Goal: Obtain resource: Download file/media

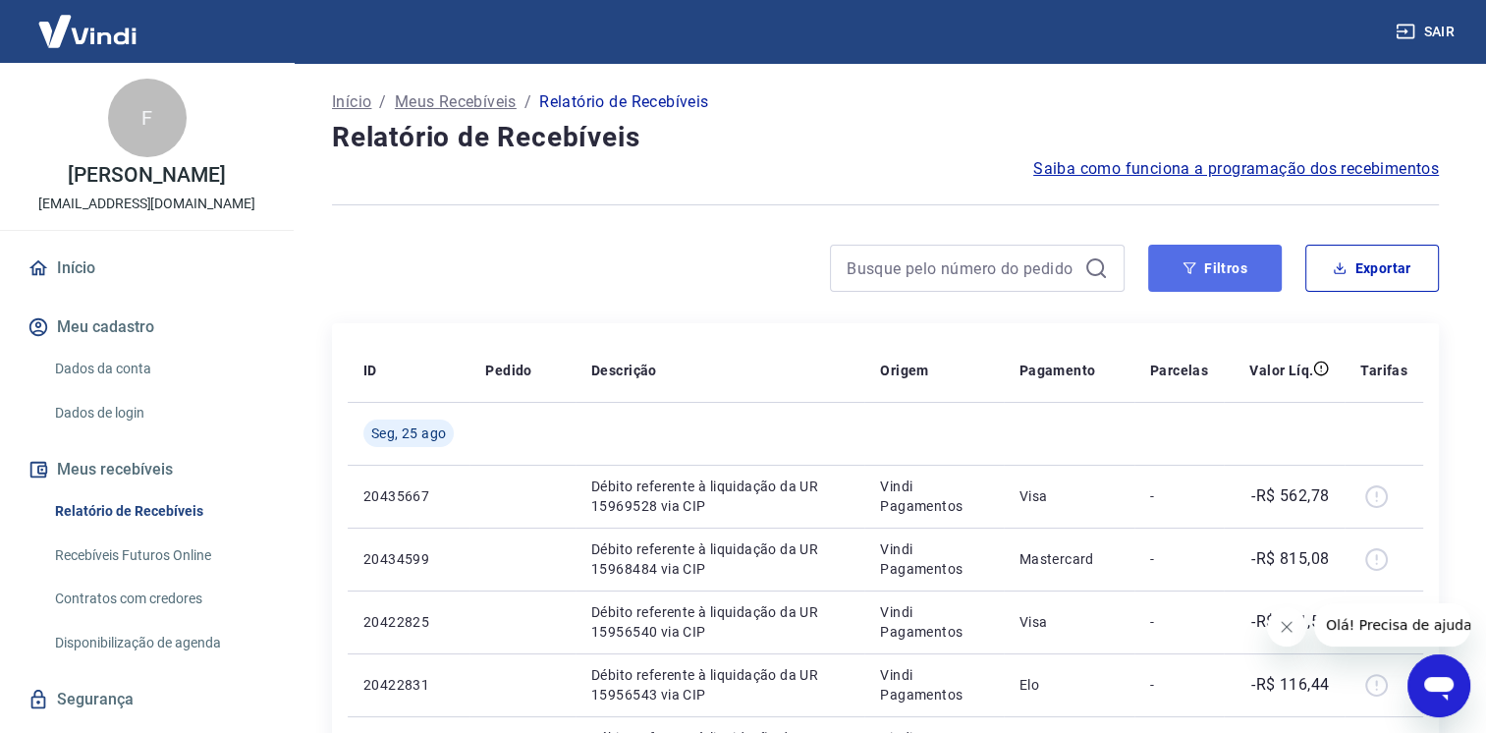
click at [1228, 257] on button "Filtros" at bounding box center [1215, 268] width 134 height 47
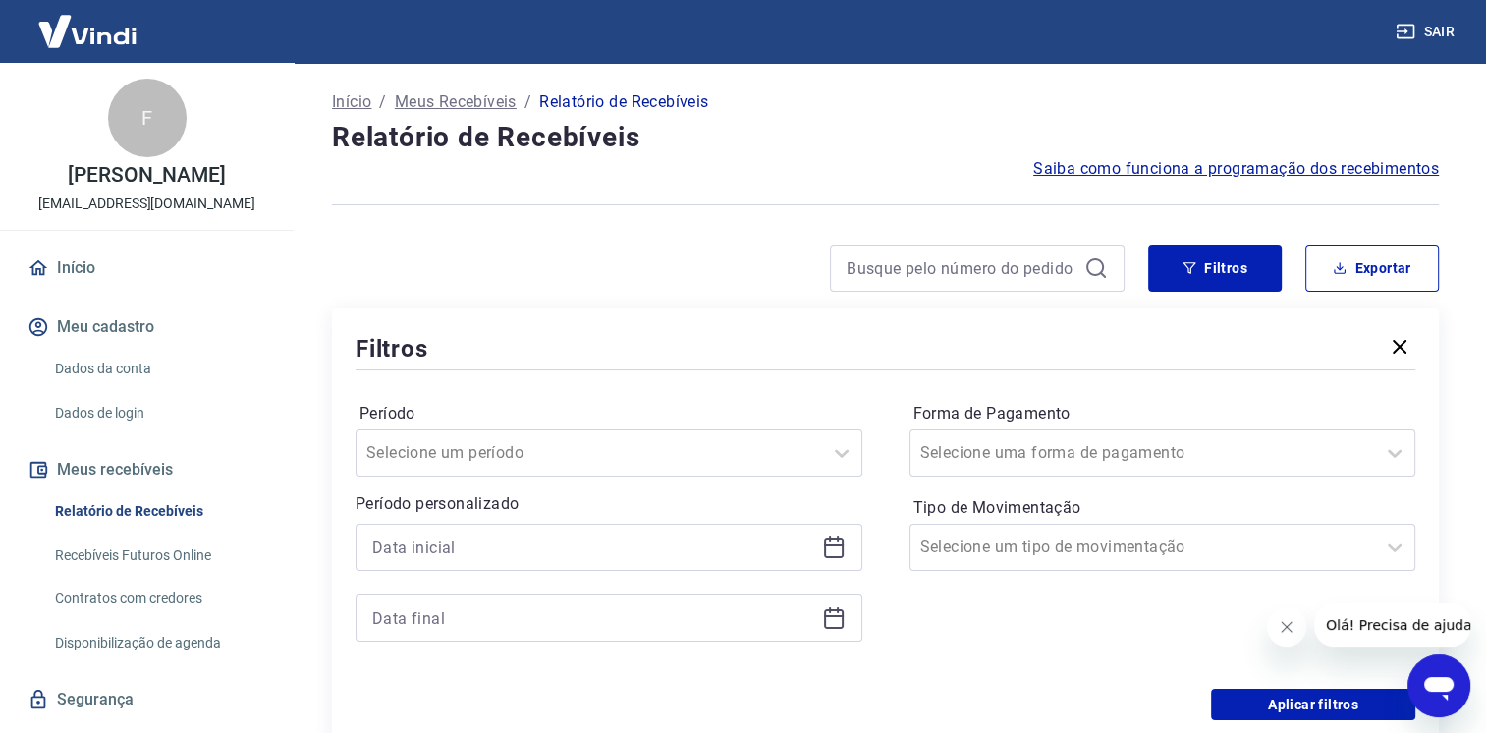
click at [796, 574] on div at bounding box center [609, 583] width 507 height 118
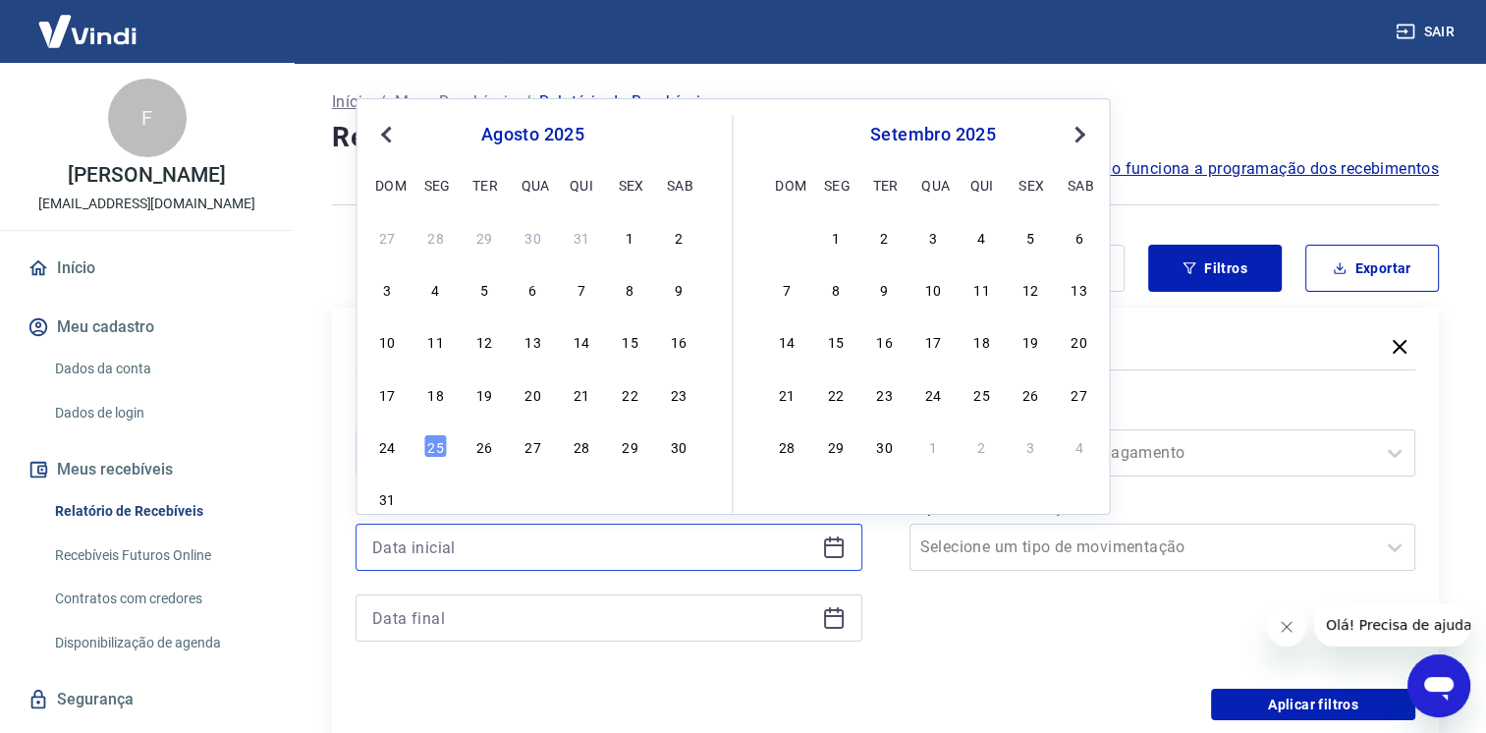
click at [785, 548] on input at bounding box center [593, 546] width 442 height 29
click at [574, 387] on div "21" at bounding box center [582, 394] width 24 height 24
type input "[DATE]"
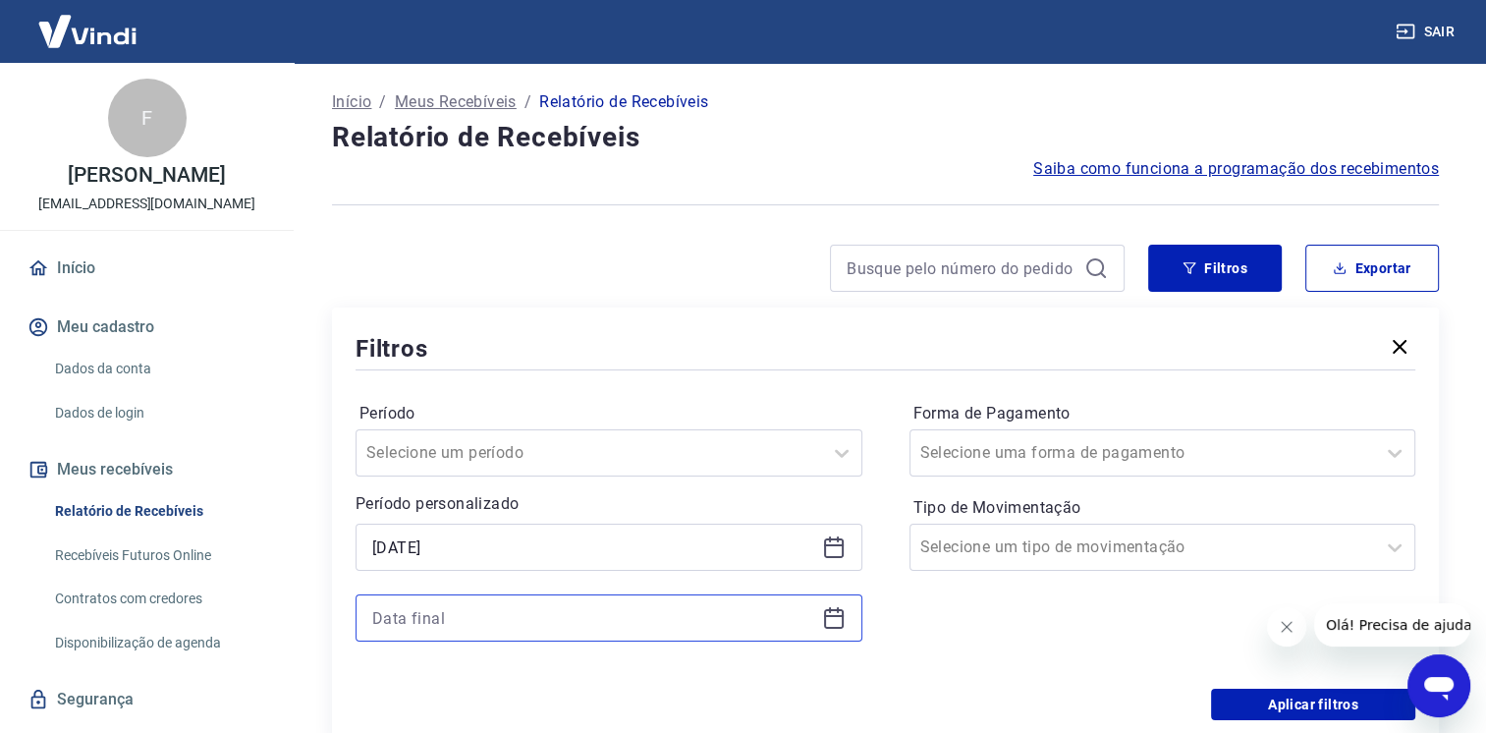
click at [491, 613] on input at bounding box center [593, 617] width 442 height 29
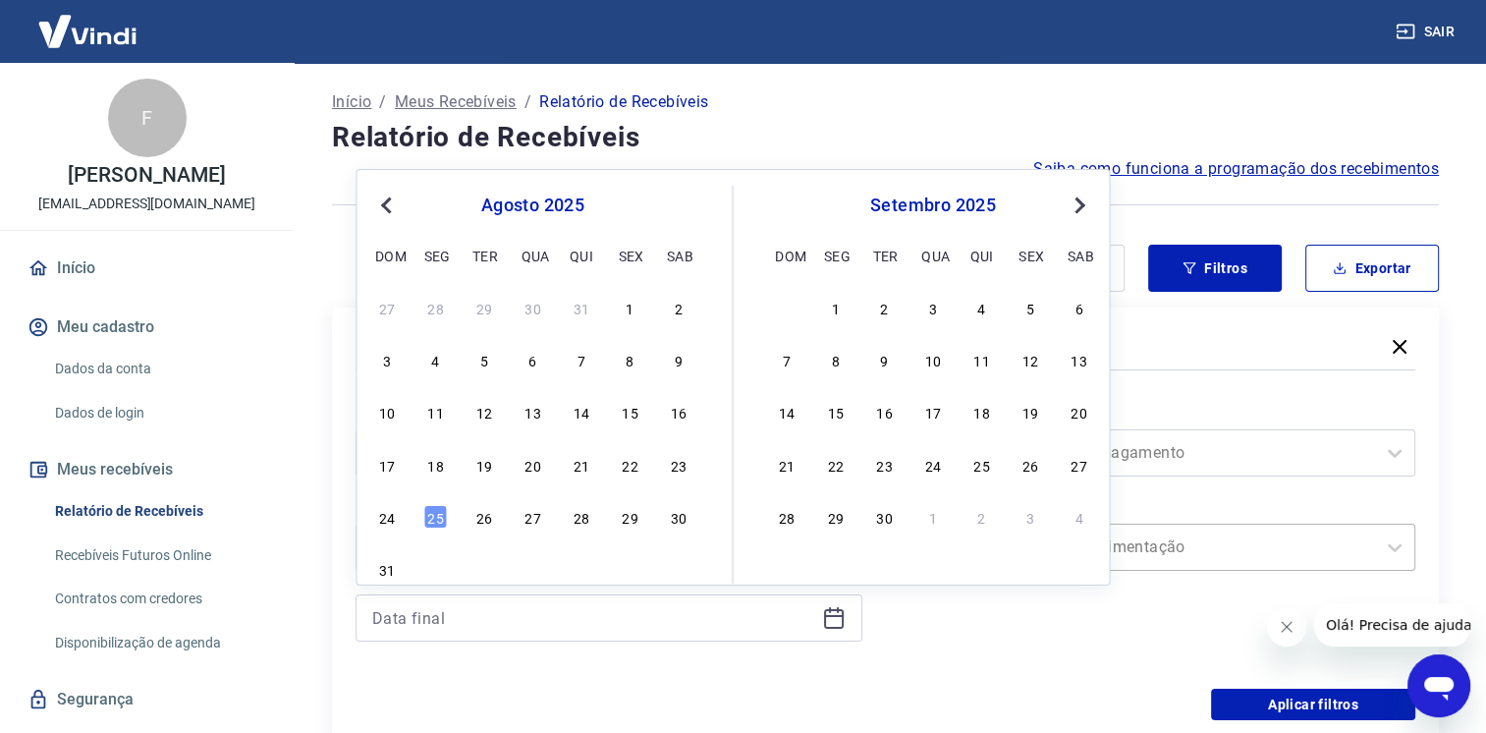
click at [435, 527] on div "25" at bounding box center [436, 517] width 24 height 24
type input "[DATE]"
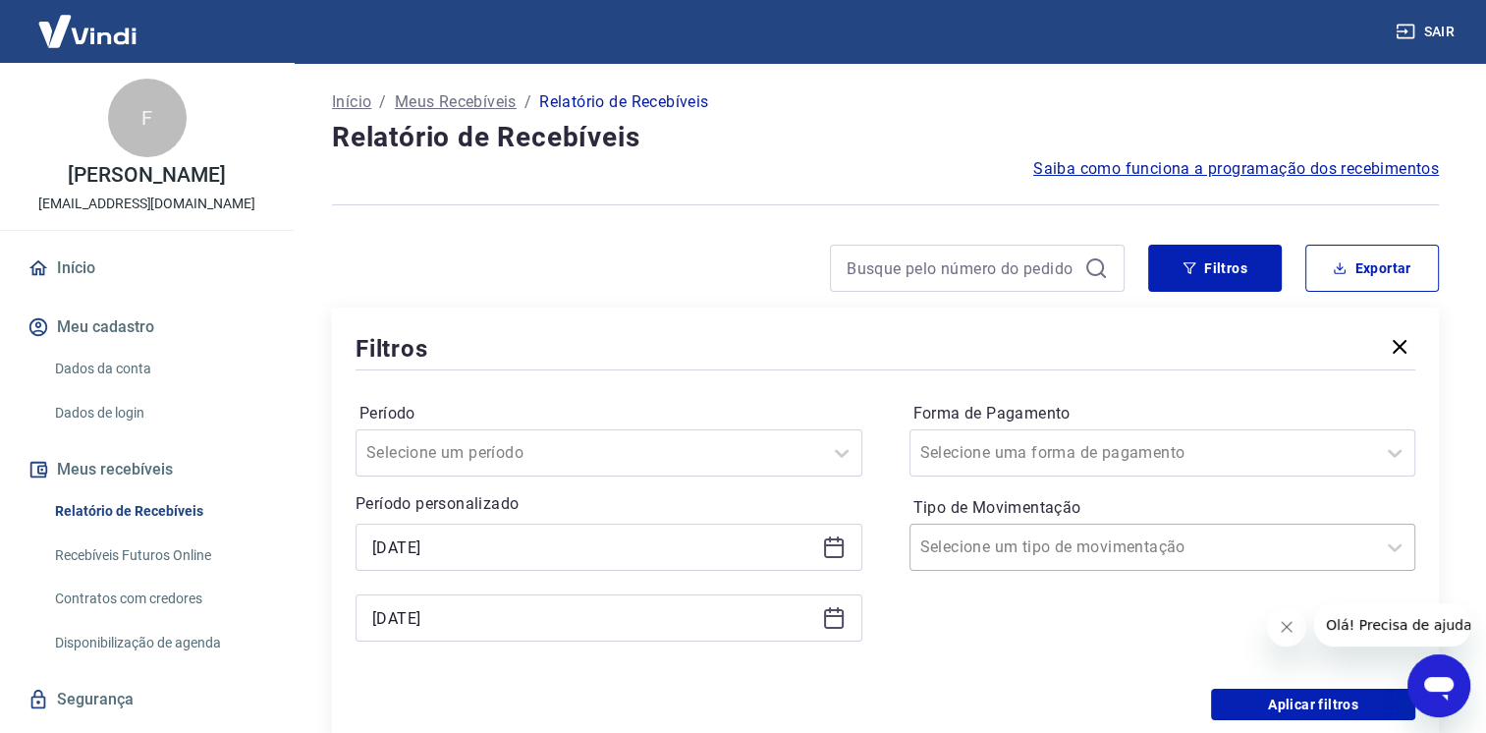
click at [1191, 544] on div at bounding box center [1144, 547] width 446 height 28
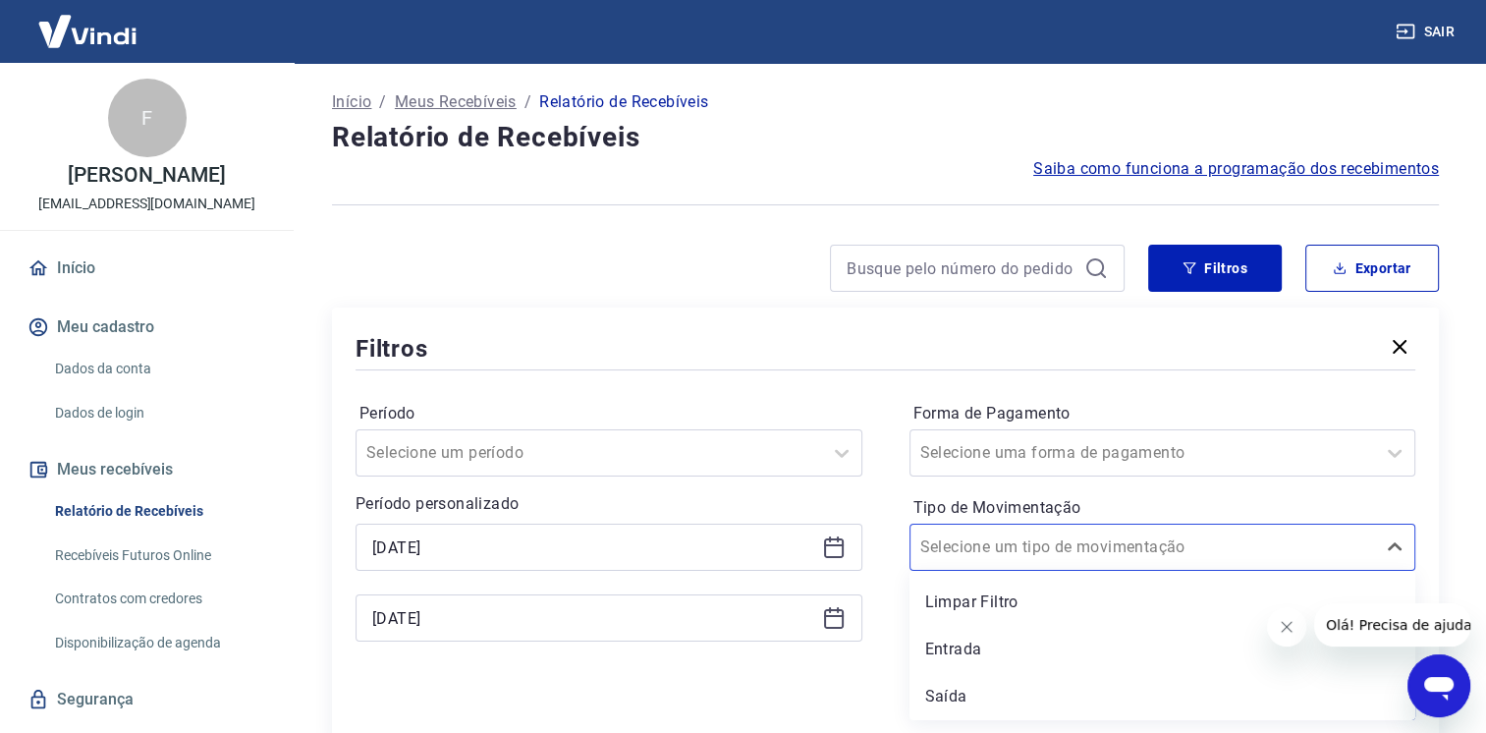
drag, startPoint x: 1060, startPoint y: 636, endPoint x: 1179, endPoint y: 682, distance: 127.5
click at [1059, 636] on div "Entrada" at bounding box center [1163, 649] width 507 height 39
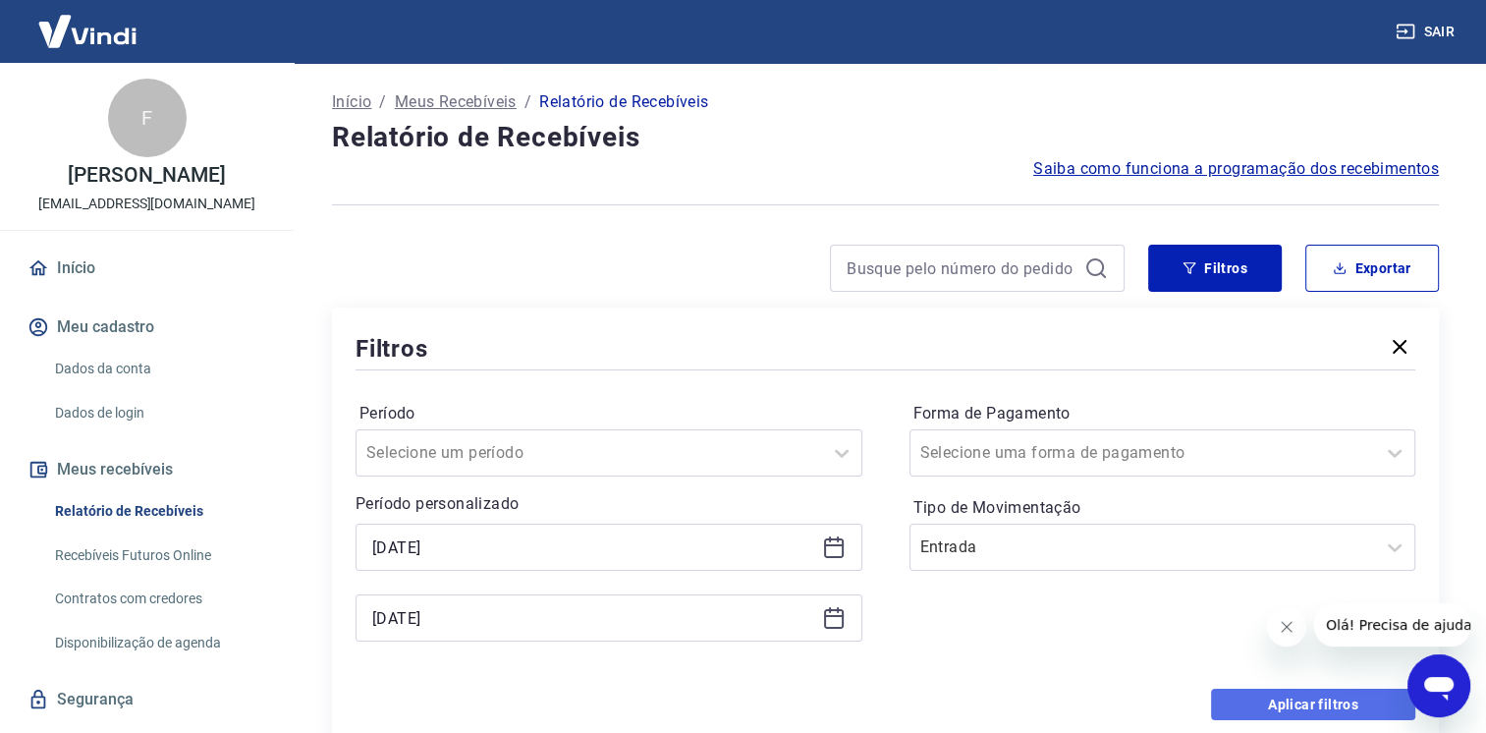
click at [1223, 703] on button "Aplicar filtros" at bounding box center [1313, 704] width 204 height 31
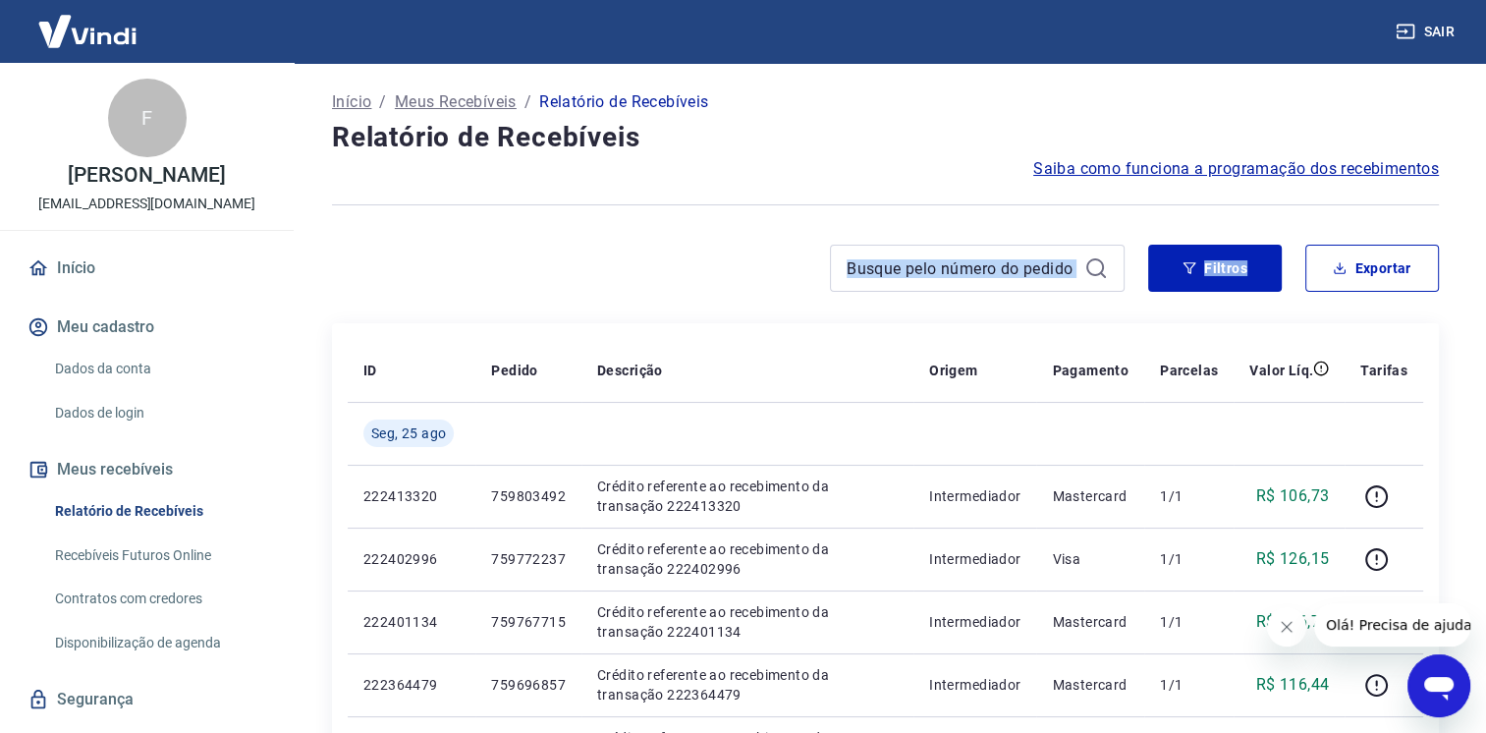
drag, startPoint x: 1418, startPoint y: 238, endPoint x: 1381, endPoint y: 258, distance: 41.8
click at [1381, 258] on button "Exportar" at bounding box center [1373, 268] width 134 height 47
type input "[DATE]"
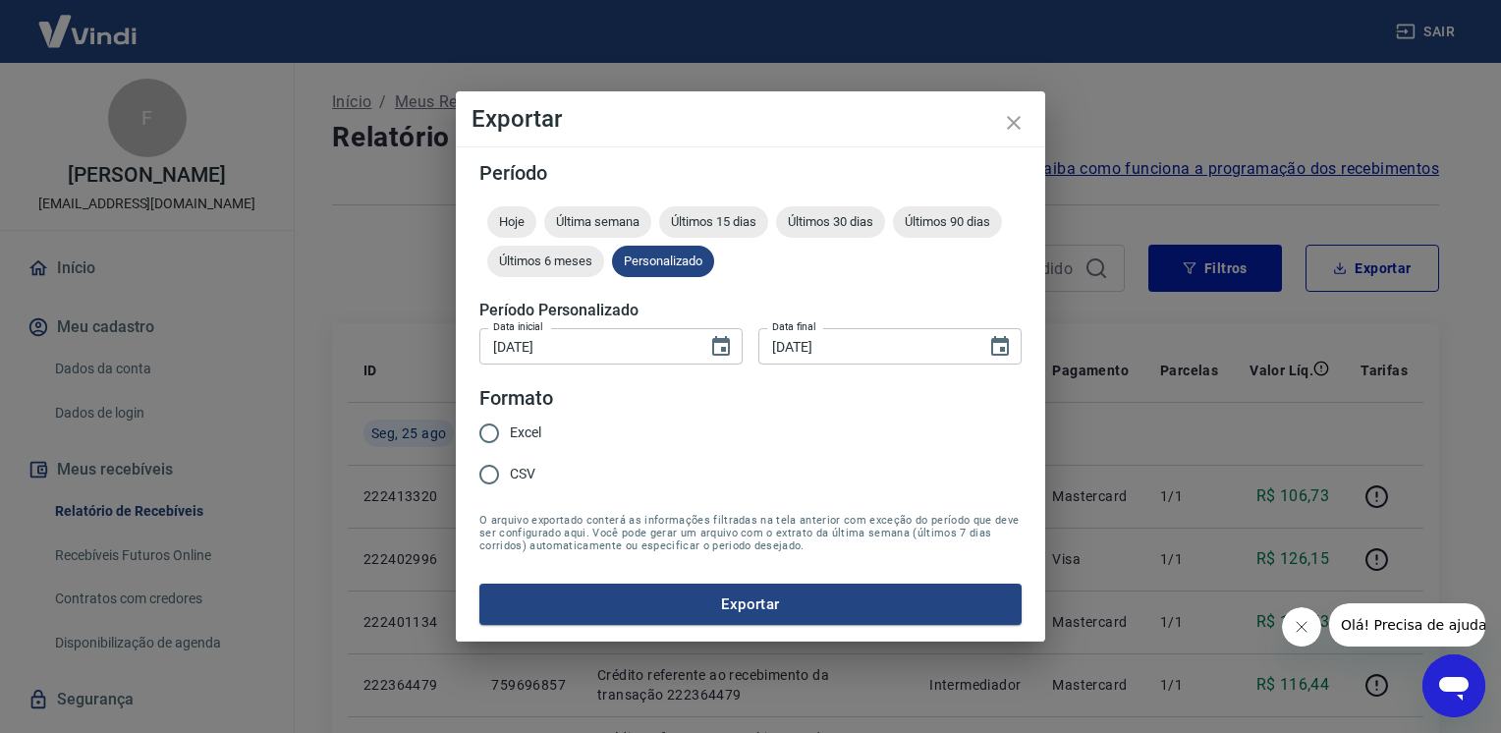
drag, startPoint x: 539, startPoint y: 435, endPoint x: 566, endPoint y: 463, distance: 38.2
click at [538, 436] on span "Excel" at bounding box center [525, 432] width 31 height 21
click at [510, 436] on input "Excel" at bounding box center [489, 433] width 41 height 41
radio input "true"
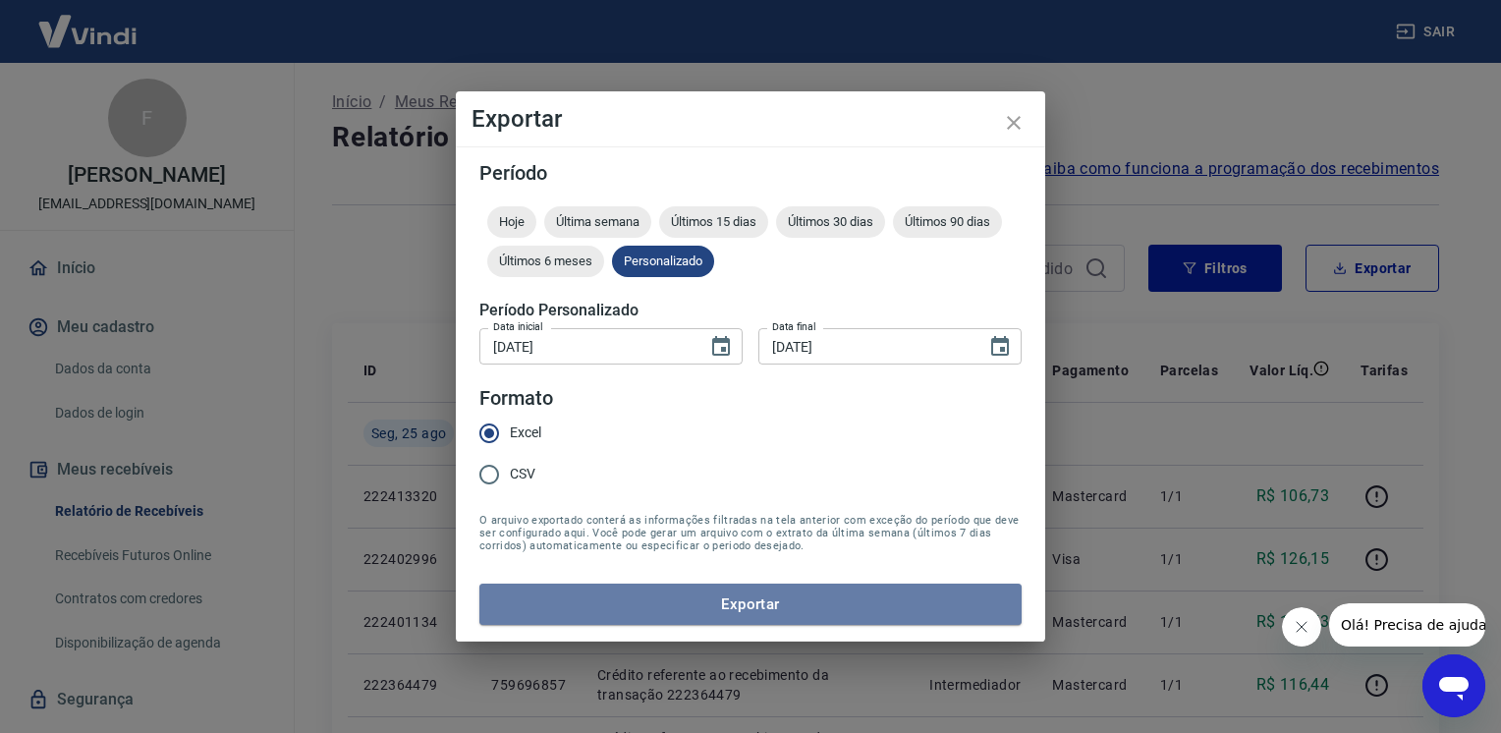
drag, startPoint x: 640, startPoint y: 619, endPoint x: 652, endPoint y: 608, distance: 16.7
click at [641, 618] on button "Exportar" at bounding box center [750, 604] width 542 height 41
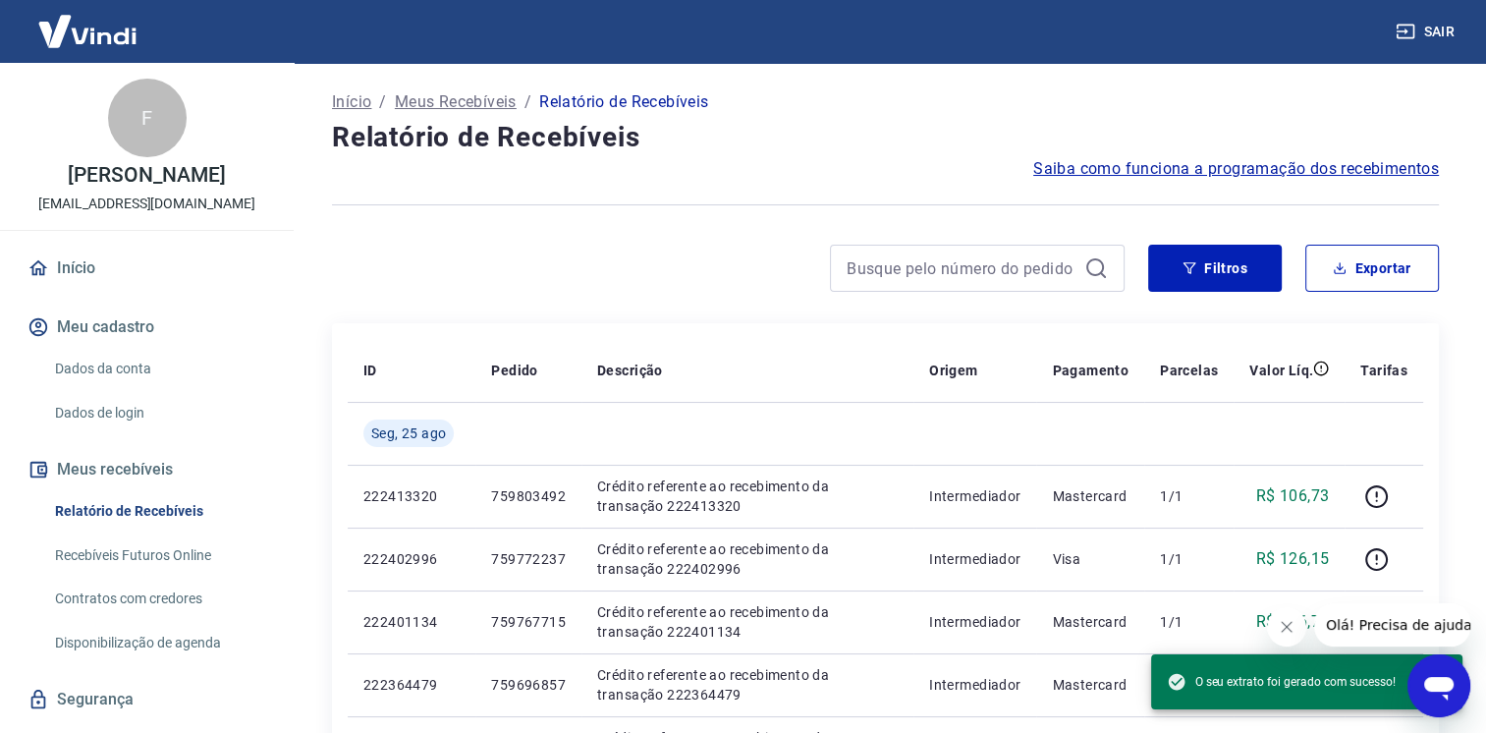
click at [1435, 29] on button "Sair" at bounding box center [1427, 32] width 71 height 36
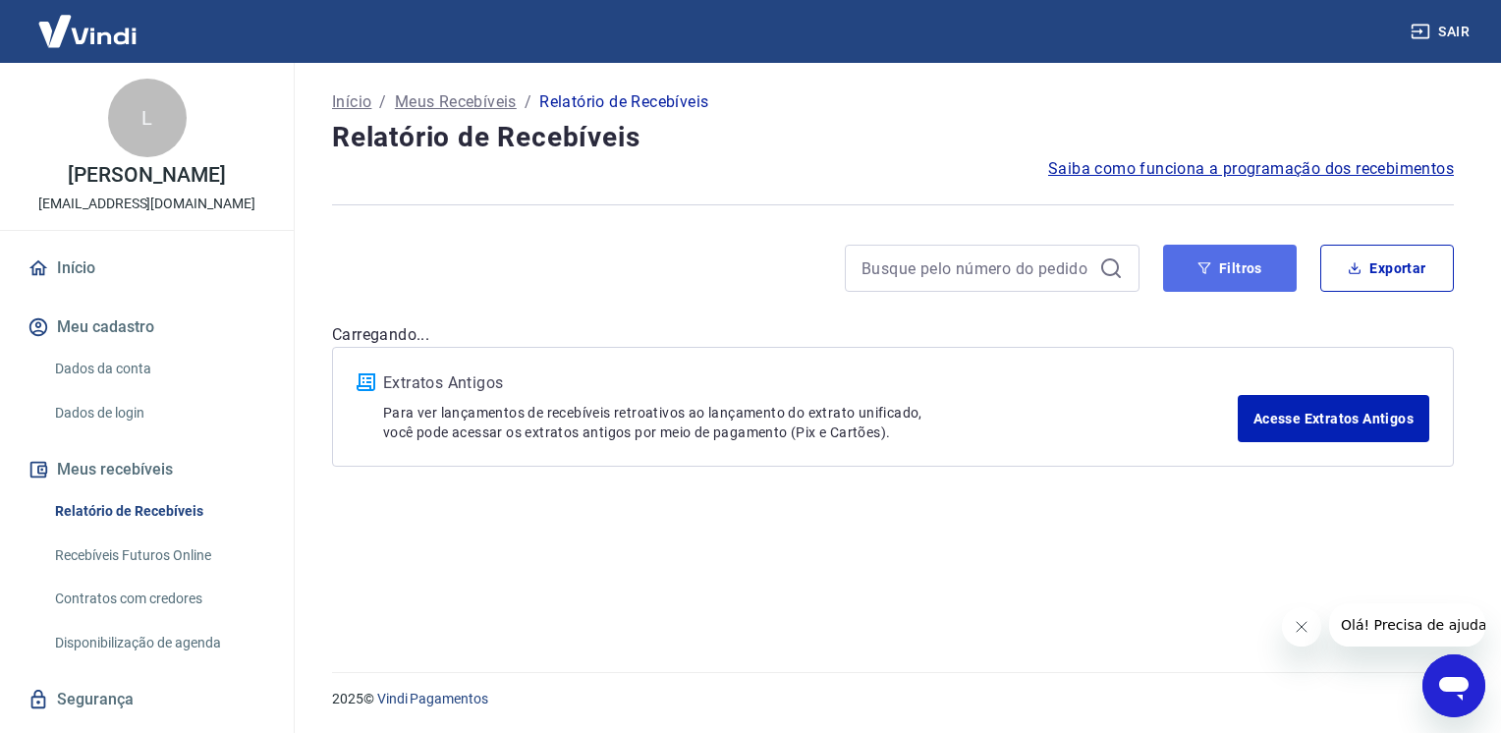
click at [1251, 279] on button "Filtros" at bounding box center [1230, 268] width 134 height 47
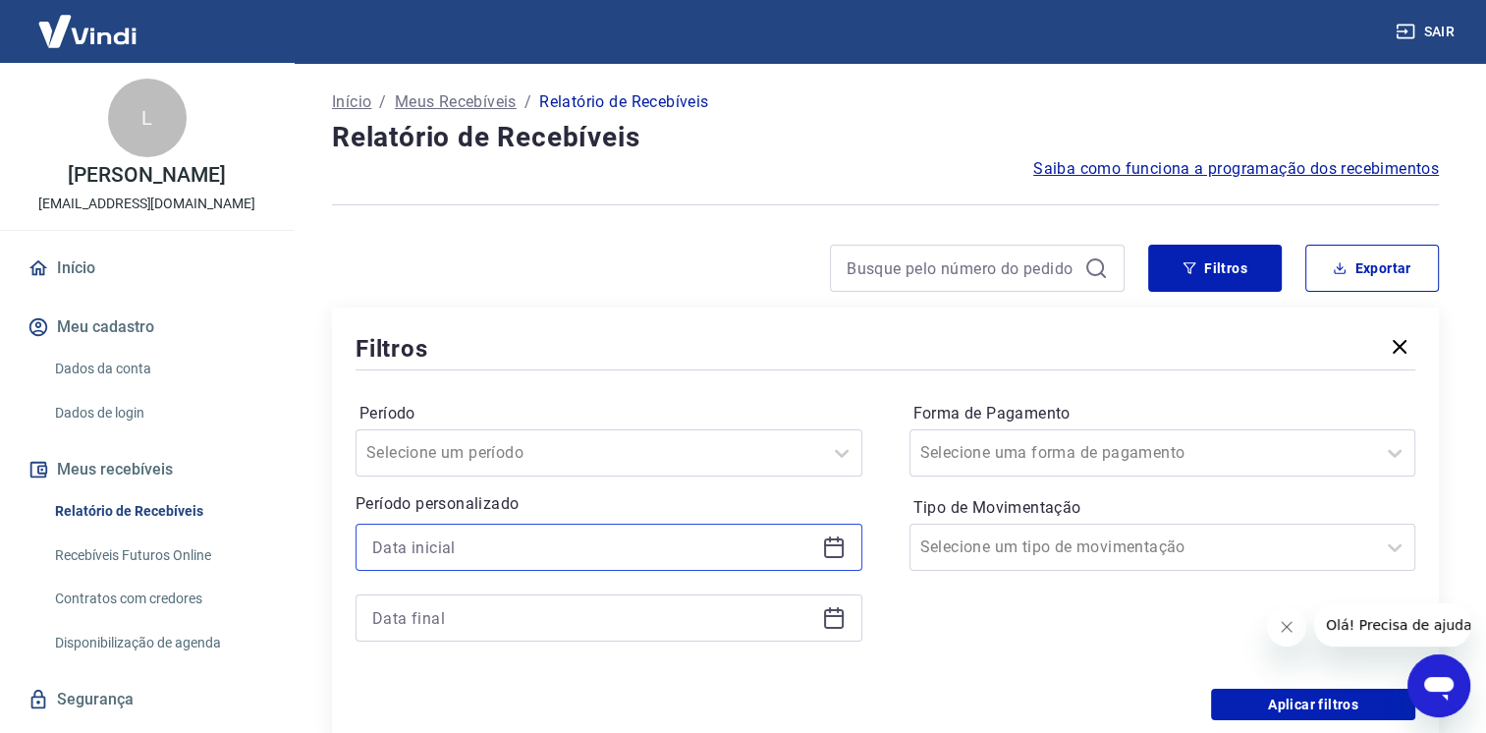
click at [515, 541] on input at bounding box center [593, 546] width 442 height 29
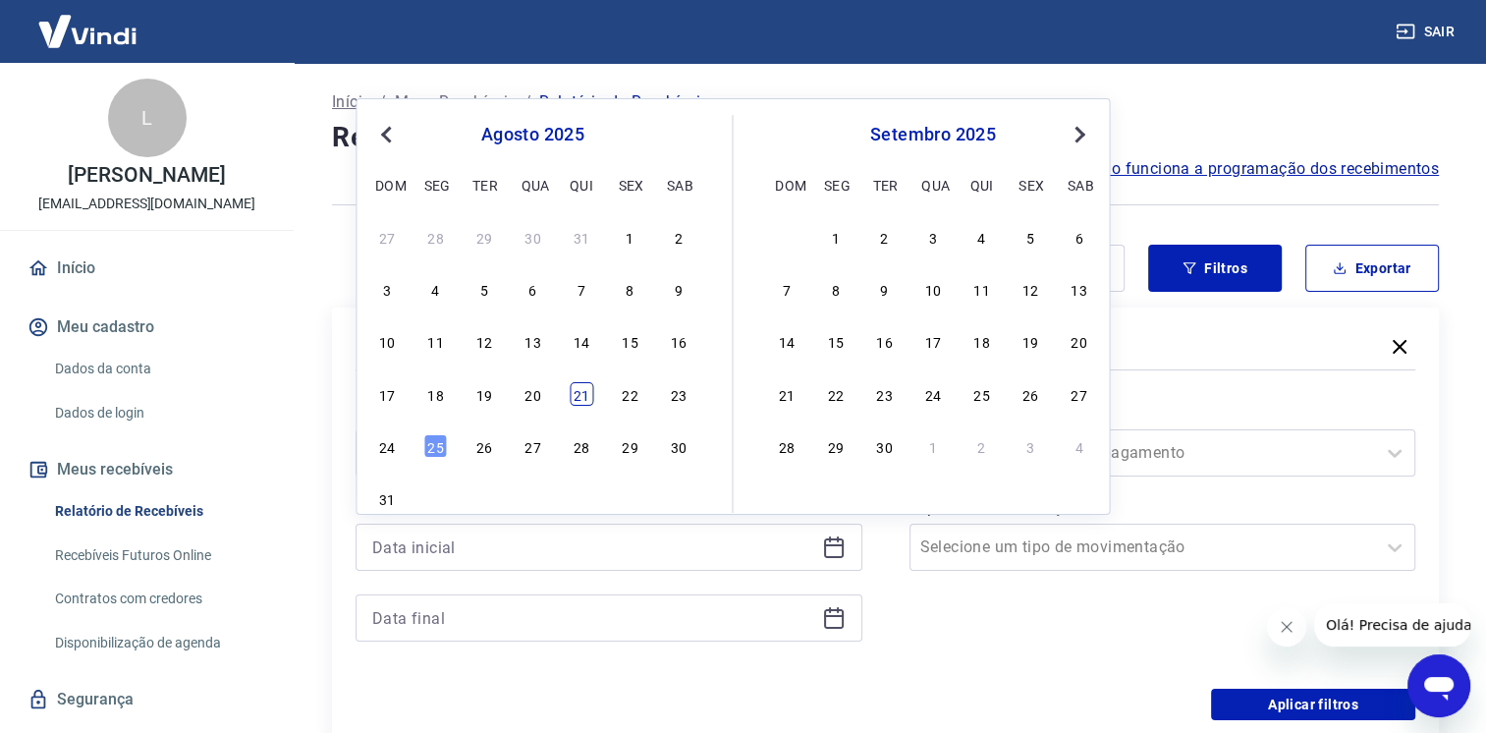
click at [583, 402] on div "21" at bounding box center [582, 394] width 24 height 24
type input "[DATE]"
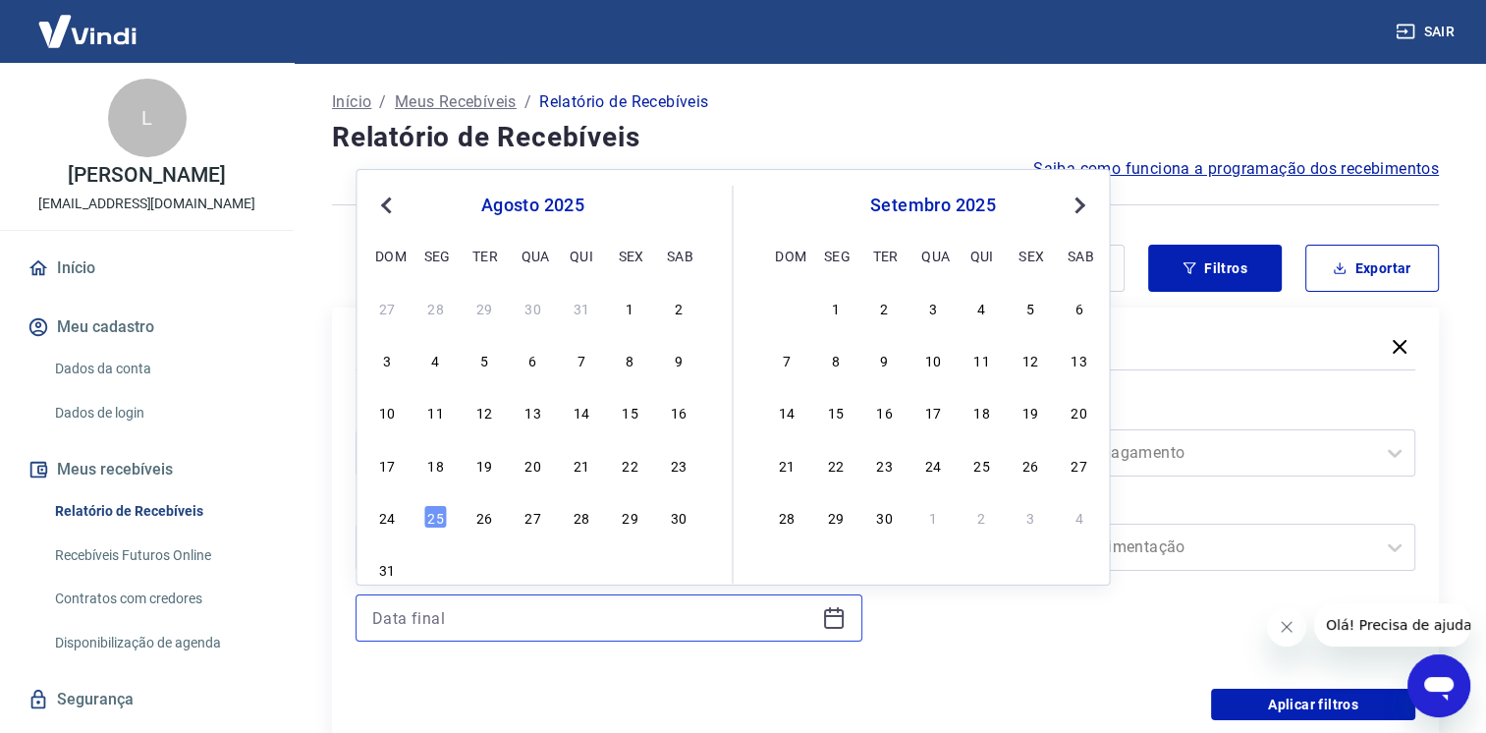
click at [551, 619] on input at bounding box center [593, 617] width 442 height 29
click at [439, 521] on div "25" at bounding box center [436, 517] width 24 height 24
type input "[DATE]"
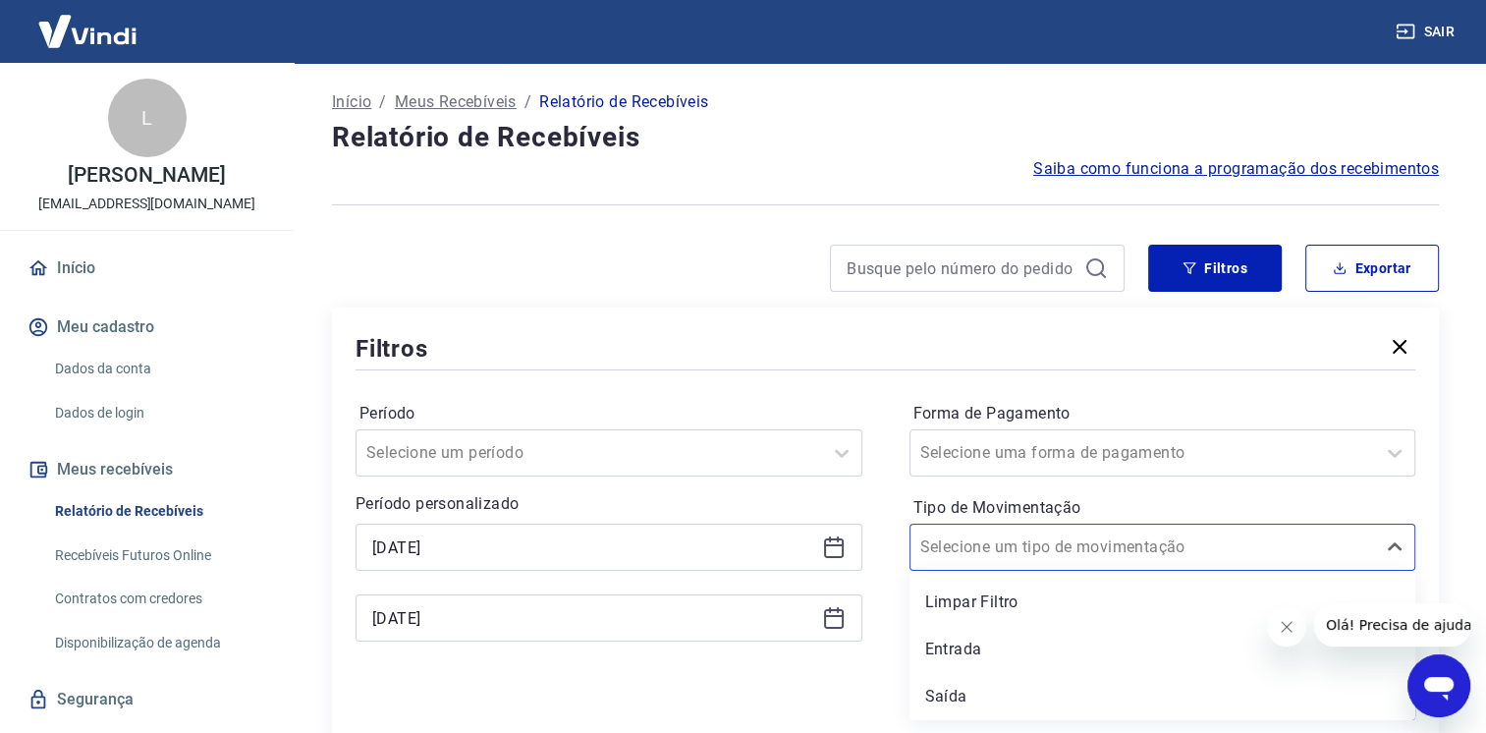
drag, startPoint x: 1132, startPoint y: 550, endPoint x: 1096, endPoint y: 582, distance: 47.3
click at [1134, 550] on div at bounding box center [1144, 547] width 446 height 28
drag, startPoint x: 1026, startPoint y: 639, endPoint x: 1086, endPoint y: 707, distance: 91.2
click at [1023, 640] on div "Entrada" at bounding box center [1163, 649] width 507 height 39
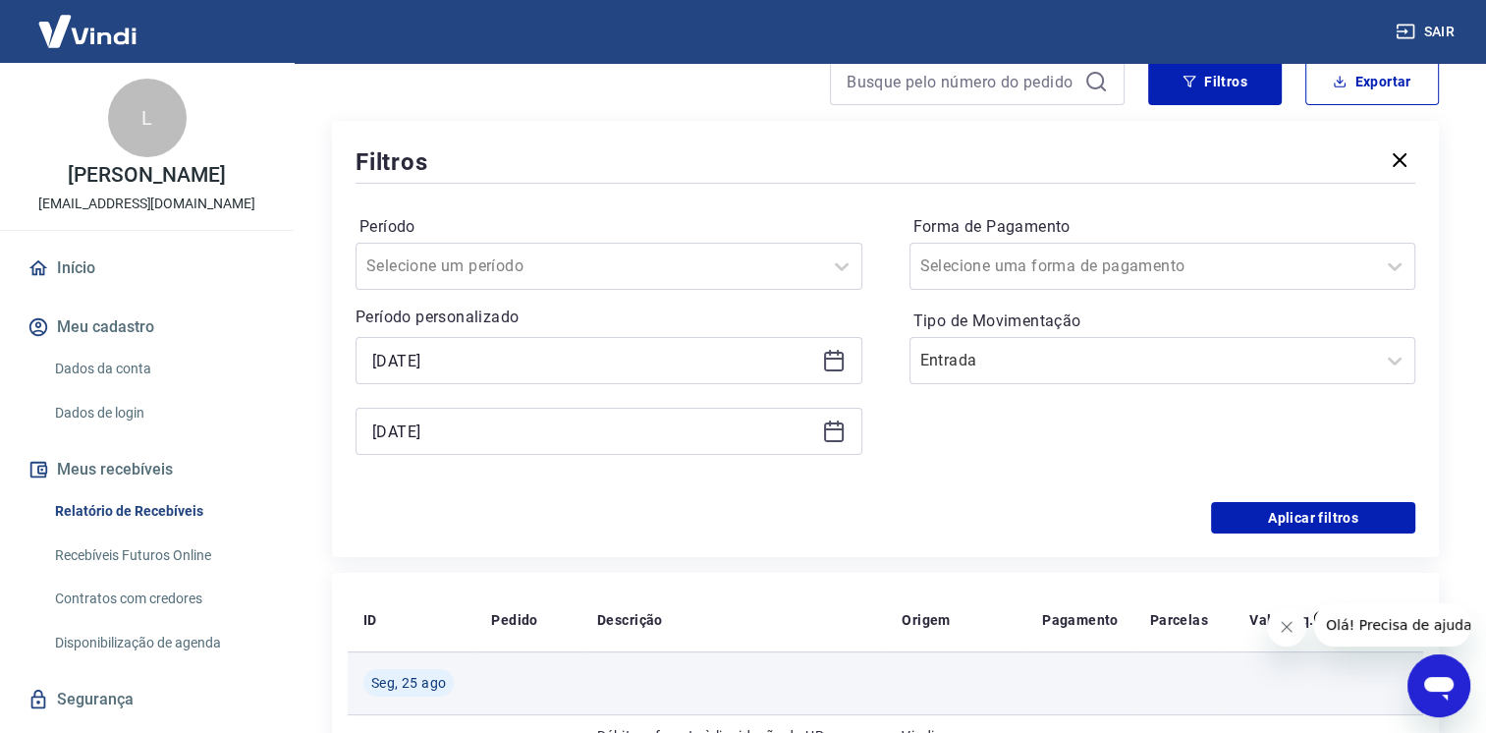
scroll to position [295, 0]
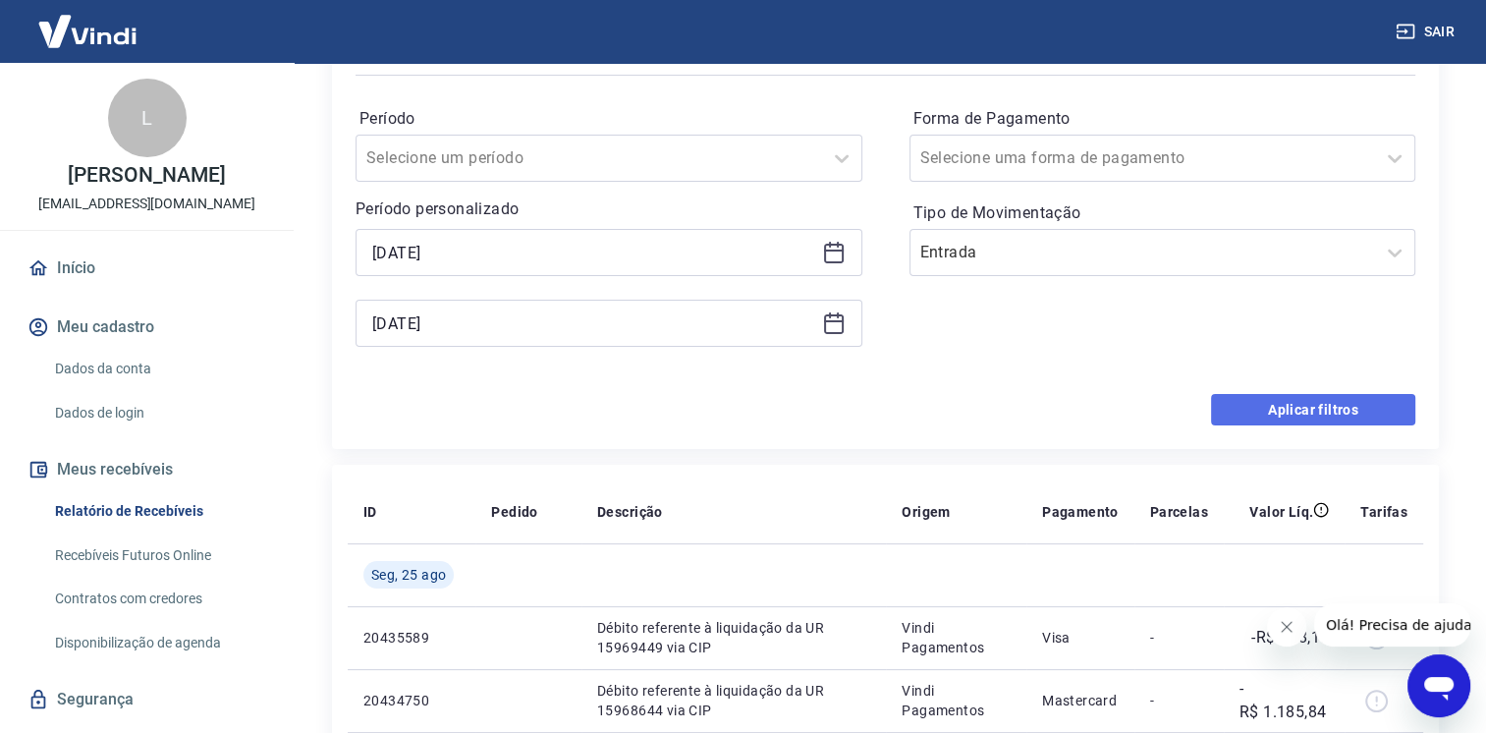
click at [1276, 416] on button "Aplicar filtros" at bounding box center [1313, 409] width 204 height 31
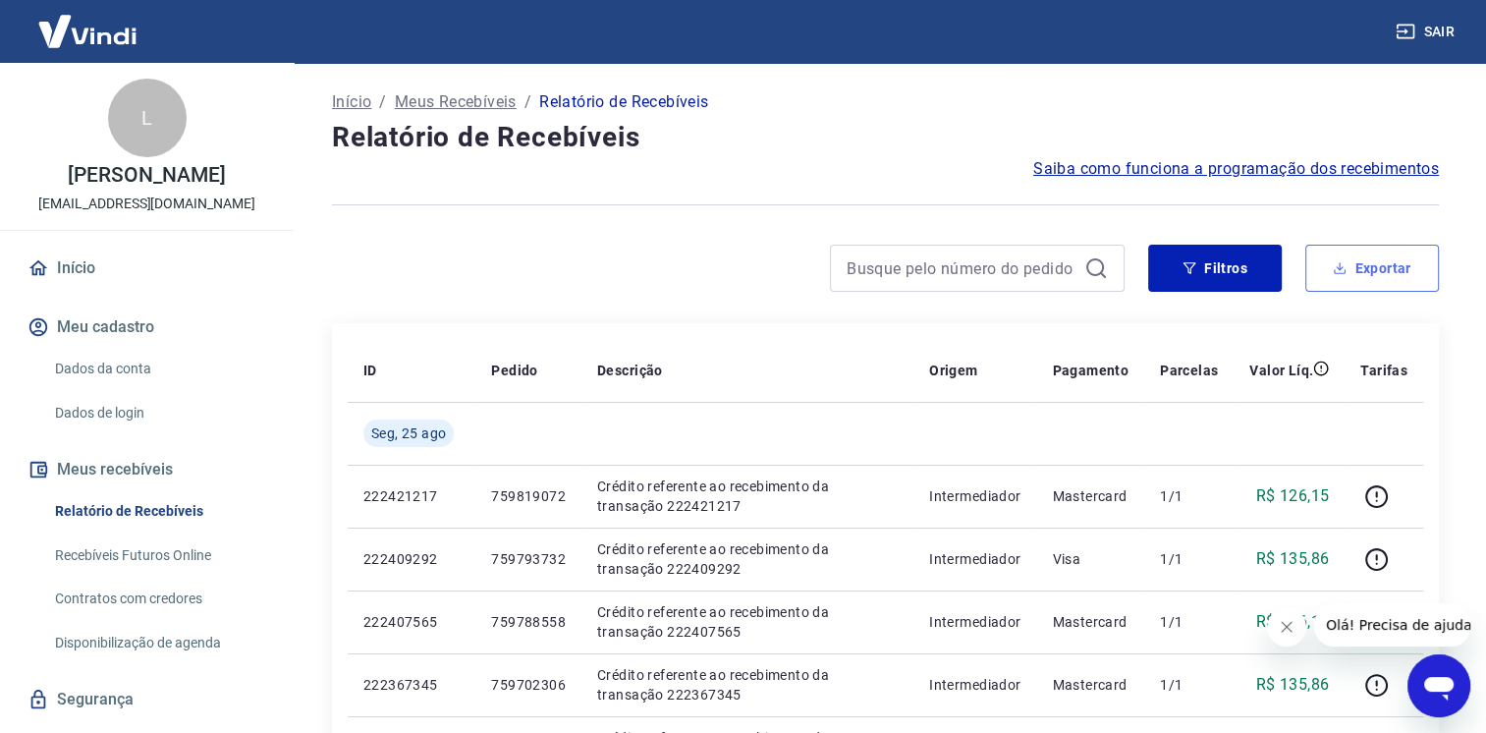
click at [1367, 283] on button "Exportar" at bounding box center [1373, 268] width 134 height 47
type input "[DATE]"
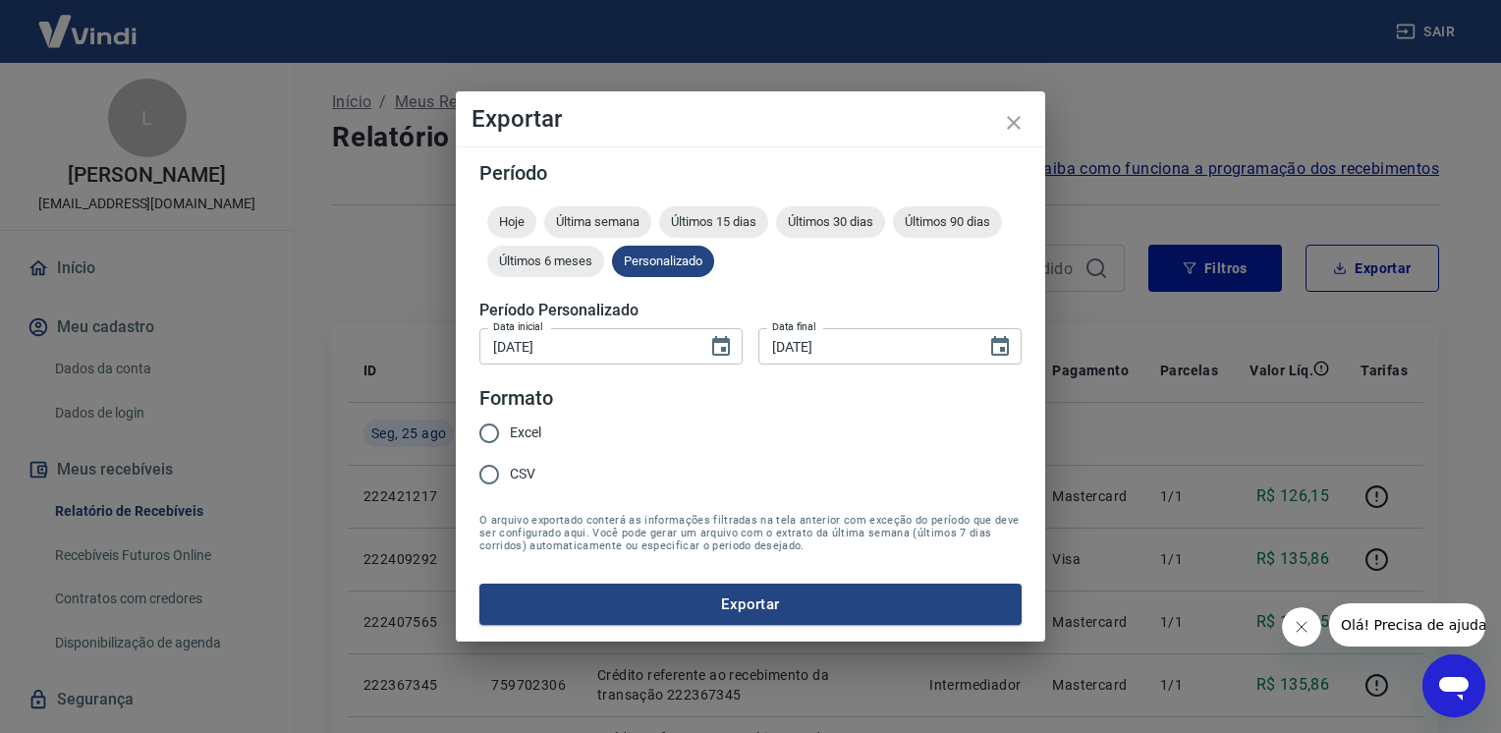
drag, startPoint x: 532, startPoint y: 424, endPoint x: 601, endPoint y: 487, distance: 93.2
click at [532, 426] on span "Excel" at bounding box center [525, 432] width 31 height 21
click at [510, 426] on input "Excel" at bounding box center [489, 433] width 41 height 41
radio input "true"
drag, startPoint x: 672, startPoint y: 580, endPoint x: 671, endPoint y: 593, distance: 13.8
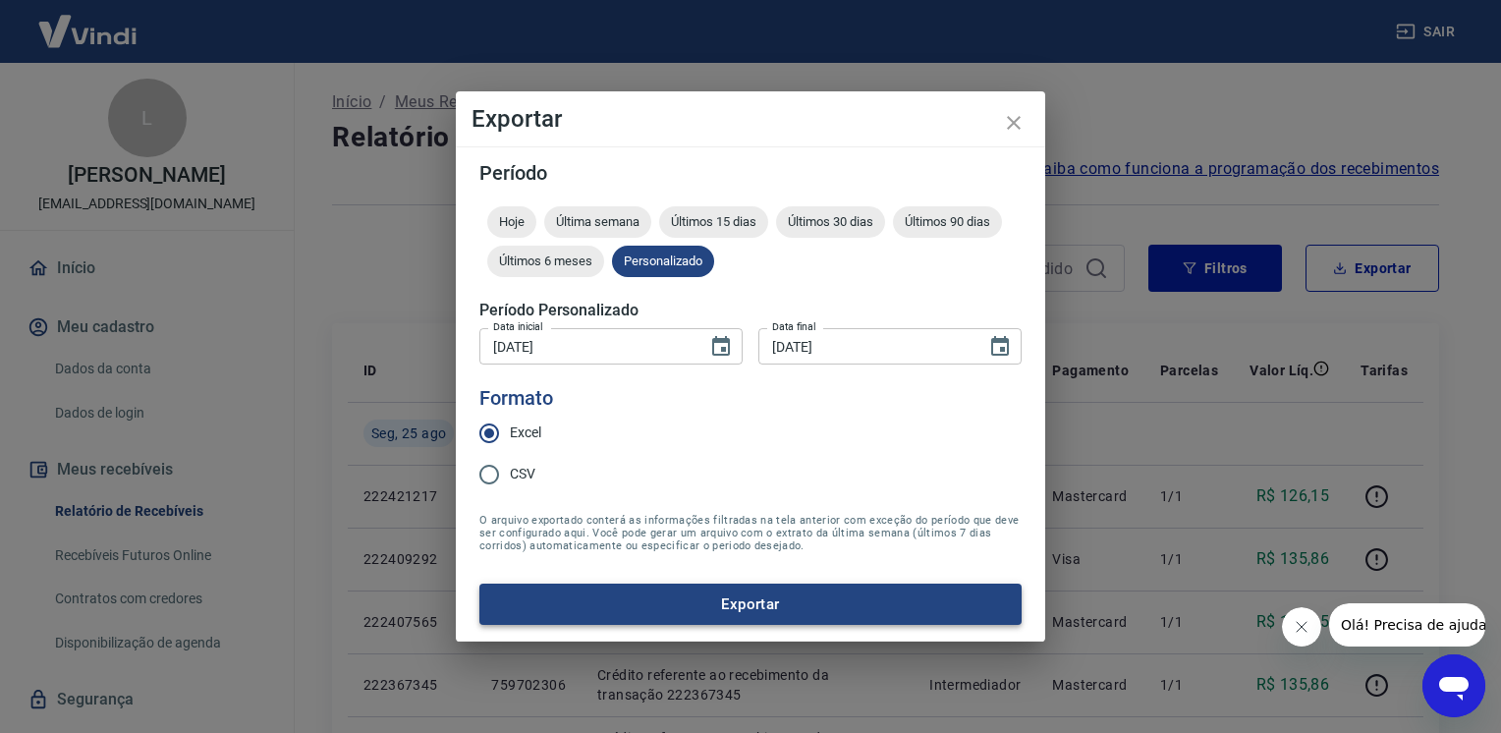
click at [672, 581] on form "Período Hoje Última semana Últimos 15 dias Últimos 30 dias Últimos 90 dias Últi…" at bounding box center [750, 394] width 542 height 462
click at [669, 597] on button "Exportar" at bounding box center [750, 604] width 542 height 41
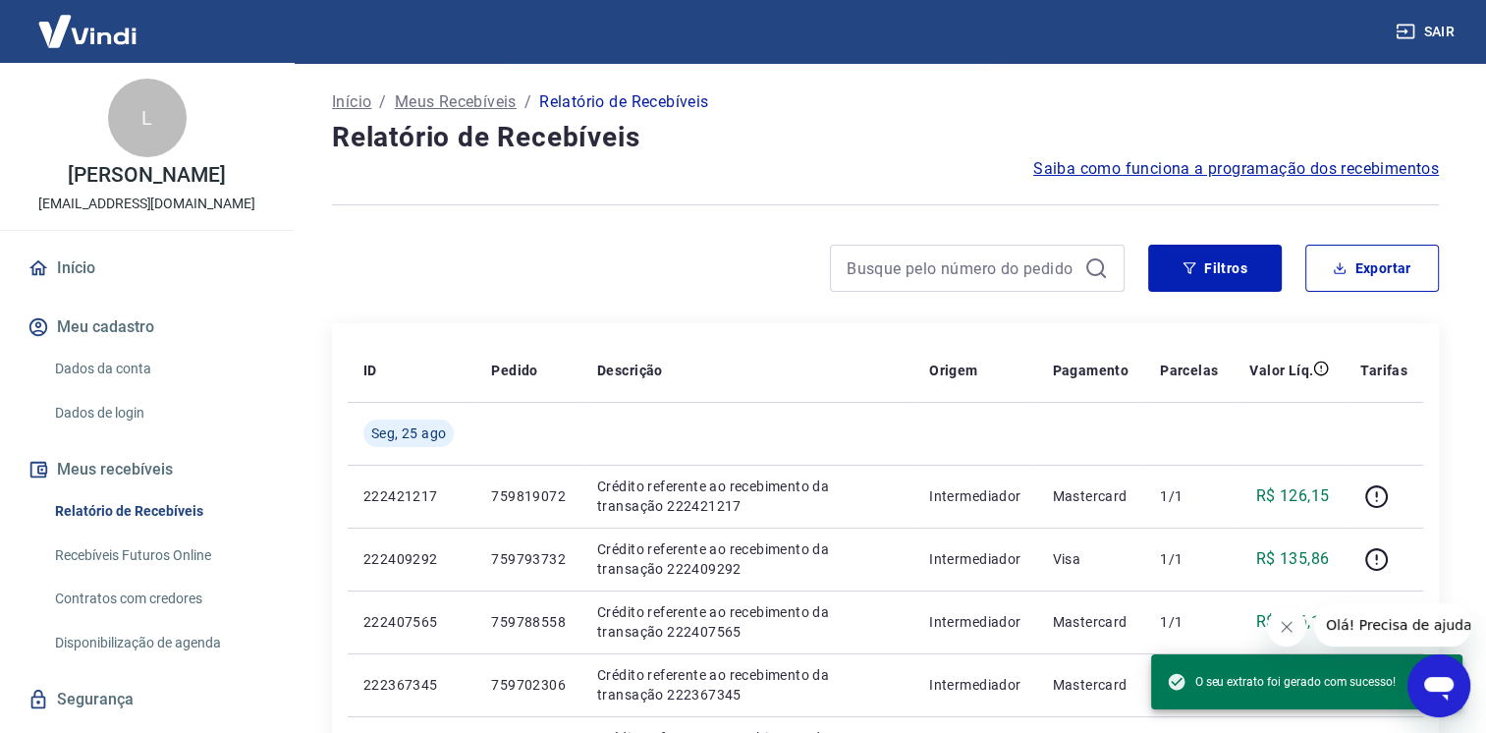
click at [1444, 32] on button "Sair" at bounding box center [1427, 32] width 71 height 36
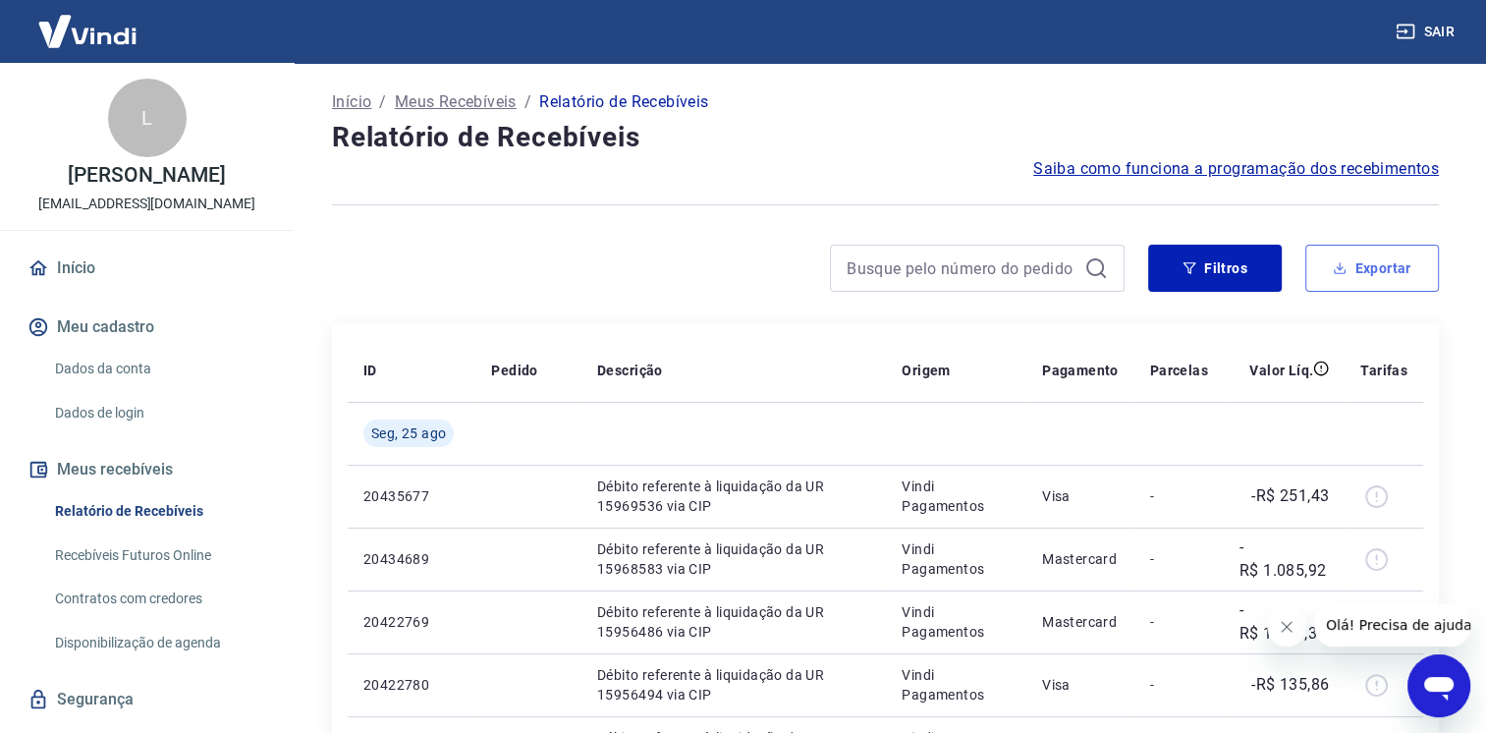
click at [1354, 267] on button "Exportar" at bounding box center [1373, 268] width 134 height 47
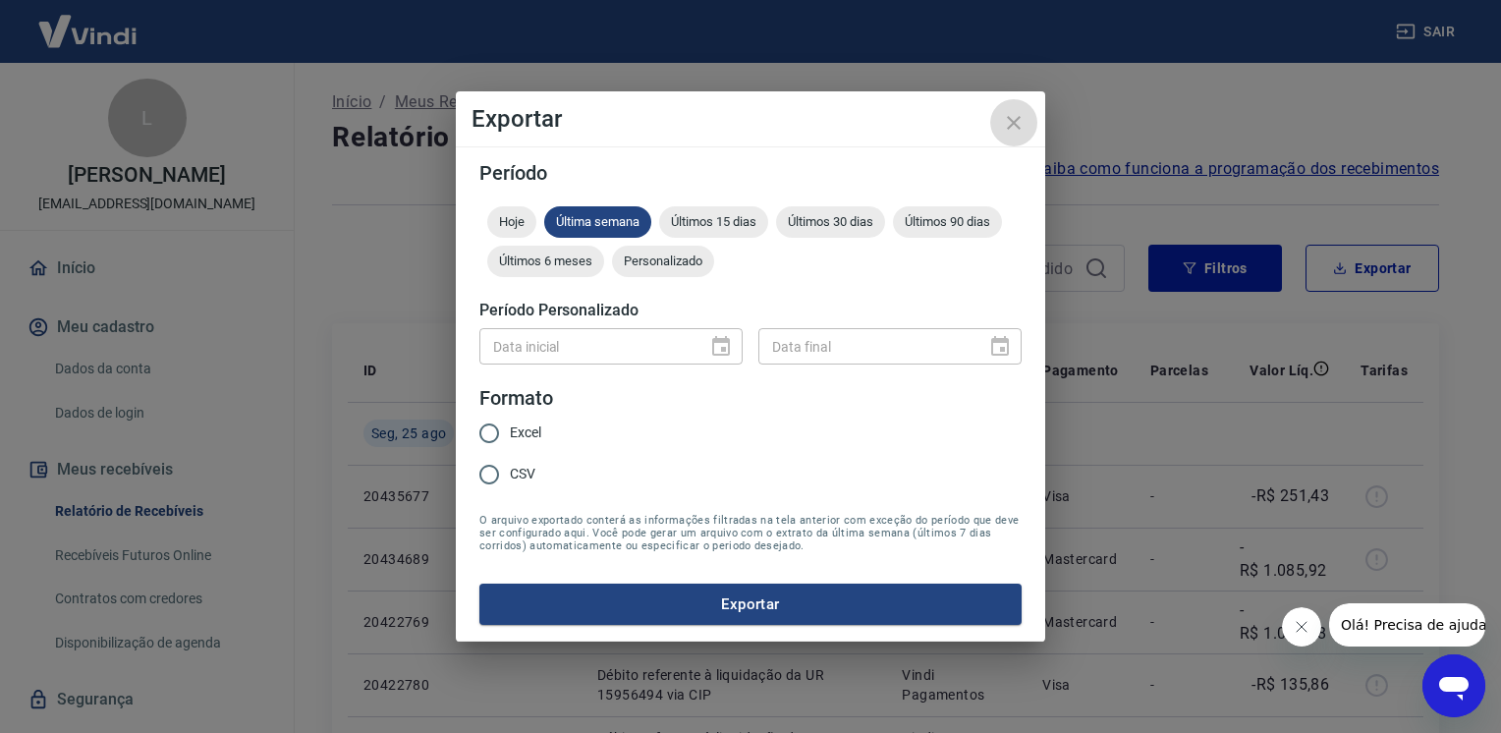
click at [1031, 119] on button "close" at bounding box center [1013, 122] width 47 height 47
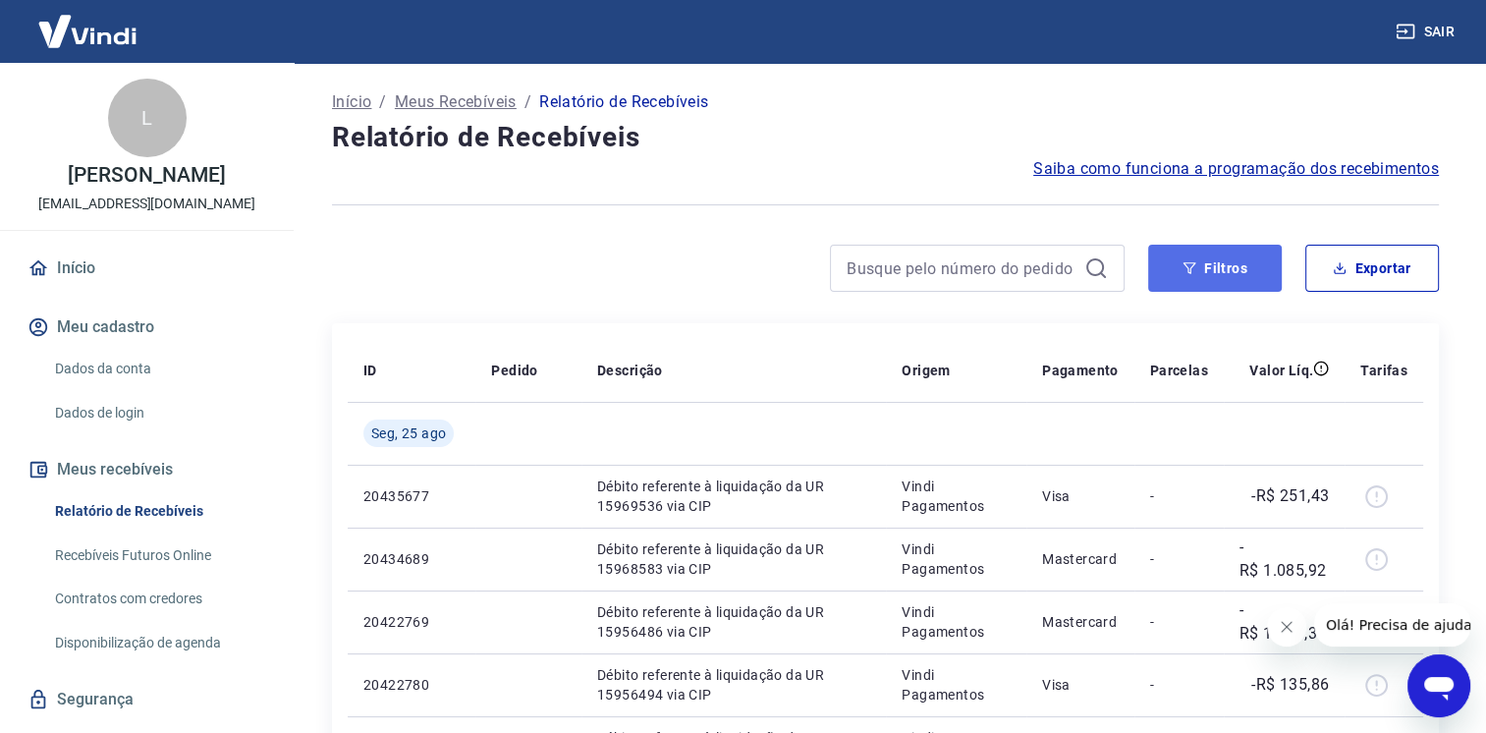
click at [1202, 273] on button "Filtros" at bounding box center [1215, 268] width 134 height 47
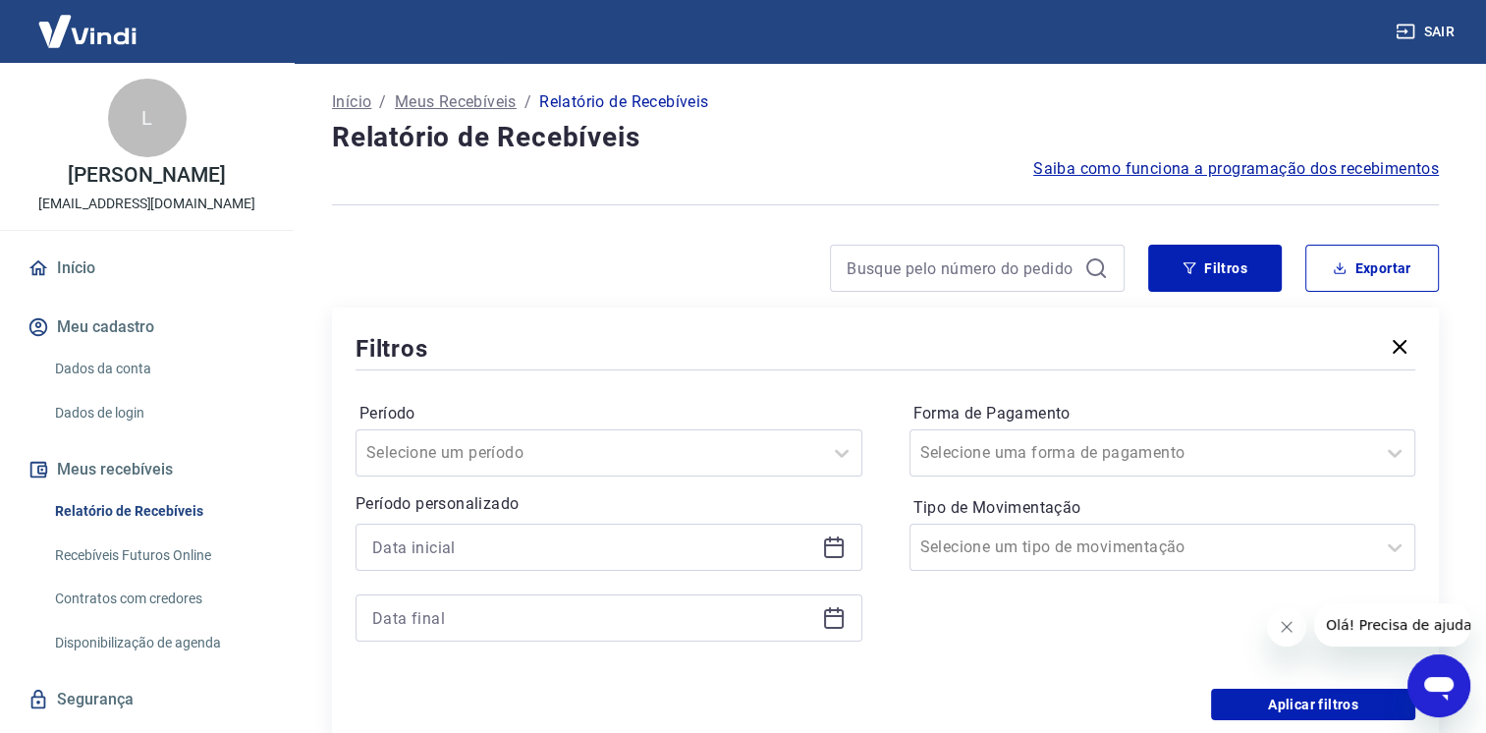
click at [716, 563] on div at bounding box center [609, 547] width 507 height 47
click at [677, 542] on input at bounding box center [593, 546] width 442 height 29
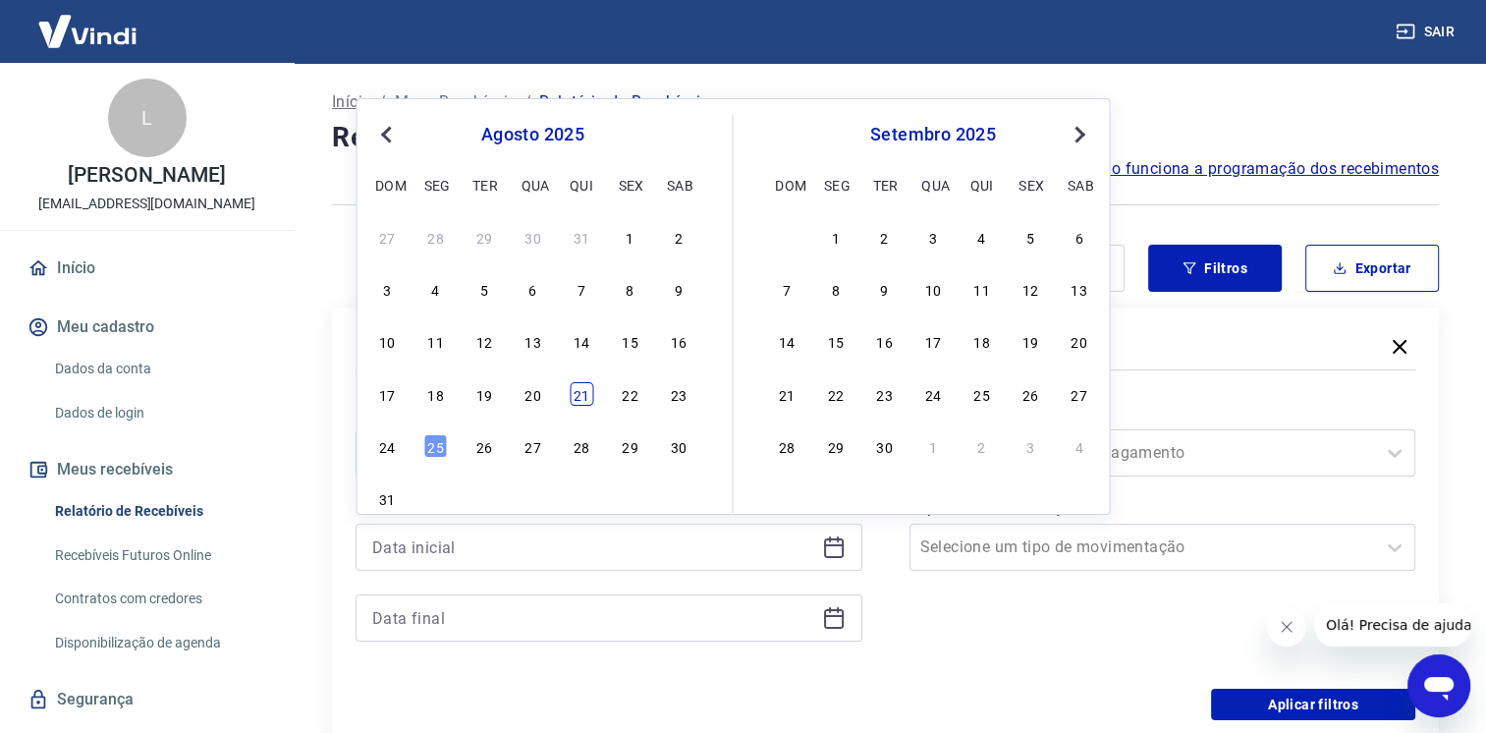
click at [587, 391] on div "21" at bounding box center [582, 394] width 24 height 24
type input "[DATE]"
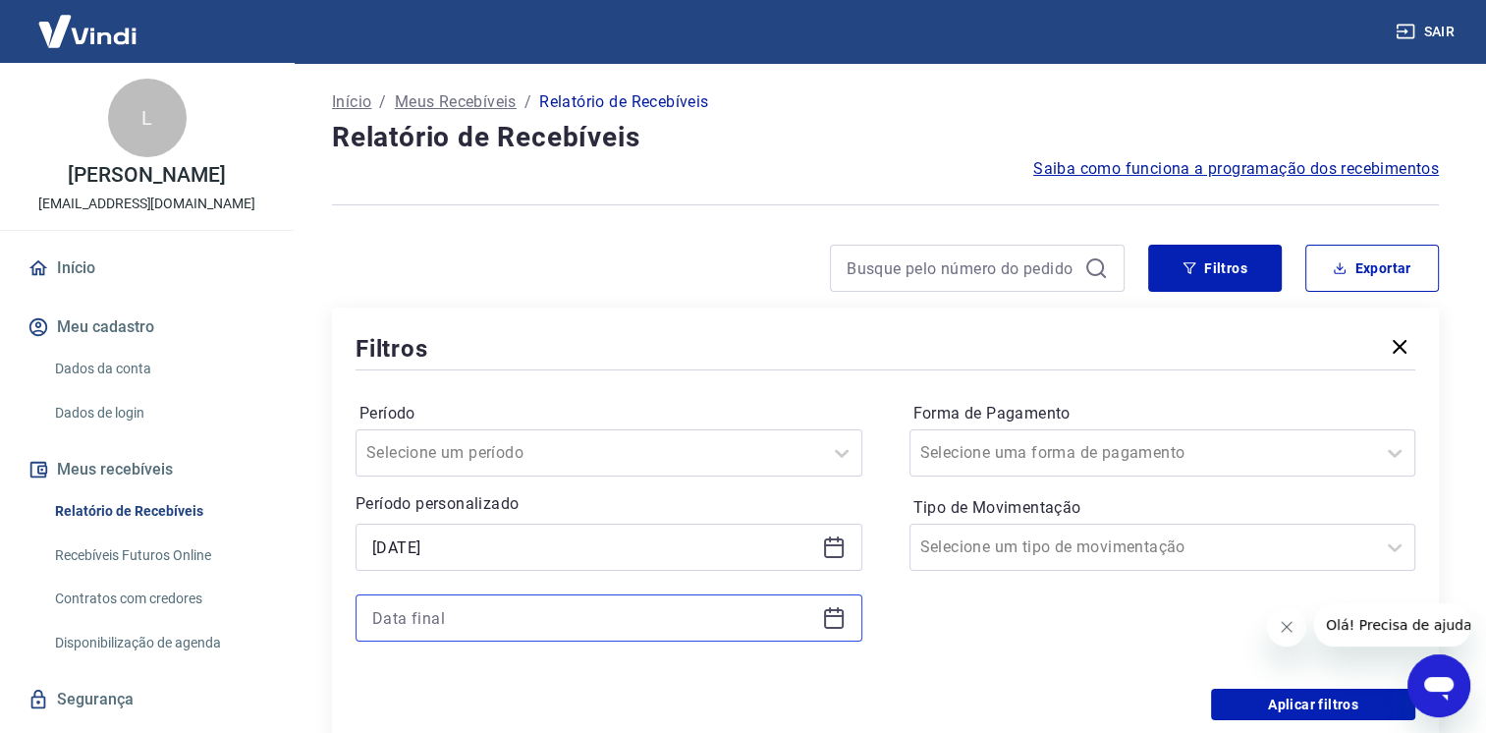
click at [545, 611] on input at bounding box center [593, 617] width 442 height 29
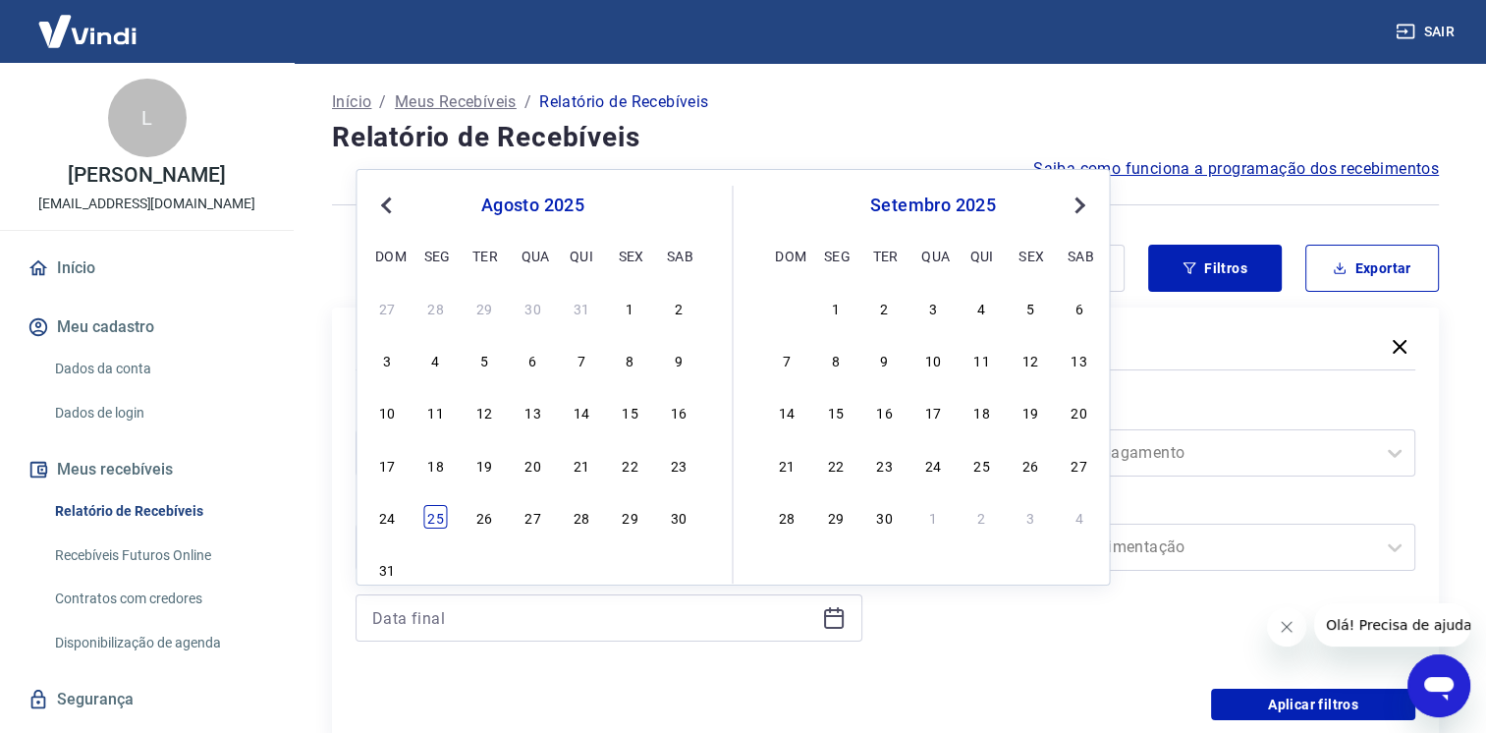
click at [446, 521] on div "25" at bounding box center [436, 517] width 24 height 24
type input "[DATE]"
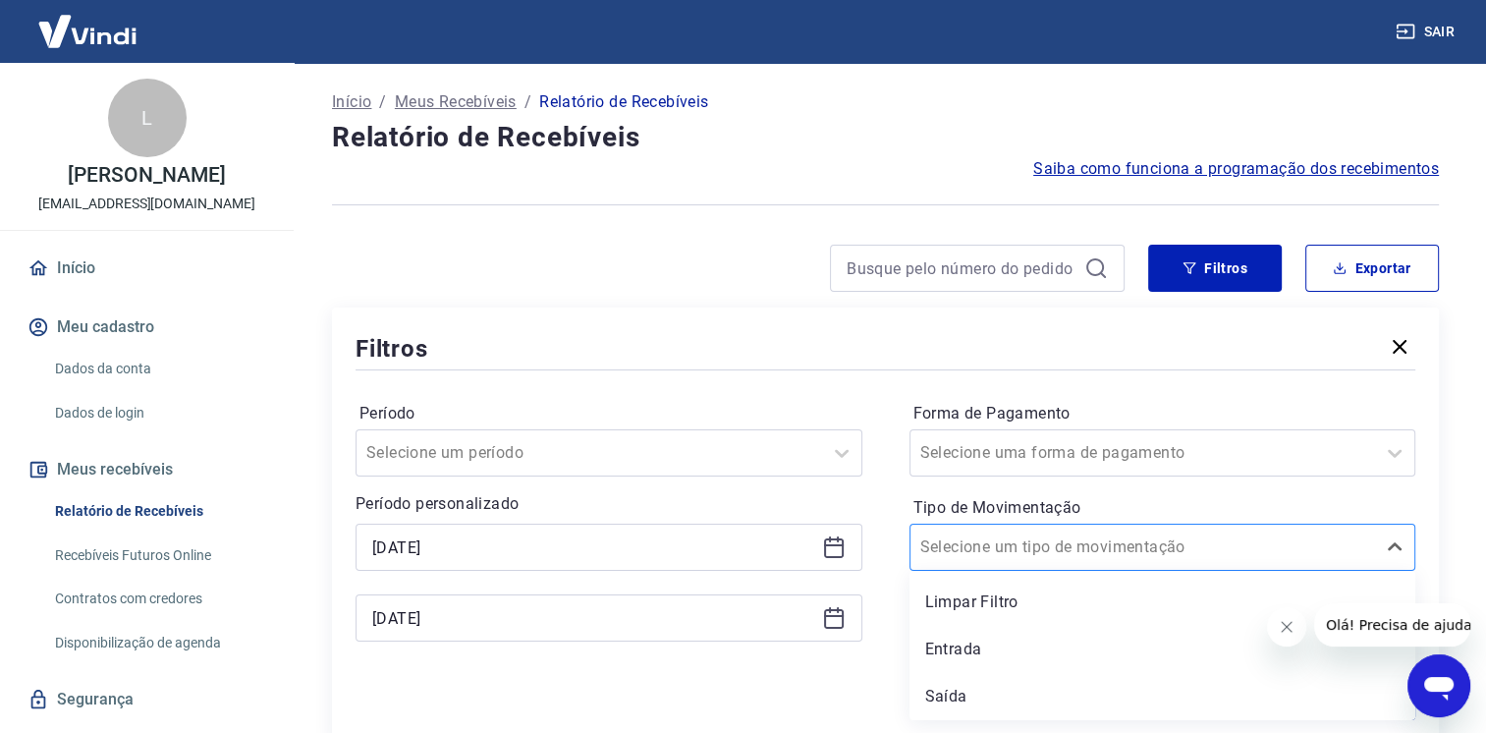
click at [1101, 551] on div at bounding box center [1144, 547] width 446 height 28
click at [1023, 649] on div "Entrada" at bounding box center [1163, 649] width 507 height 39
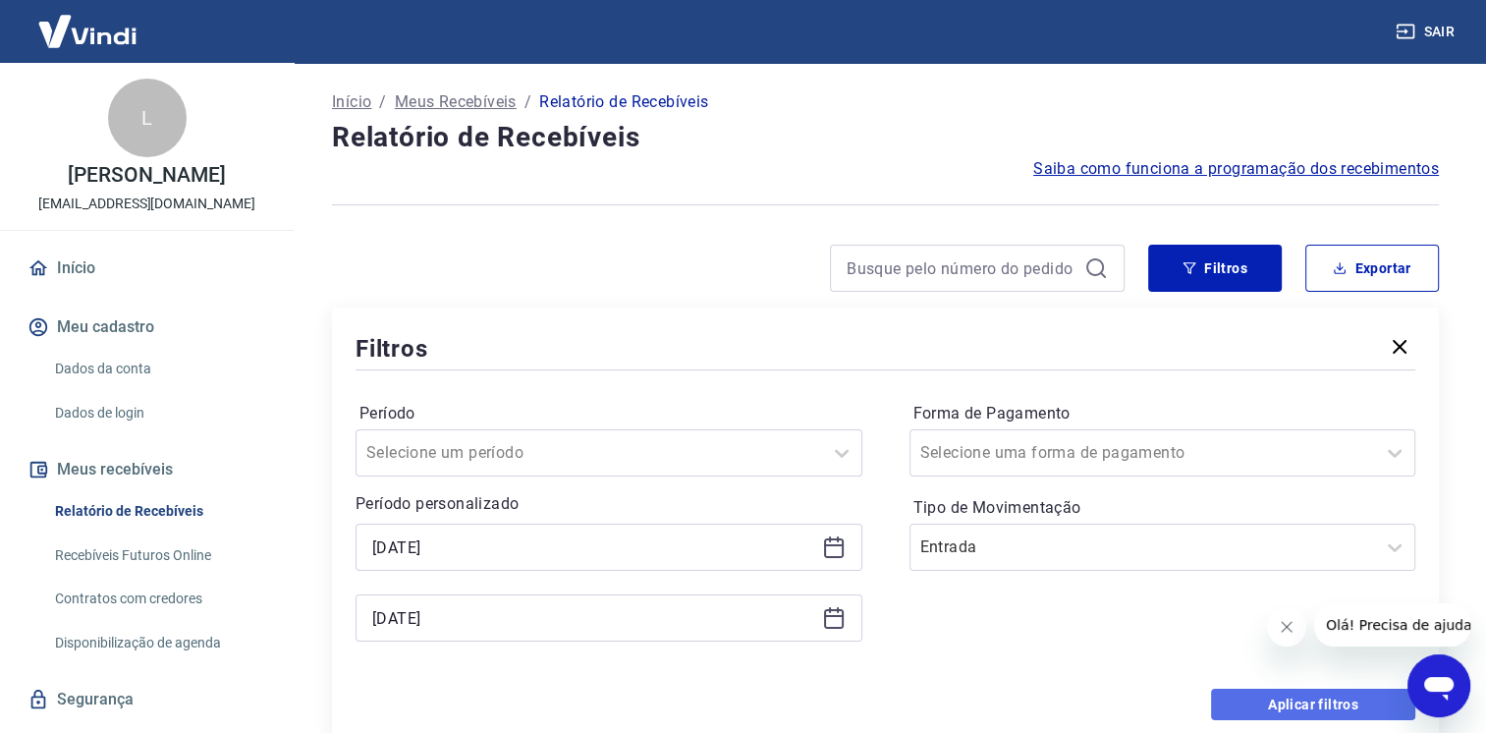
click at [1344, 708] on button "Aplicar filtros" at bounding box center [1313, 704] width 204 height 31
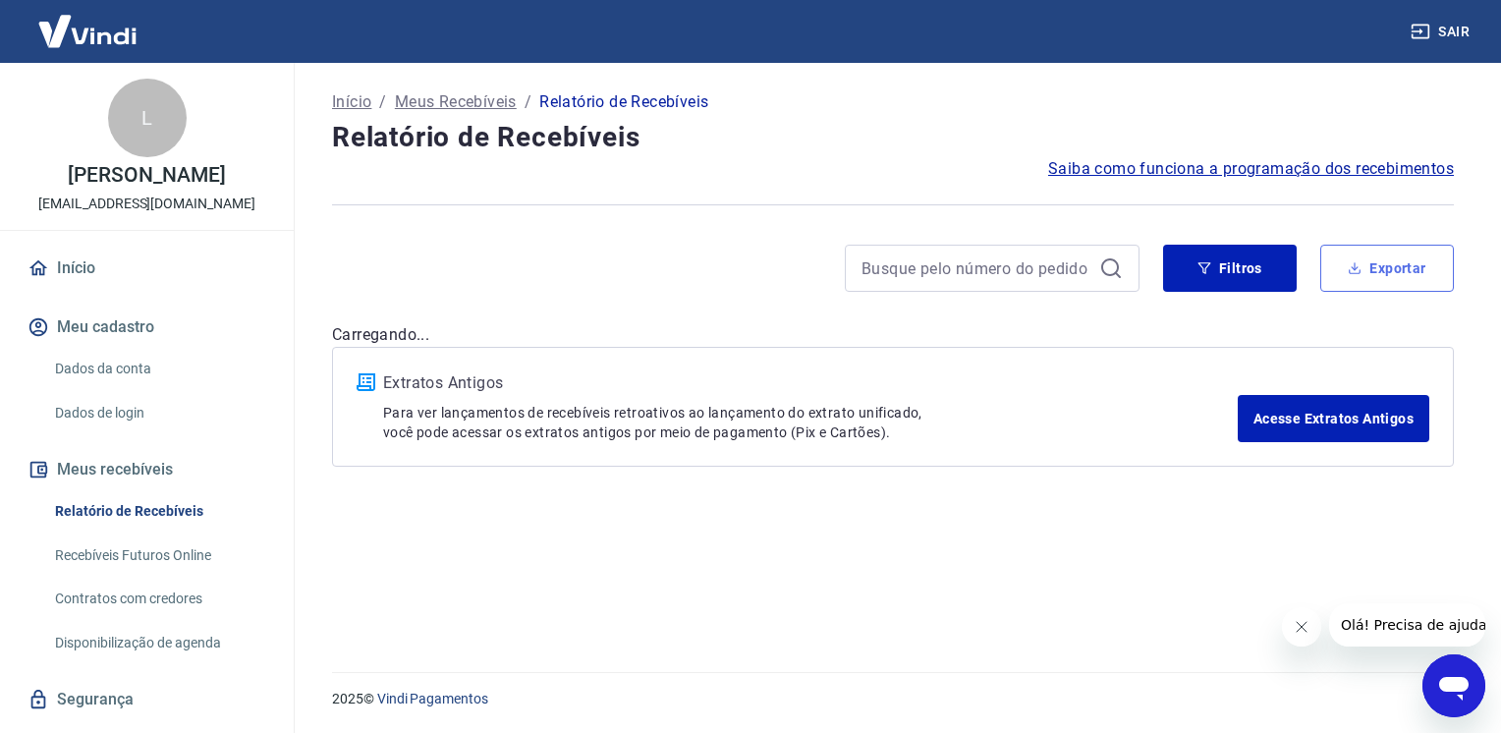
click at [1360, 266] on icon "button" at bounding box center [1355, 268] width 14 height 14
type input "[DATE]"
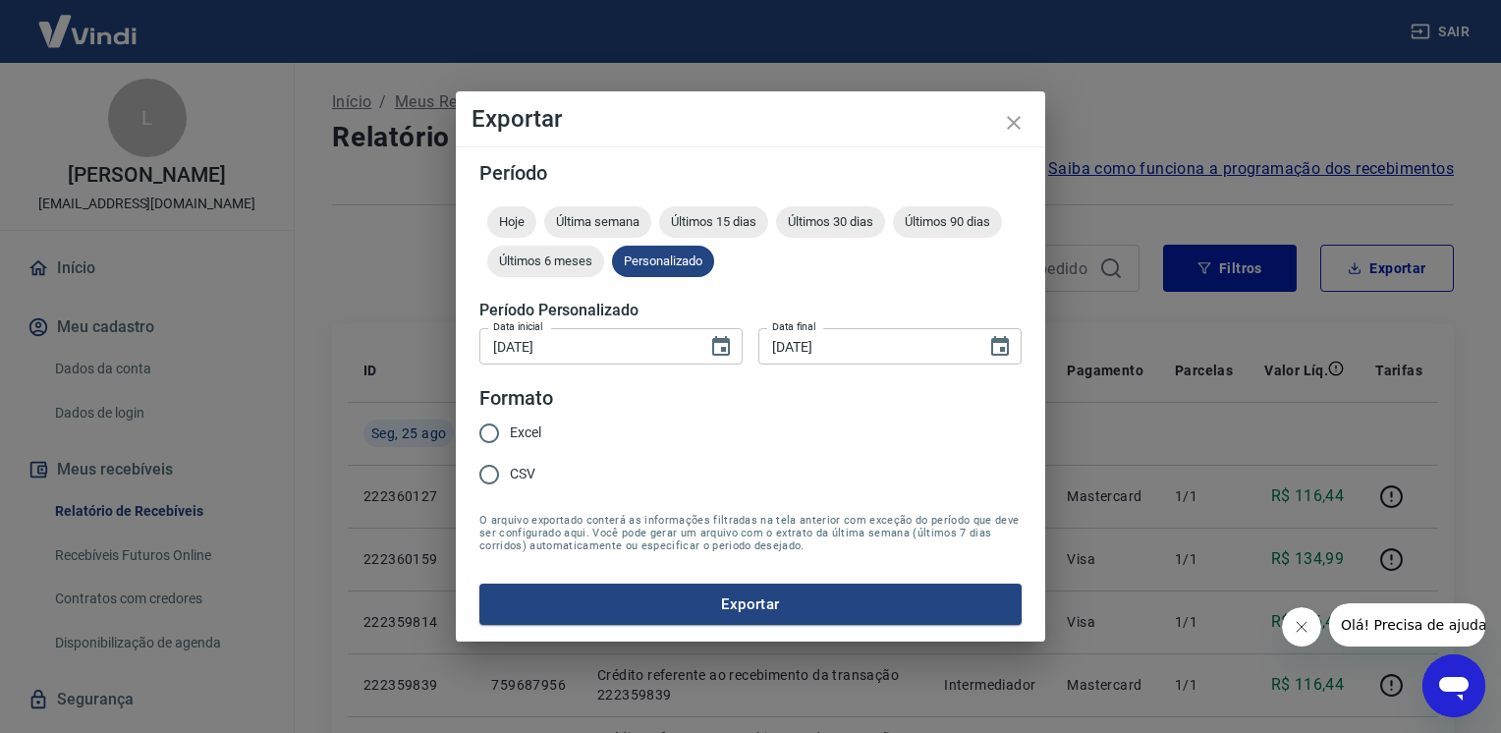
click at [494, 434] on input "Excel" at bounding box center [489, 433] width 41 height 41
radio input "true"
click at [589, 611] on button "Exportar" at bounding box center [750, 604] width 542 height 41
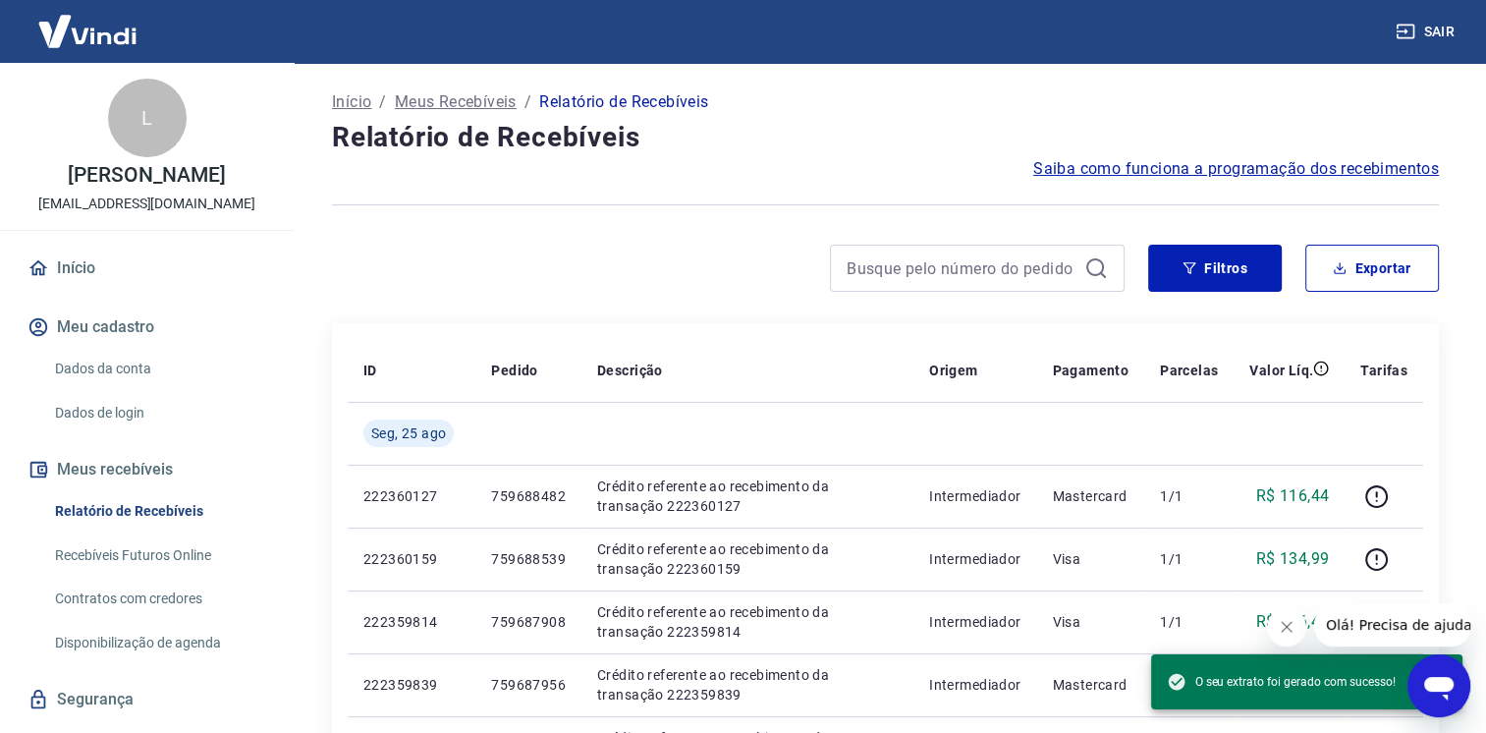
click at [1443, 29] on button "Sair" at bounding box center [1427, 32] width 71 height 36
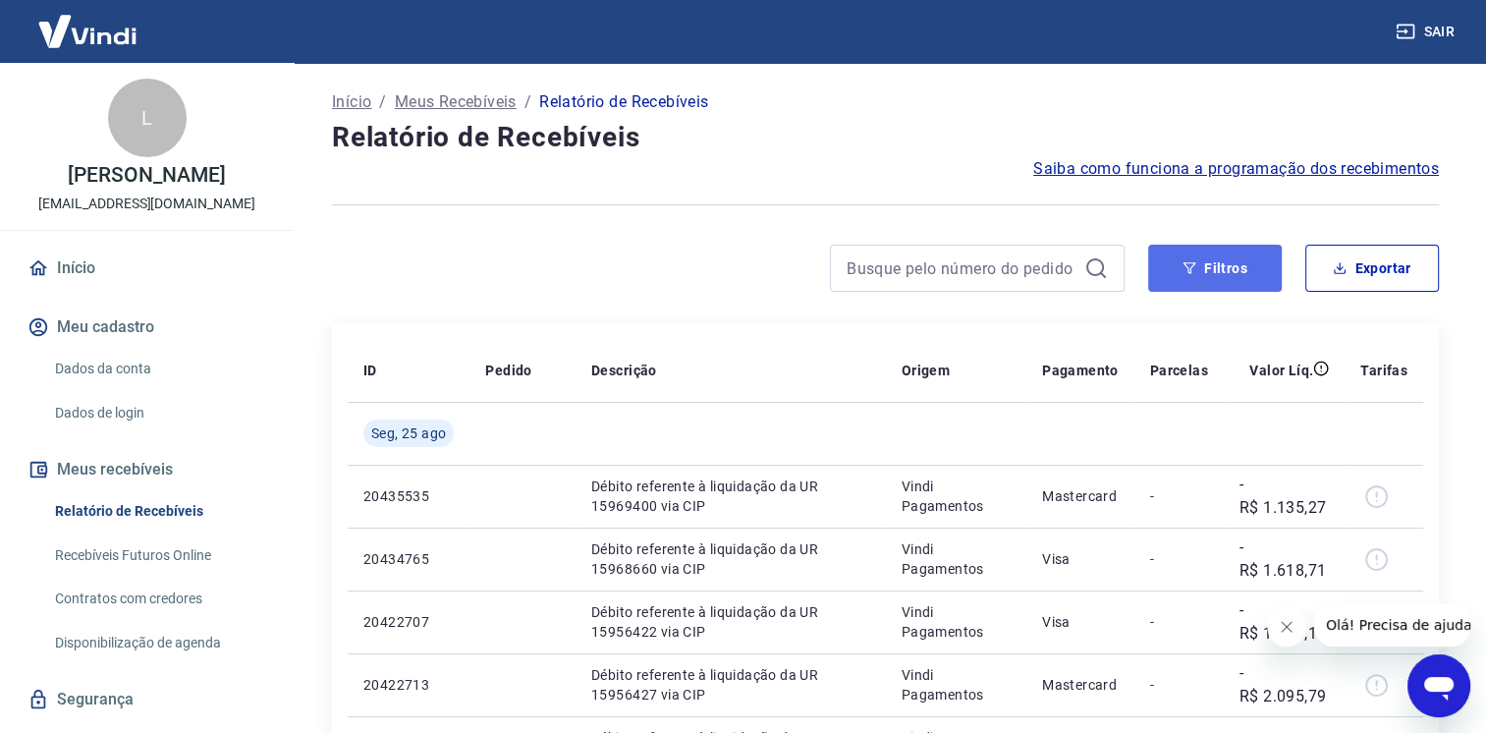
click at [1254, 268] on button "Filtros" at bounding box center [1215, 268] width 134 height 47
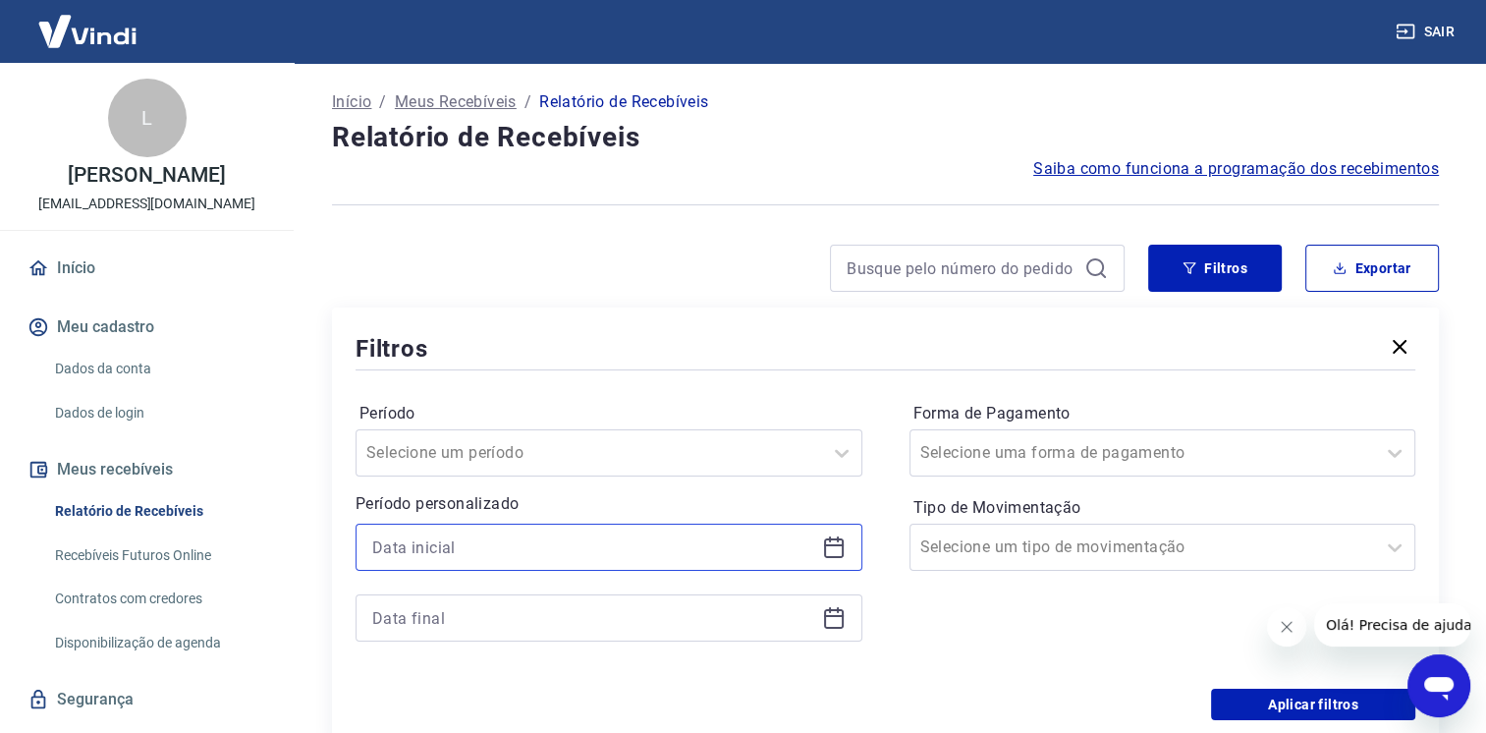
click at [644, 555] on input at bounding box center [593, 546] width 442 height 29
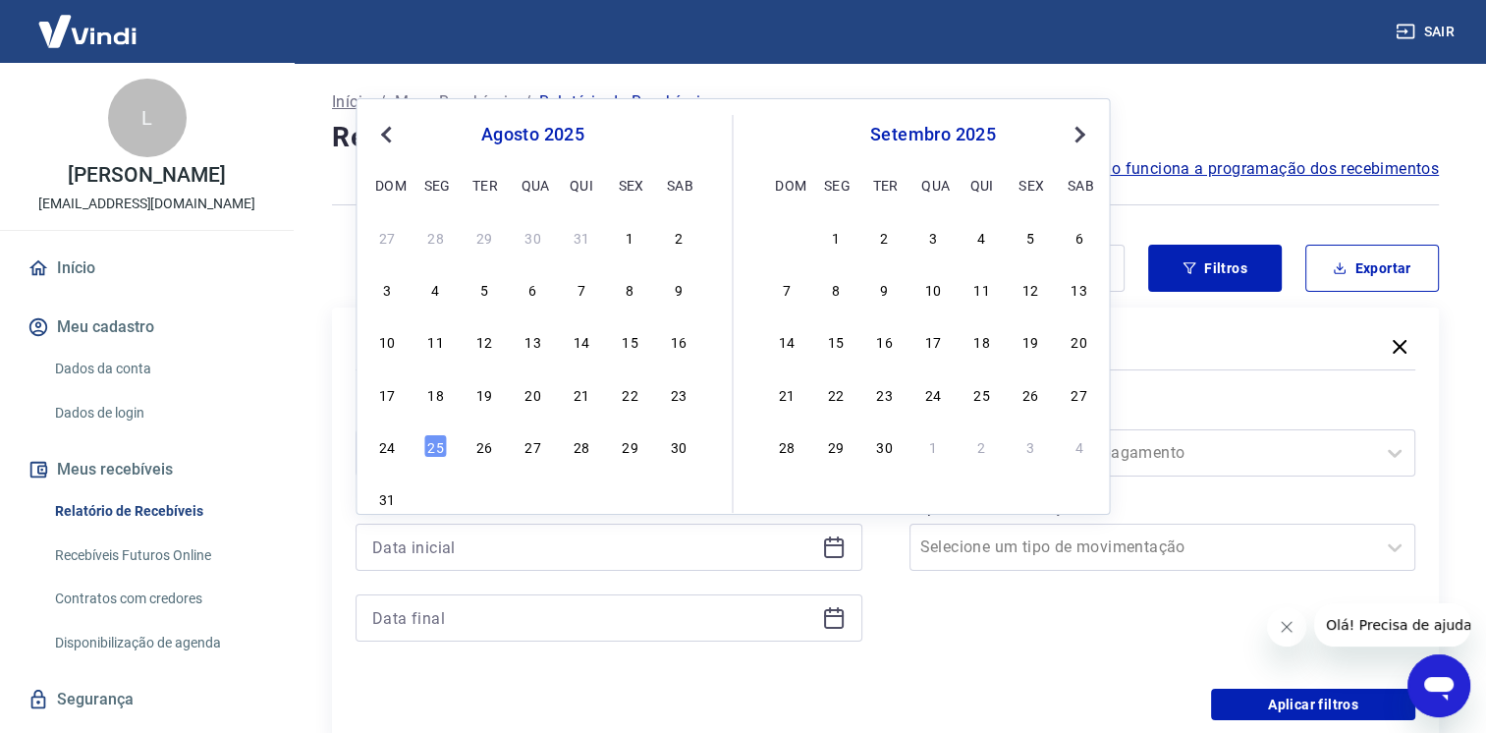
click at [577, 408] on div "17 18 19 20 21 22 23" at bounding box center [532, 393] width 320 height 28
click at [585, 376] on div "27 28 29 30 31 1 2 3 4 5 6 7 8 9 10 11 12 13 14 15 16 17 18 19 20 21 22 23 24 2…" at bounding box center [532, 367] width 320 height 291
drag, startPoint x: 586, startPoint y: 391, endPoint x: 617, endPoint y: 587, distance: 198.0
click at [586, 391] on div "21" at bounding box center [582, 394] width 24 height 24
type input "[DATE]"
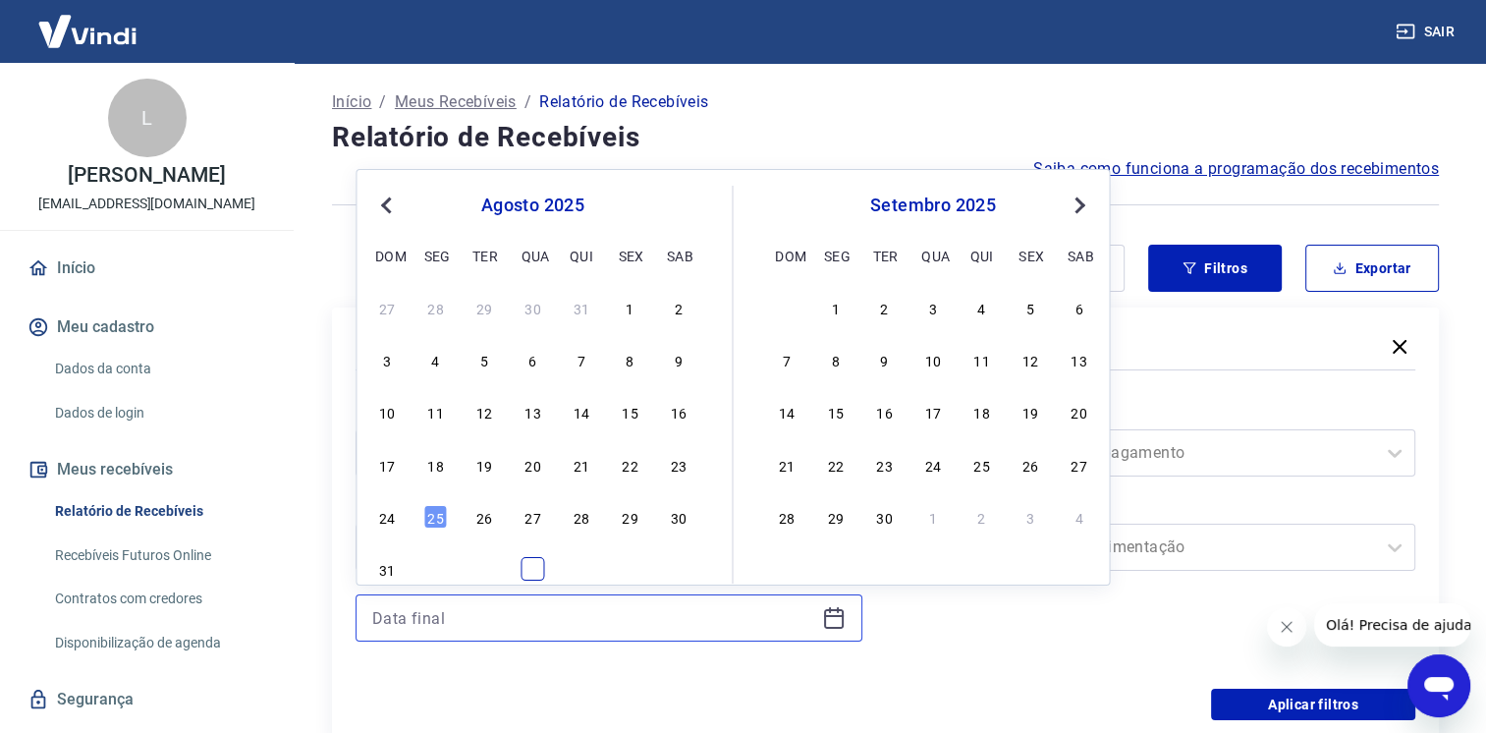
drag, startPoint x: 603, startPoint y: 611, endPoint x: 543, endPoint y: 564, distance: 76.3
click at [604, 613] on input at bounding box center [593, 617] width 442 height 29
drag, startPoint x: 417, startPoint y: 523, endPoint x: 432, endPoint y: 522, distance: 15.7
click at [422, 523] on div "24 25 26 27 28 29 30" at bounding box center [532, 516] width 320 height 28
click at [432, 522] on div "25" at bounding box center [436, 517] width 24 height 24
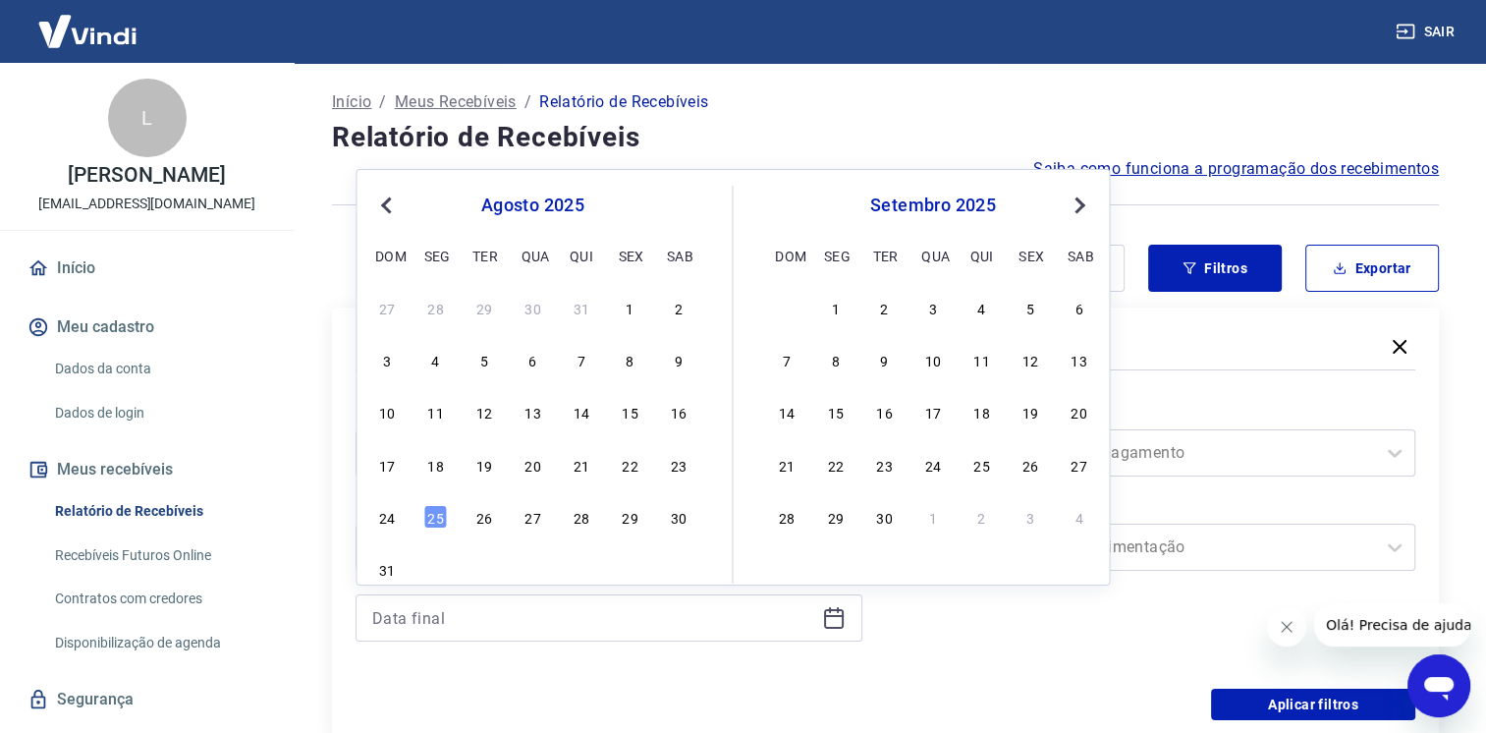
type input "[DATE]"
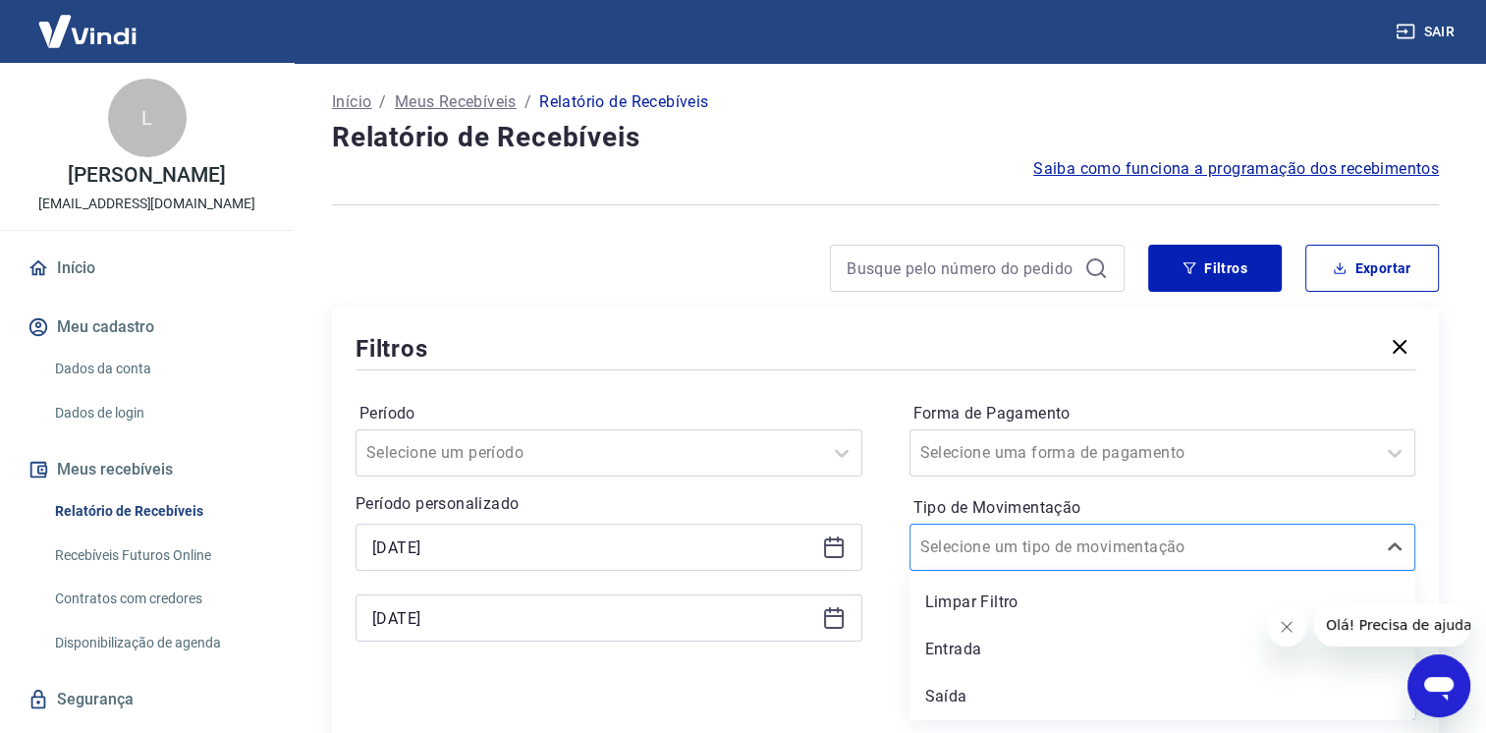
drag, startPoint x: 1049, startPoint y: 534, endPoint x: 1048, endPoint y: 546, distance: 11.8
click at [1049, 536] on div at bounding box center [1144, 547] width 446 height 28
drag, startPoint x: 970, startPoint y: 643, endPoint x: 1291, endPoint y: 686, distance: 324.0
click at [973, 643] on div "Entrada" at bounding box center [1163, 649] width 507 height 39
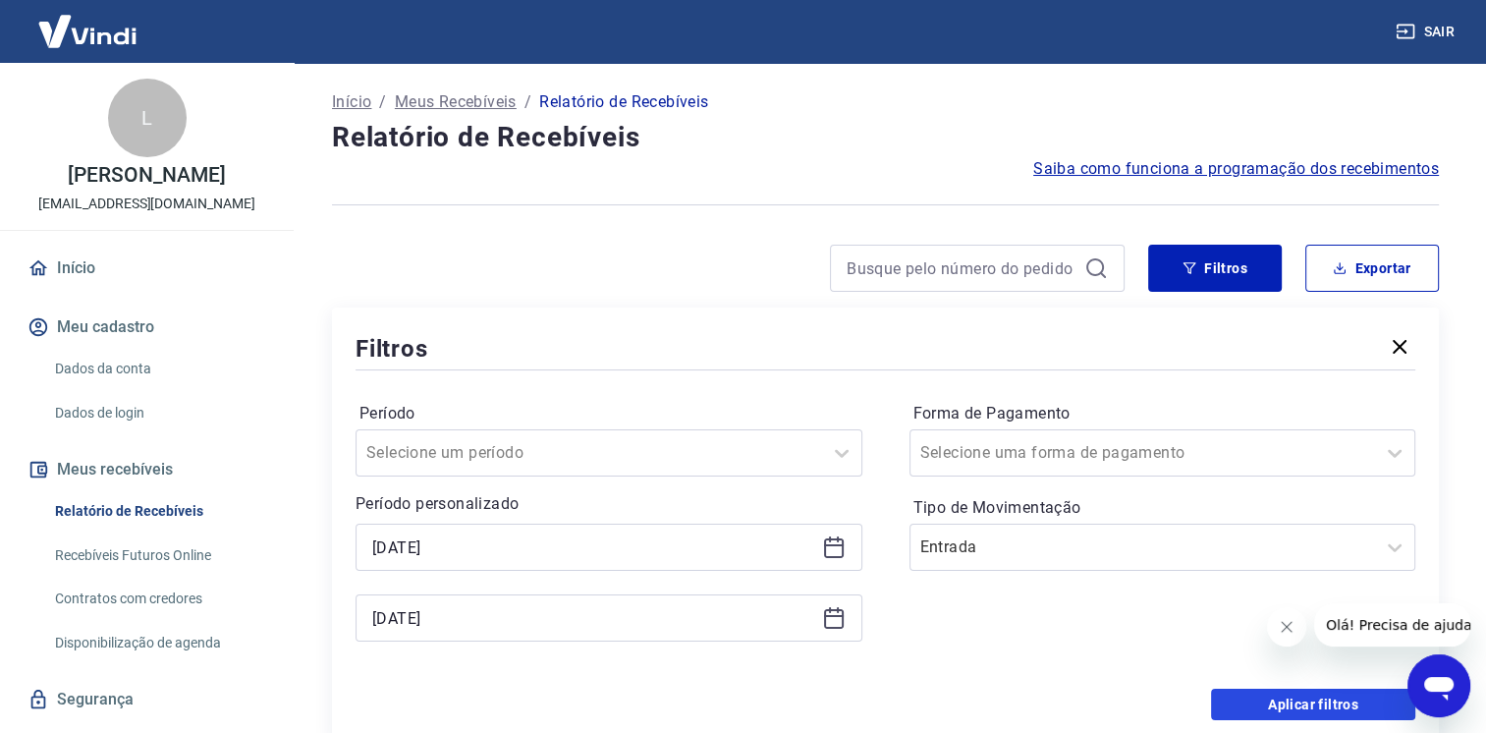
click at [1321, 700] on button "Aplicar filtros" at bounding box center [1313, 704] width 204 height 31
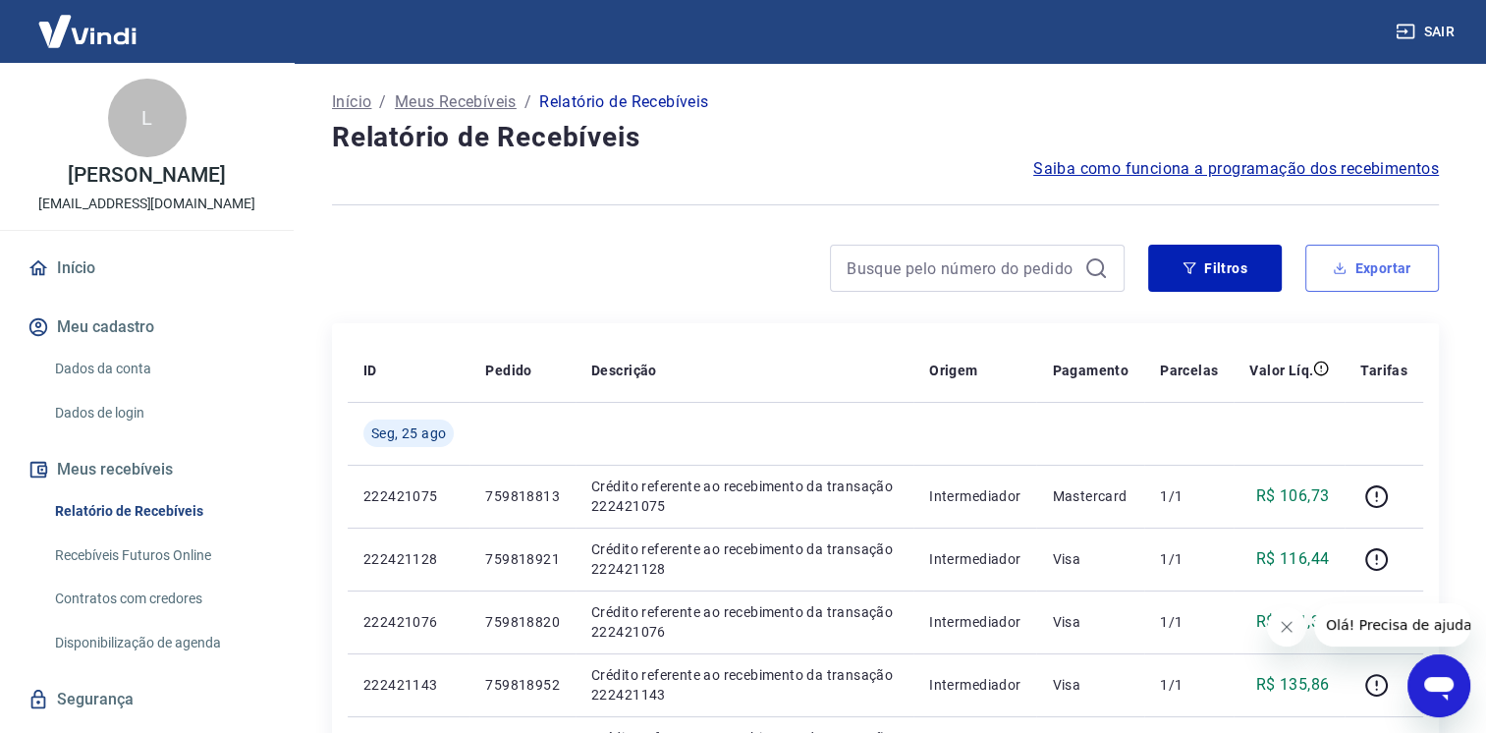
click at [1337, 288] on button "Exportar" at bounding box center [1373, 268] width 134 height 47
type input "[DATE]"
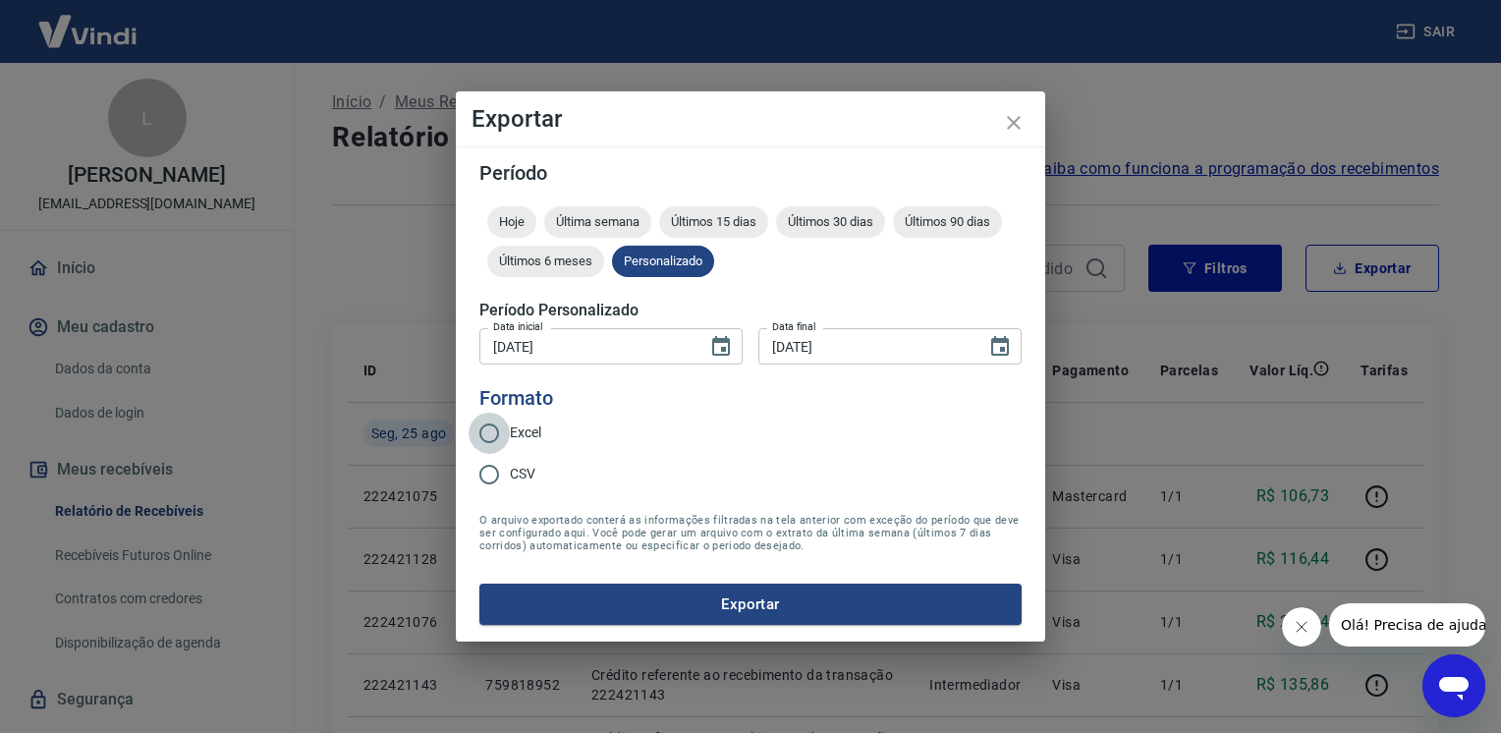
click at [494, 429] on input "Excel" at bounding box center [489, 433] width 41 height 41
radio input "true"
click at [624, 598] on button "Exportar" at bounding box center [750, 604] width 542 height 41
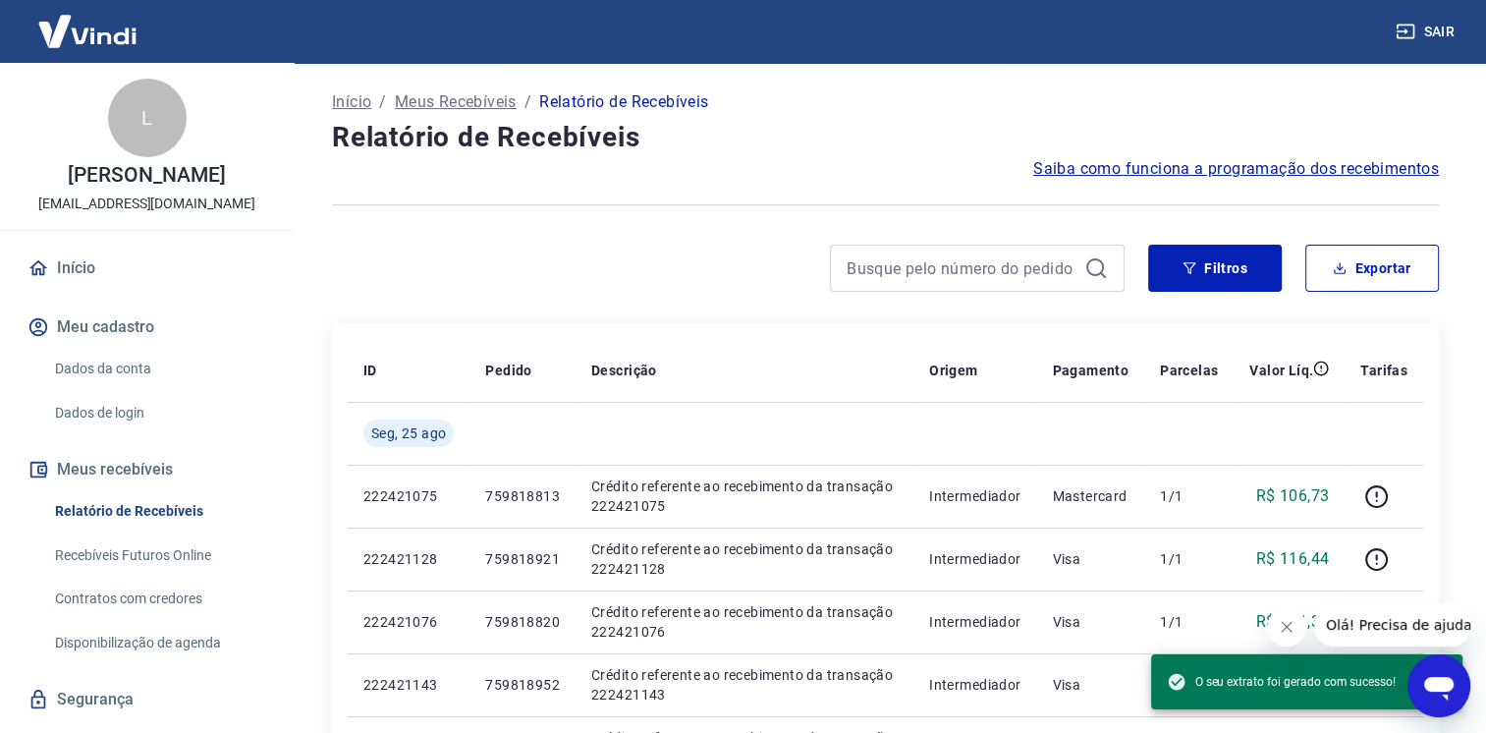
click at [1427, 23] on button "Sair" at bounding box center [1427, 32] width 71 height 36
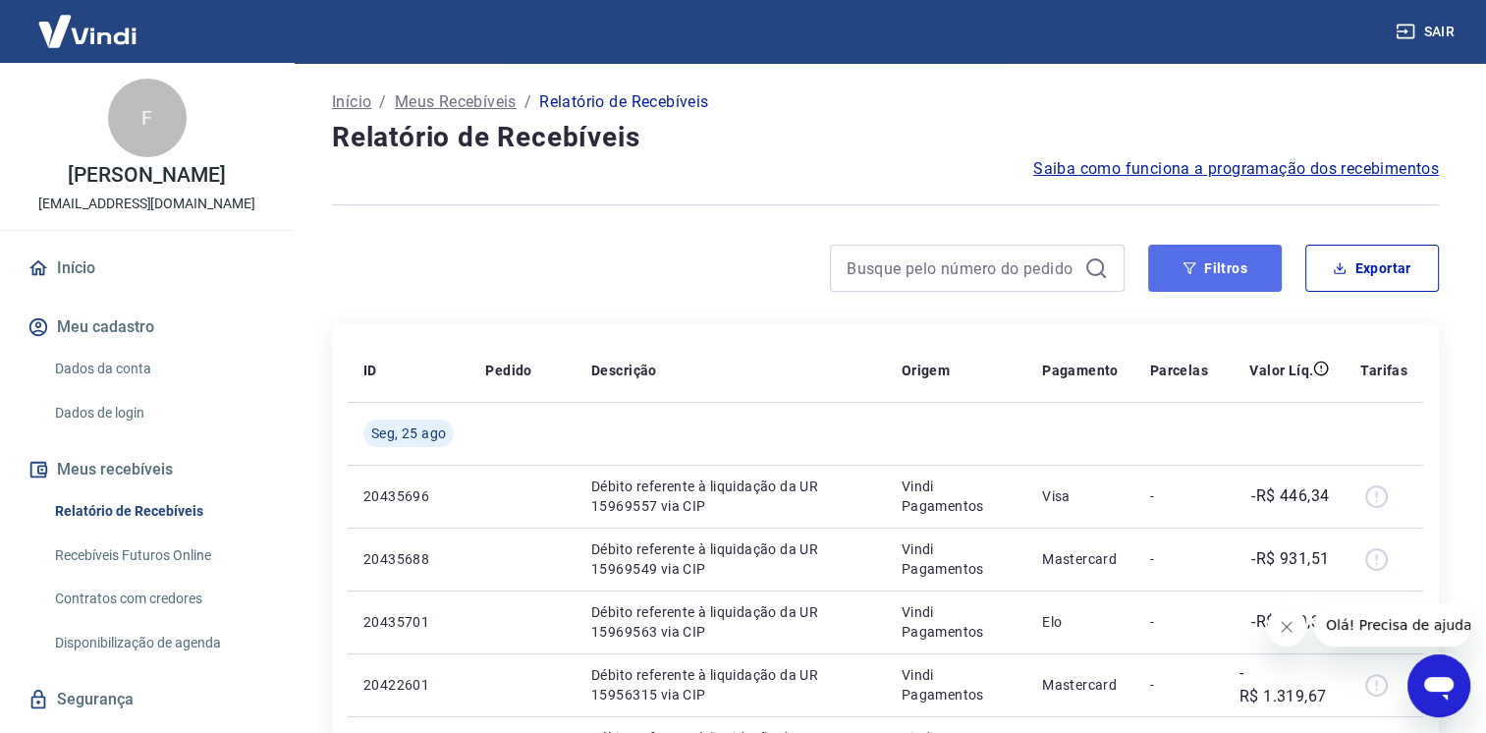
click at [1254, 283] on button "Filtros" at bounding box center [1215, 268] width 134 height 47
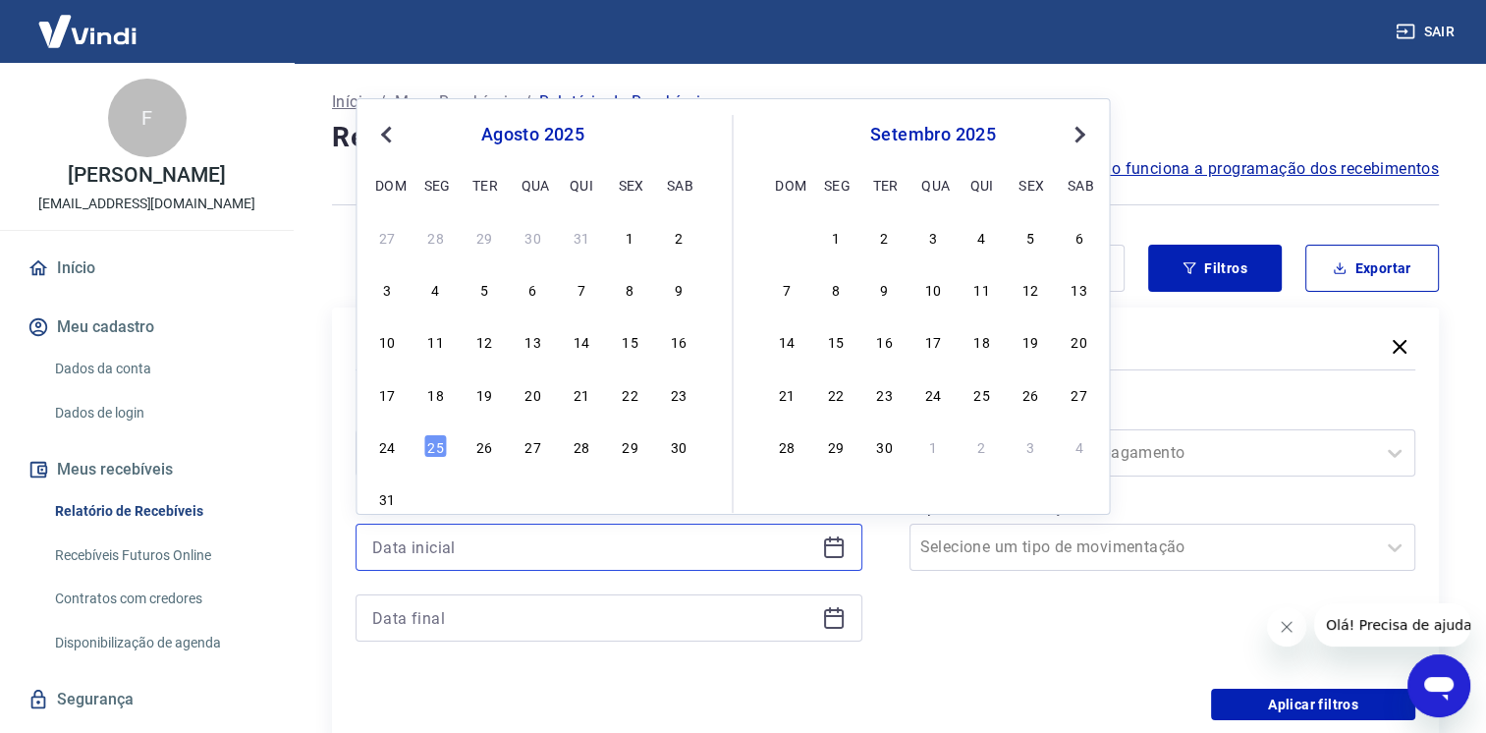
click at [529, 543] on input at bounding box center [593, 546] width 442 height 29
click at [575, 399] on div "21" at bounding box center [582, 394] width 24 height 24
type input "[DATE]"
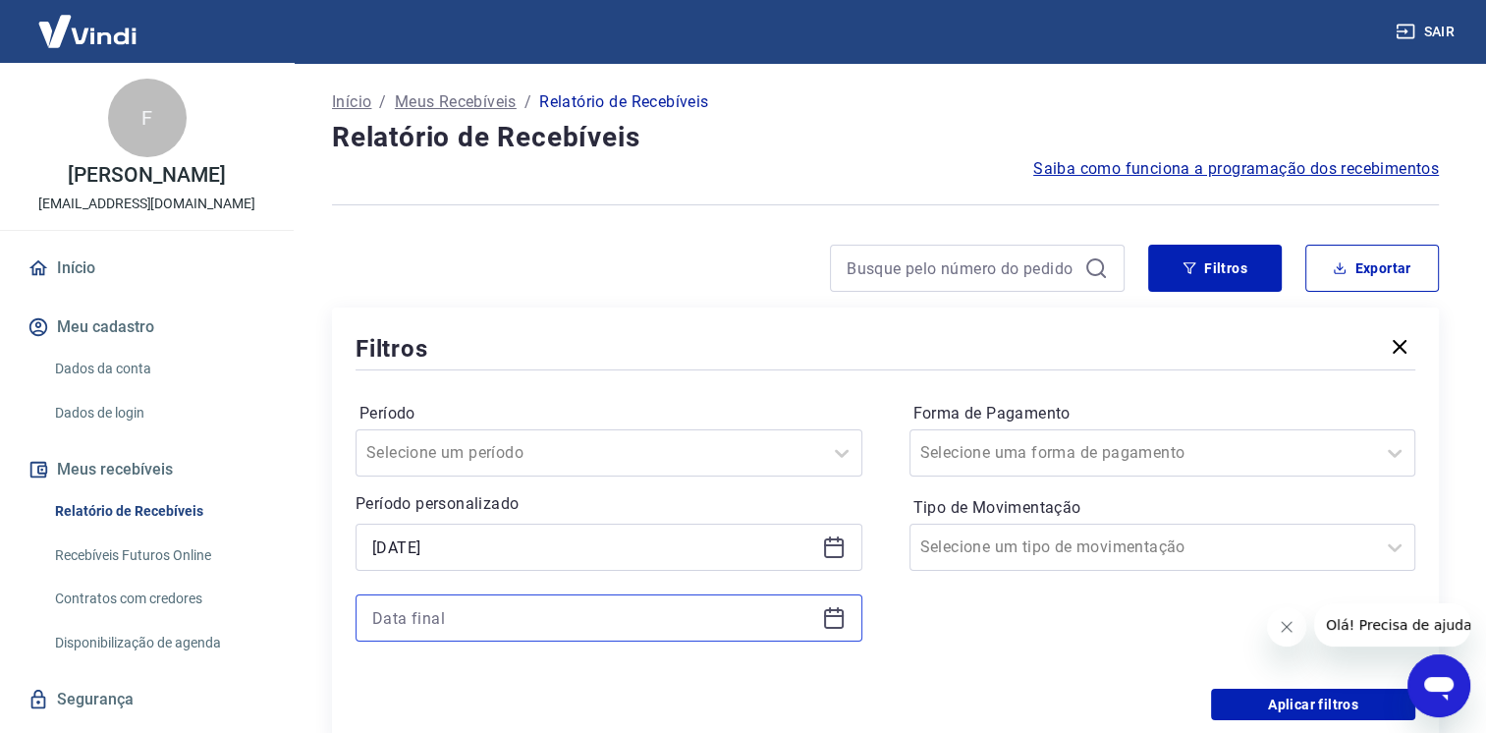
click at [622, 612] on input at bounding box center [593, 617] width 442 height 29
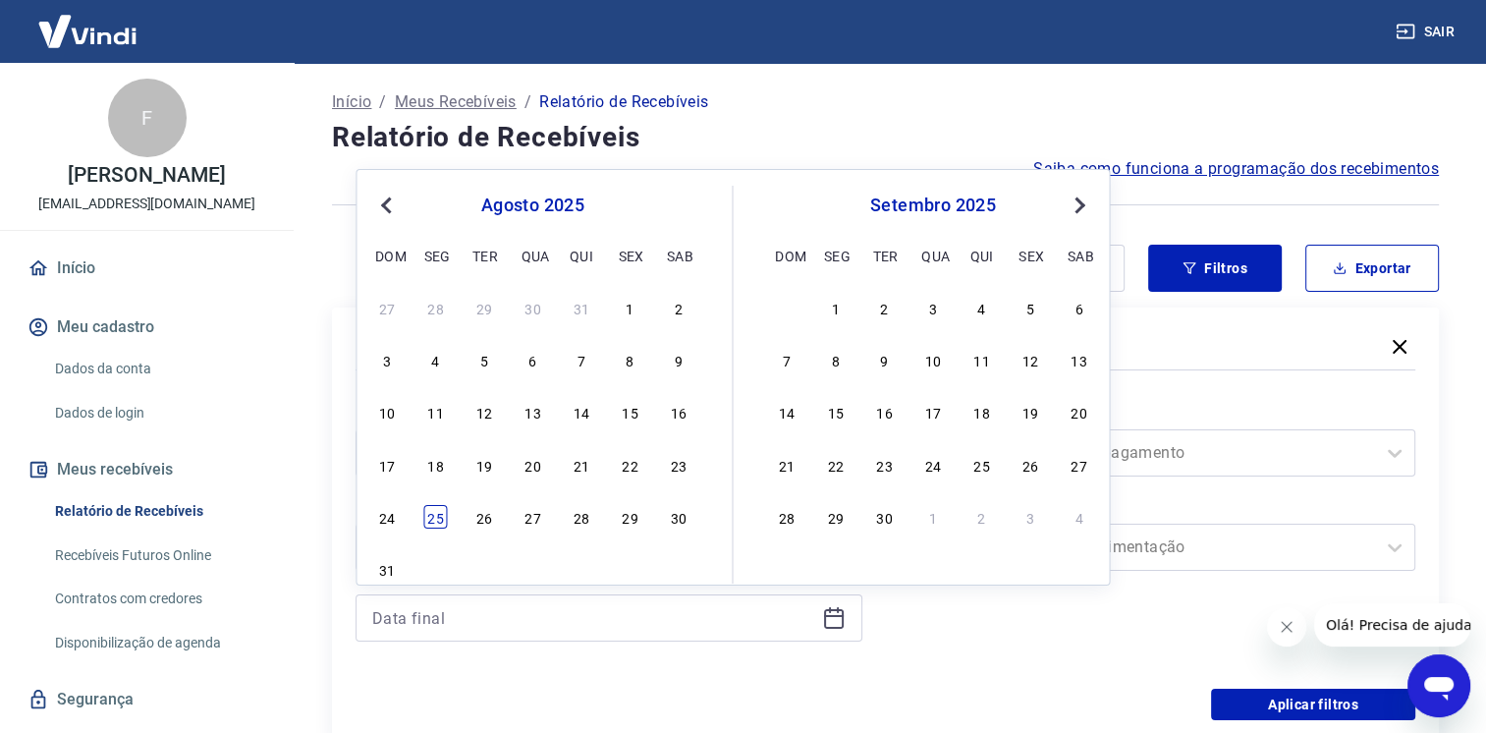
click at [442, 521] on div "25" at bounding box center [436, 517] width 24 height 24
type input "[DATE]"
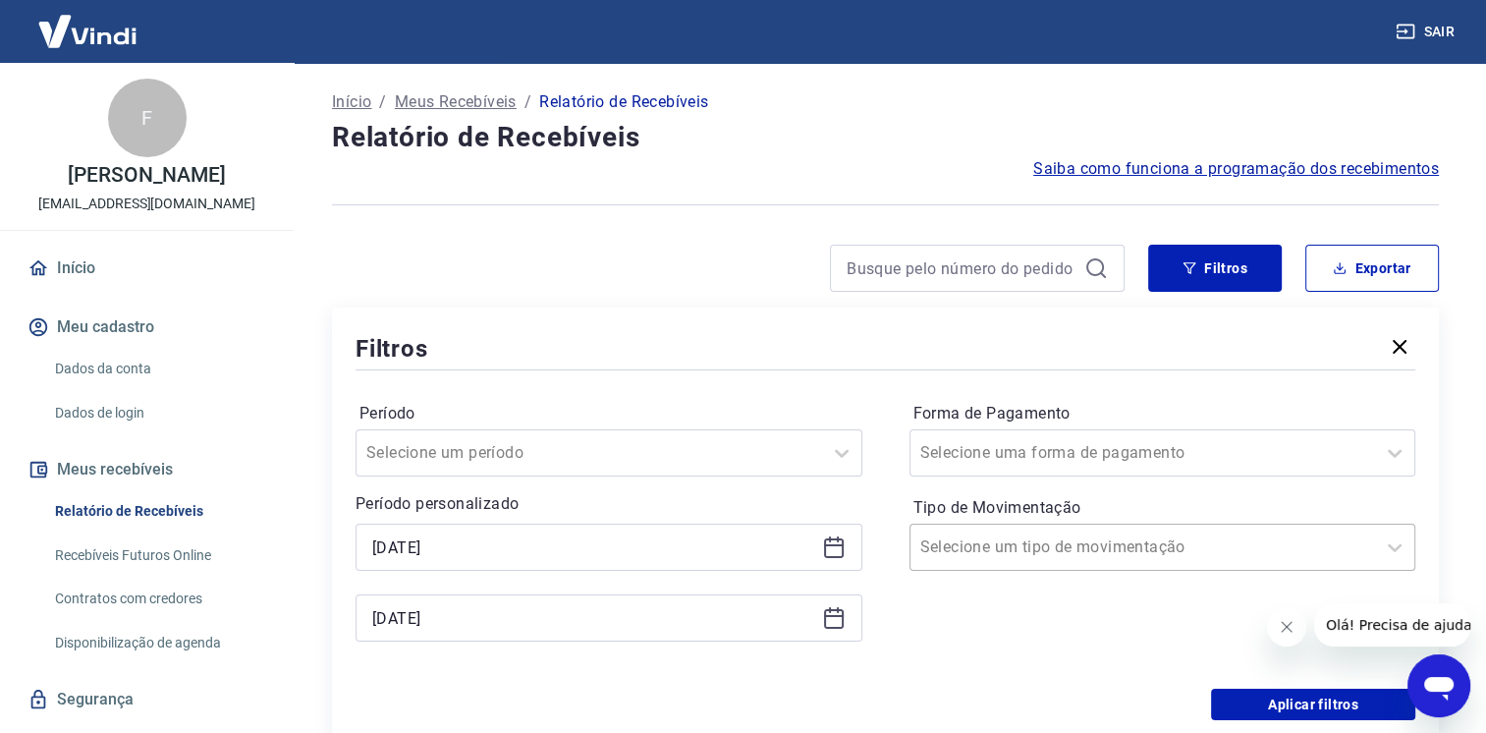
click at [1156, 548] on div at bounding box center [1144, 547] width 446 height 28
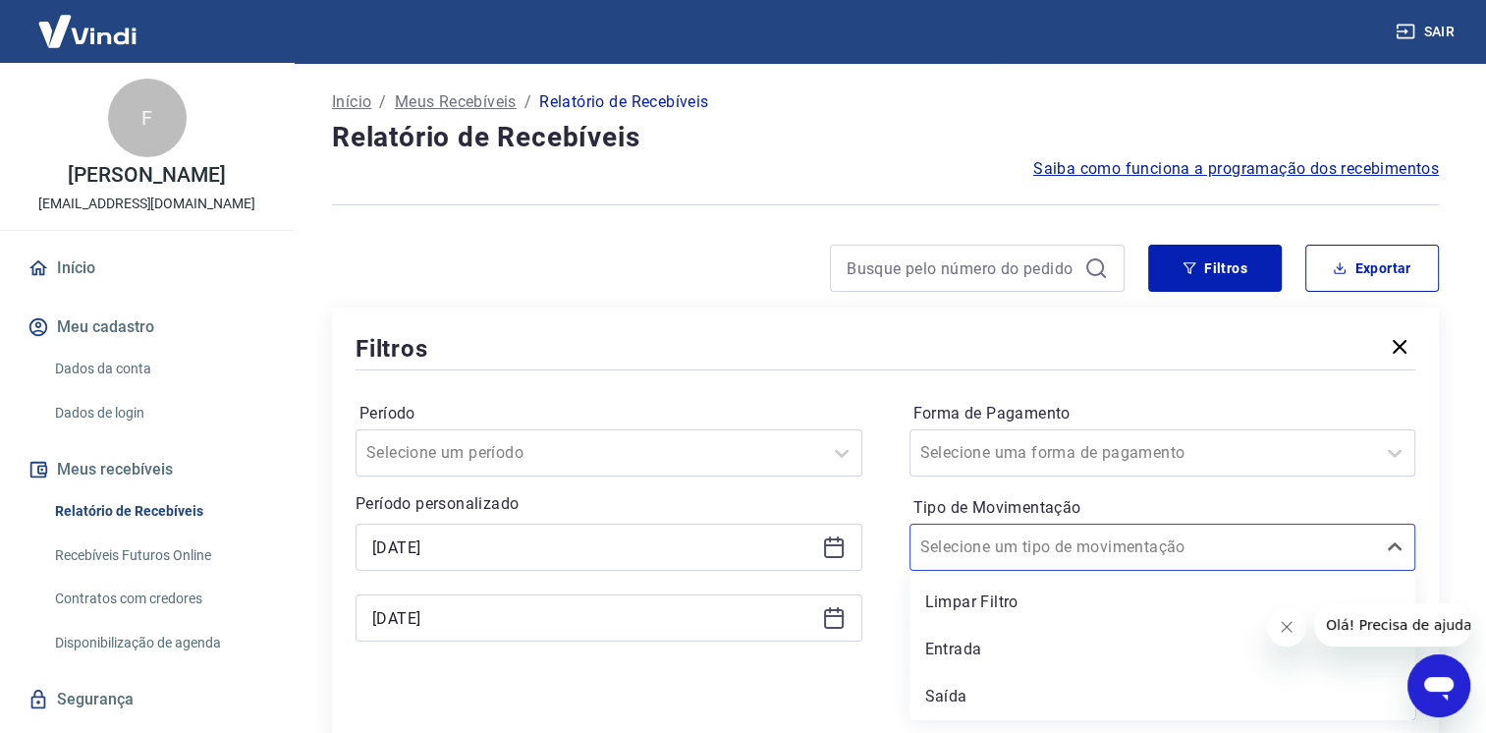
click at [1049, 640] on div "Entrada" at bounding box center [1163, 649] width 507 height 39
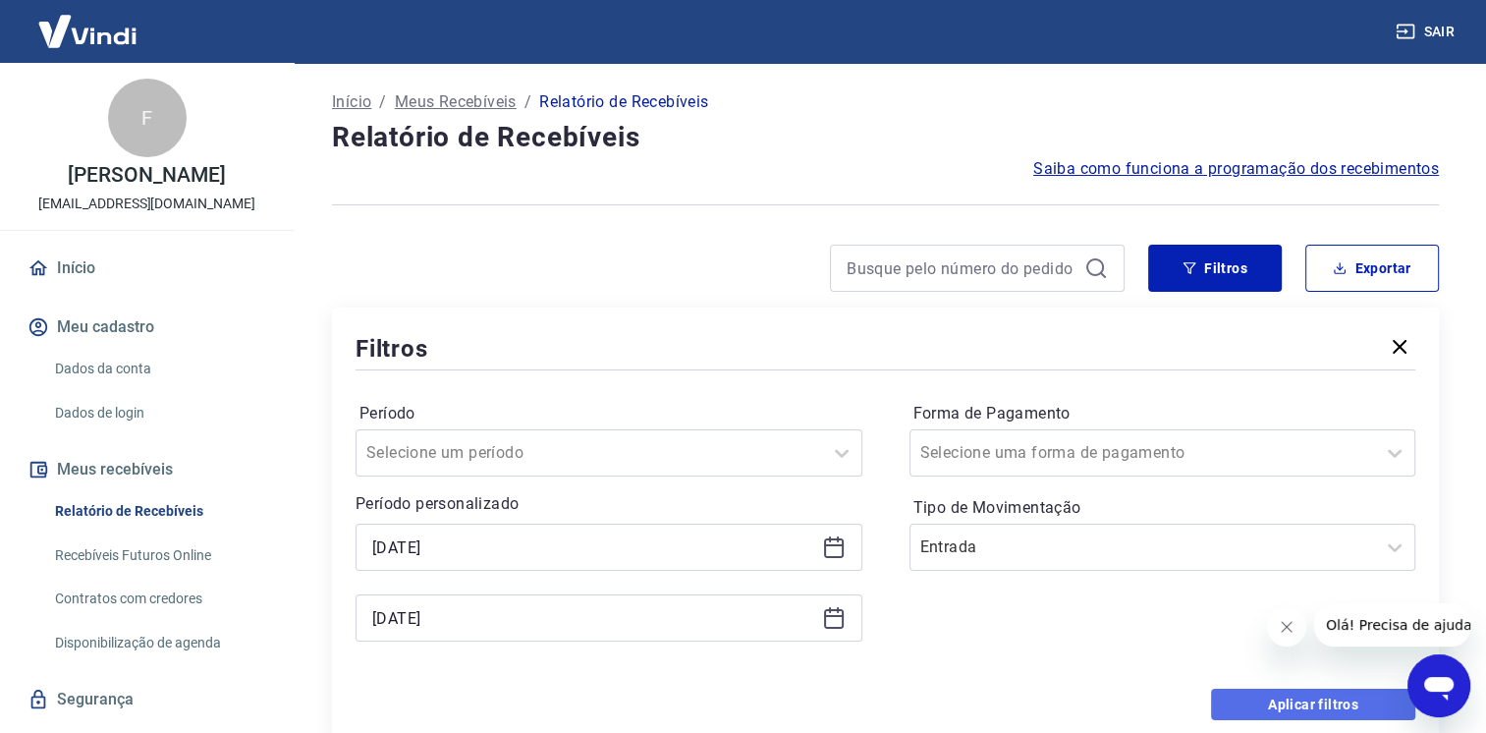
click at [1279, 704] on button "Aplicar filtros" at bounding box center [1313, 704] width 204 height 31
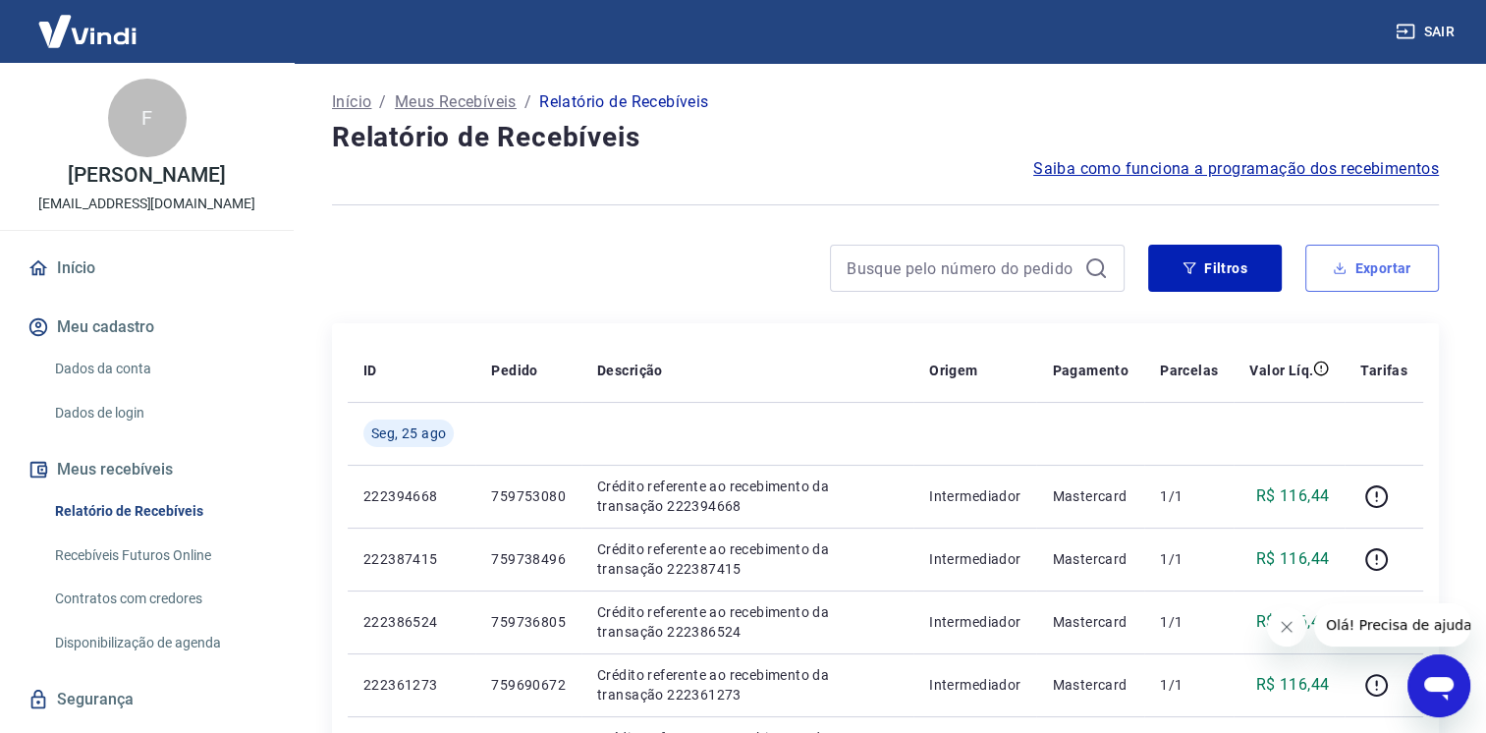
click at [1383, 266] on button "Exportar" at bounding box center [1373, 268] width 134 height 47
type input "[DATE]"
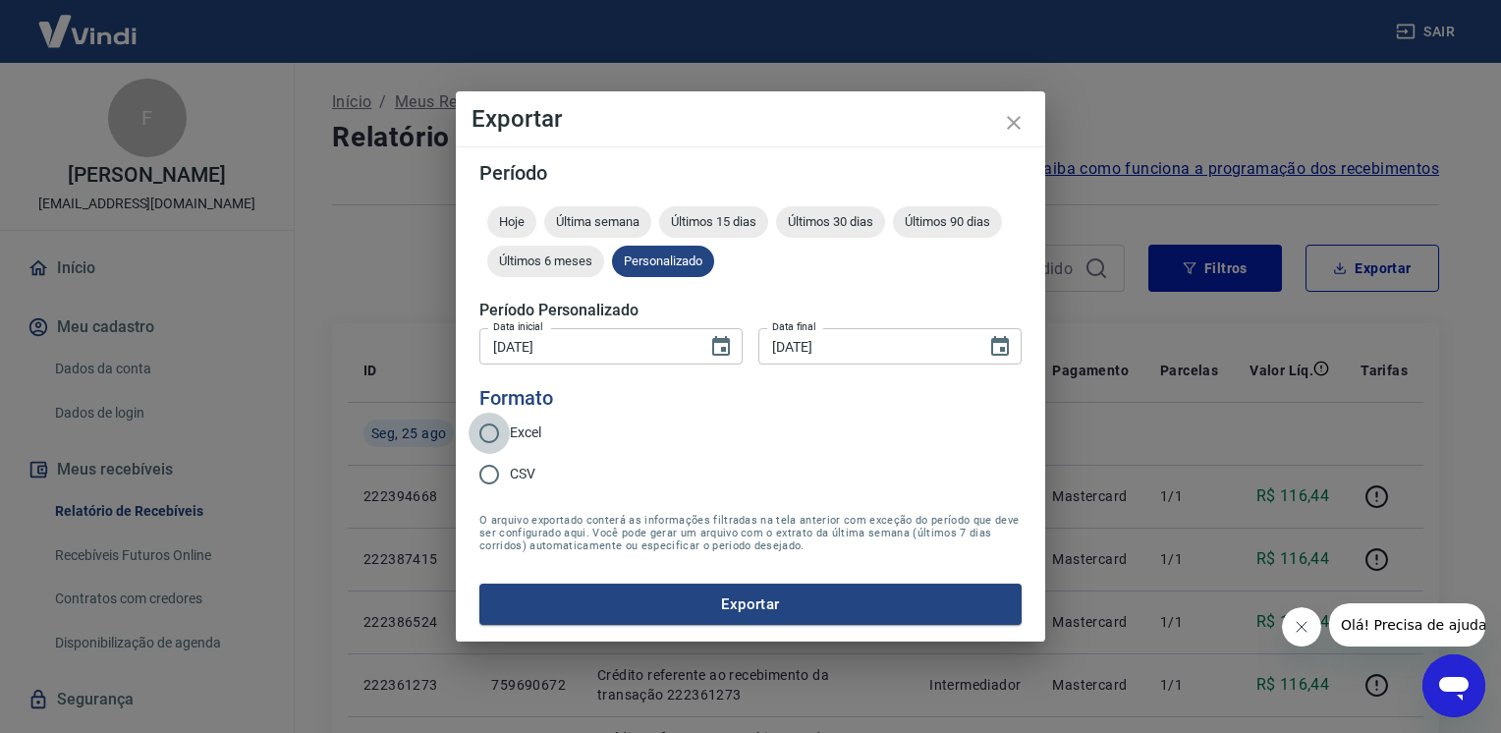
drag, startPoint x: 506, startPoint y: 437, endPoint x: 543, endPoint y: 463, distance: 45.2
click at [507, 438] on input "Excel" at bounding box center [489, 433] width 41 height 41
radio input "true"
click at [641, 607] on button "Exportar" at bounding box center [750, 604] width 542 height 41
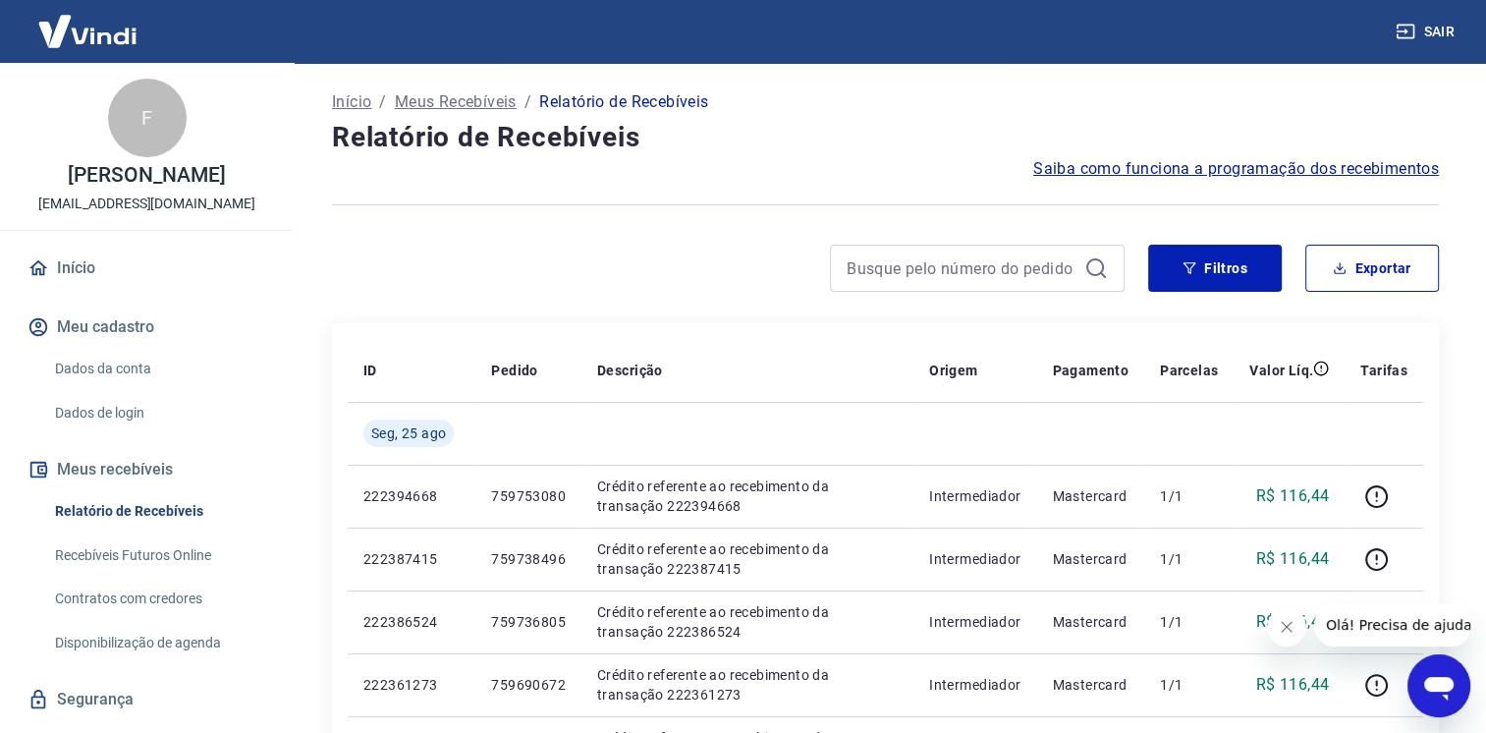
click at [1413, 33] on icon "button" at bounding box center [1406, 32] width 20 height 20
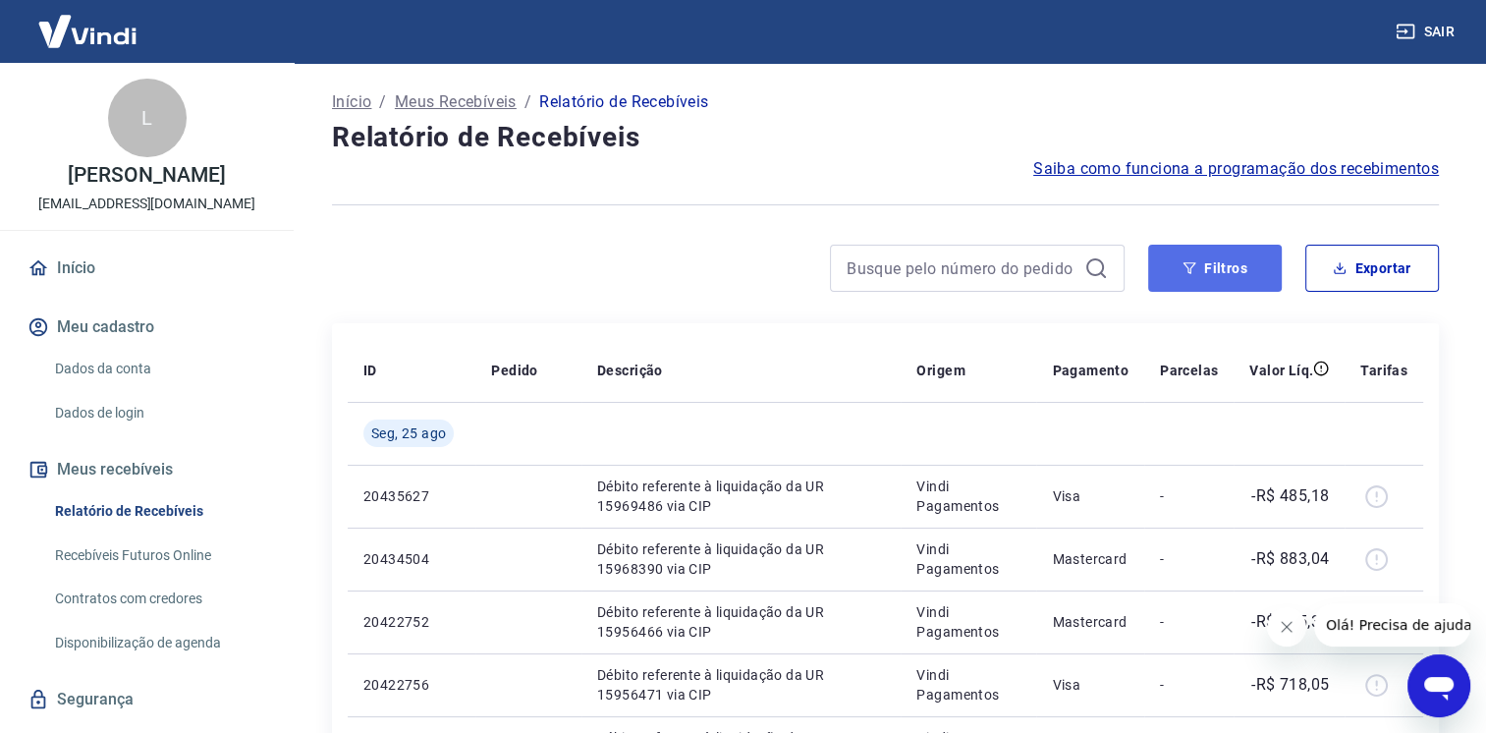
drag, startPoint x: 1257, startPoint y: 278, endPoint x: 1269, endPoint y: 273, distance: 13.7
click at [1261, 277] on button "Filtros" at bounding box center [1215, 268] width 134 height 47
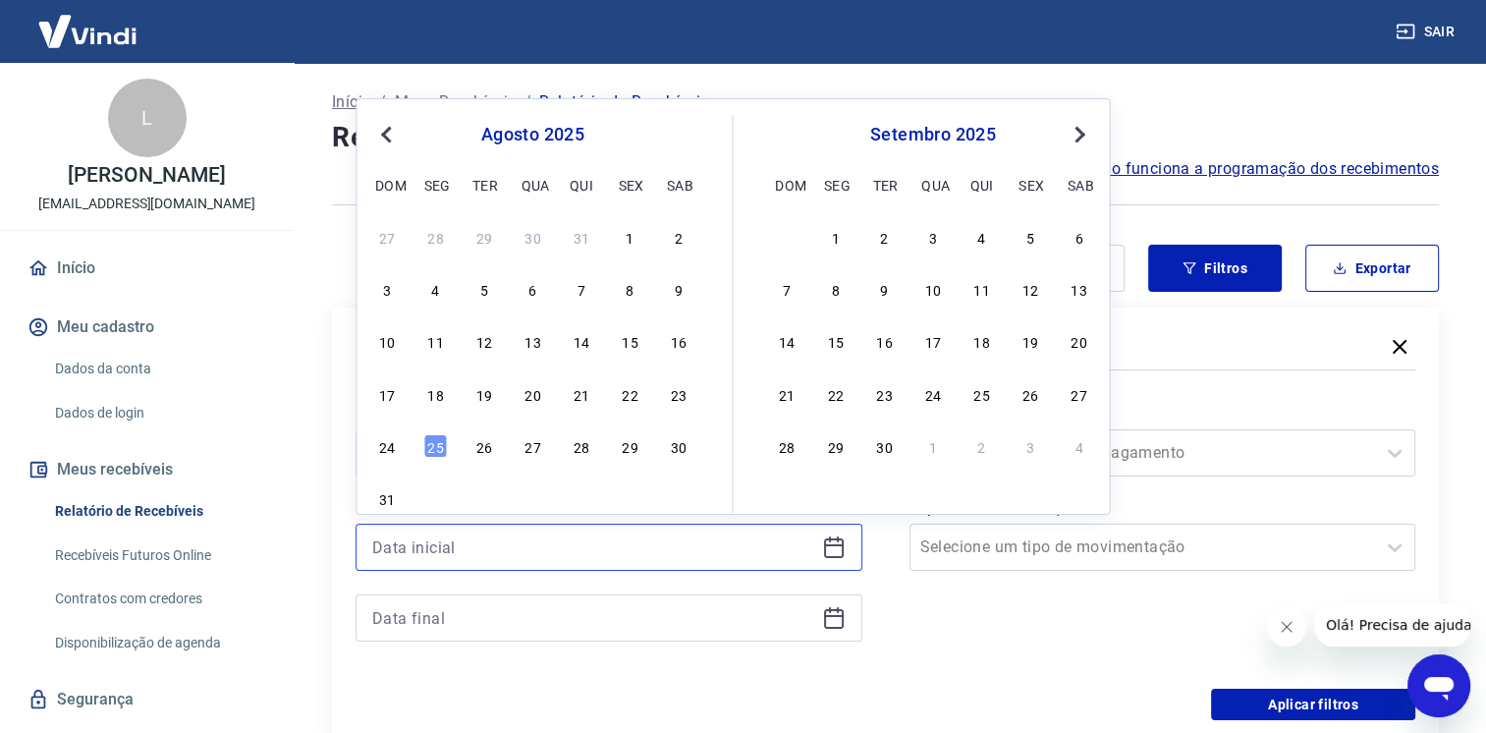
click at [660, 557] on input at bounding box center [593, 546] width 442 height 29
click at [589, 402] on div "21" at bounding box center [582, 394] width 24 height 24
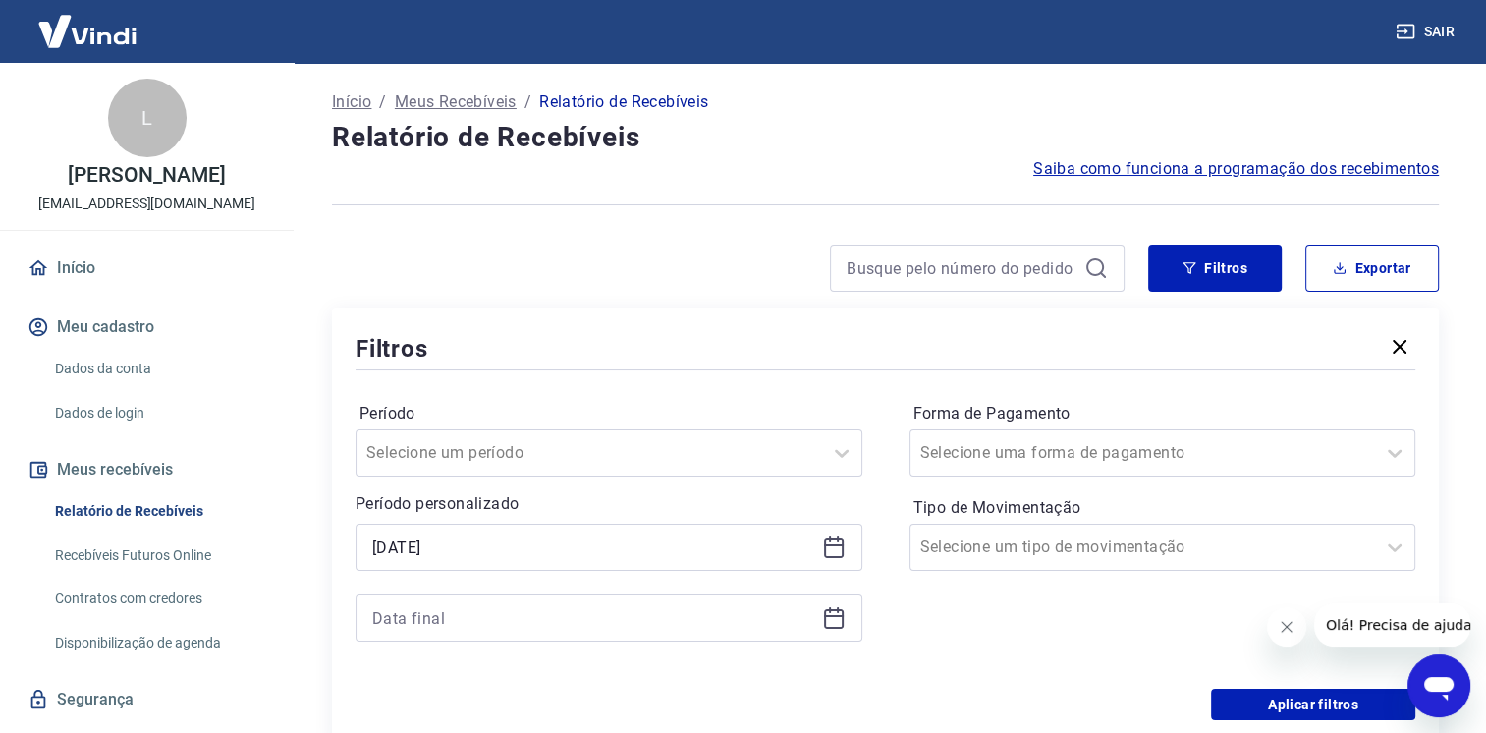
type input "[DATE]"
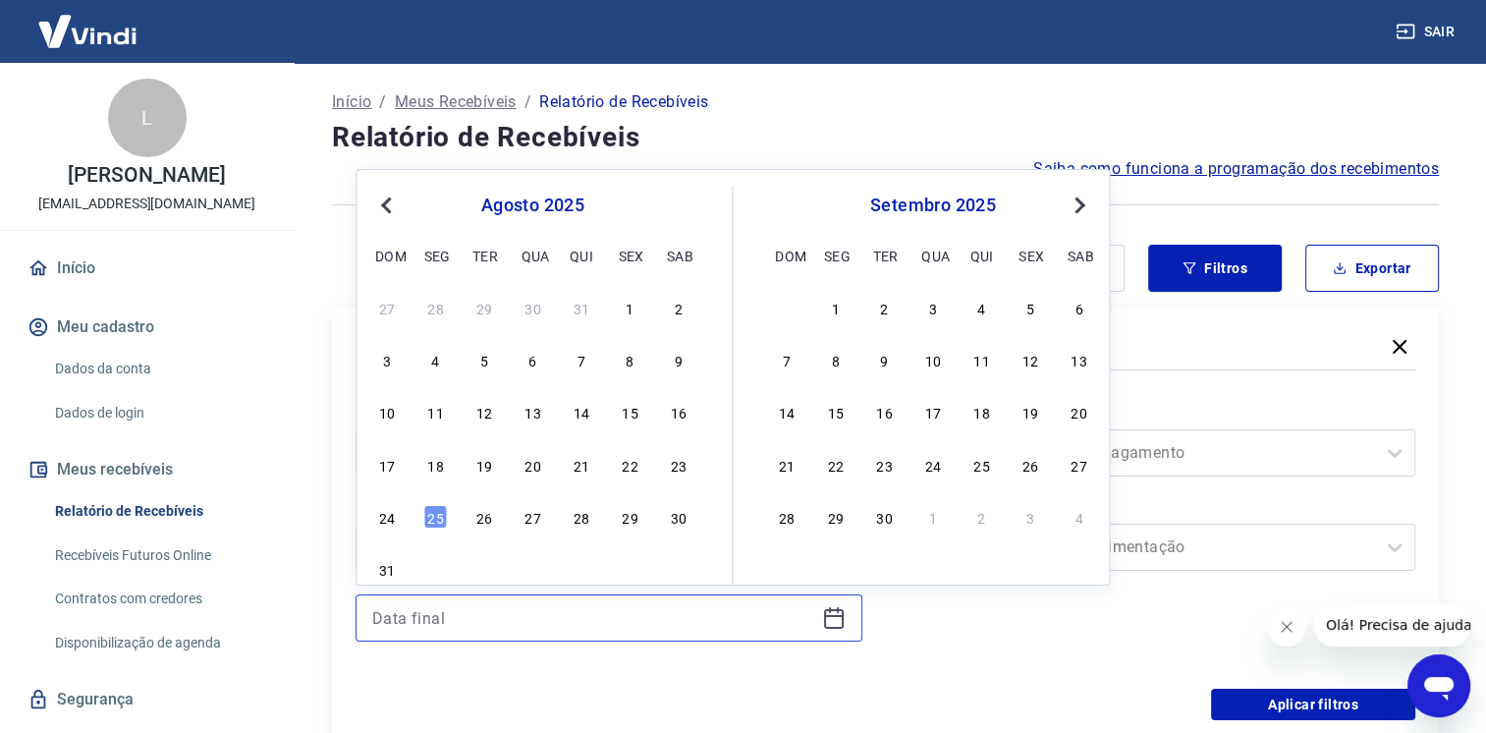
click at [599, 631] on input at bounding box center [593, 617] width 442 height 29
click at [424, 513] on div "24 25 26 27 28 29 30" at bounding box center [532, 516] width 320 height 28
click at [428, 513] on div "25" at bounding box center [436, 517] width 24 height 24
type input "[DATE]"
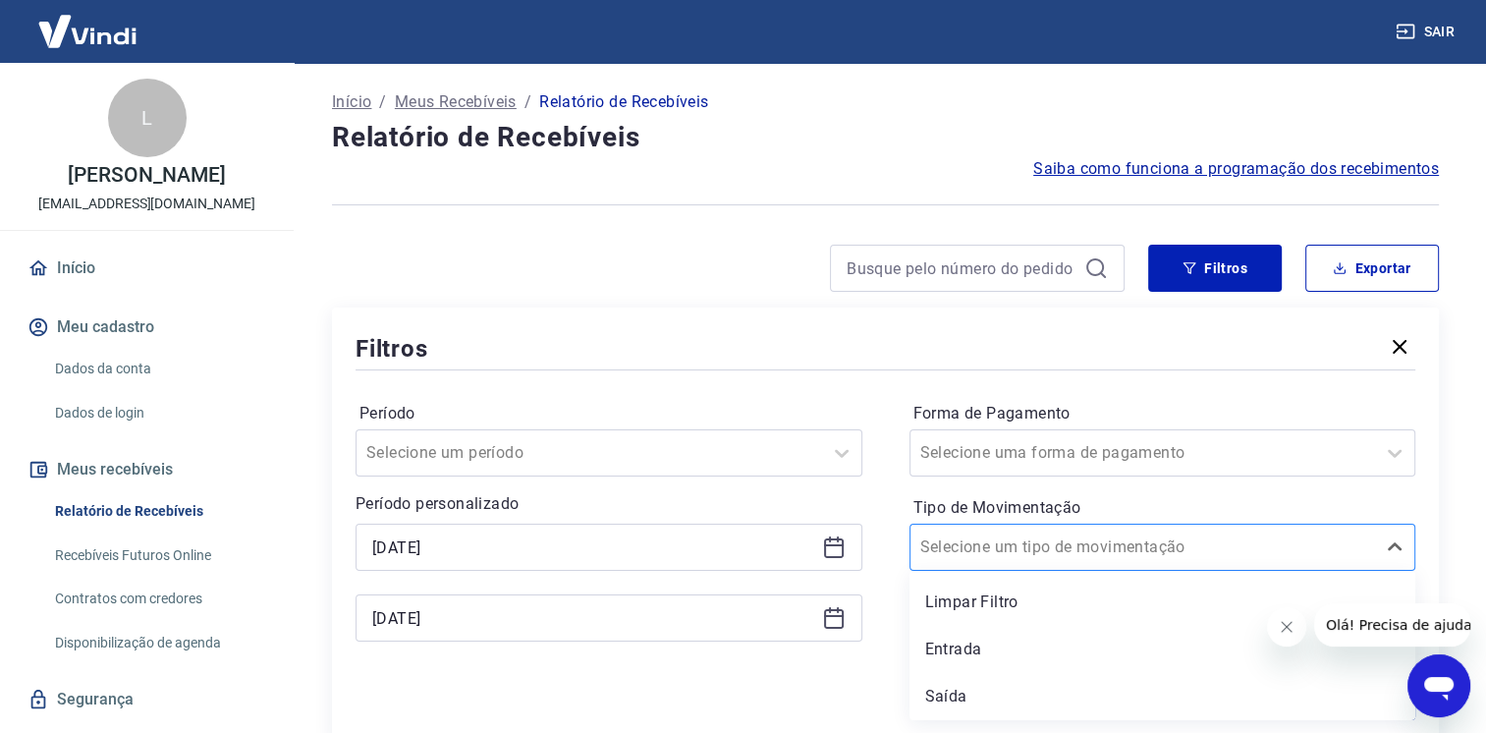
click at [973, 562] on div "Selecione um tipo de movimentação" at bounding box center [1144, 547] width 466 height 35
click at [973, 636] on div "Entrada" at bounding box center [1163, 649] width 507 height 39
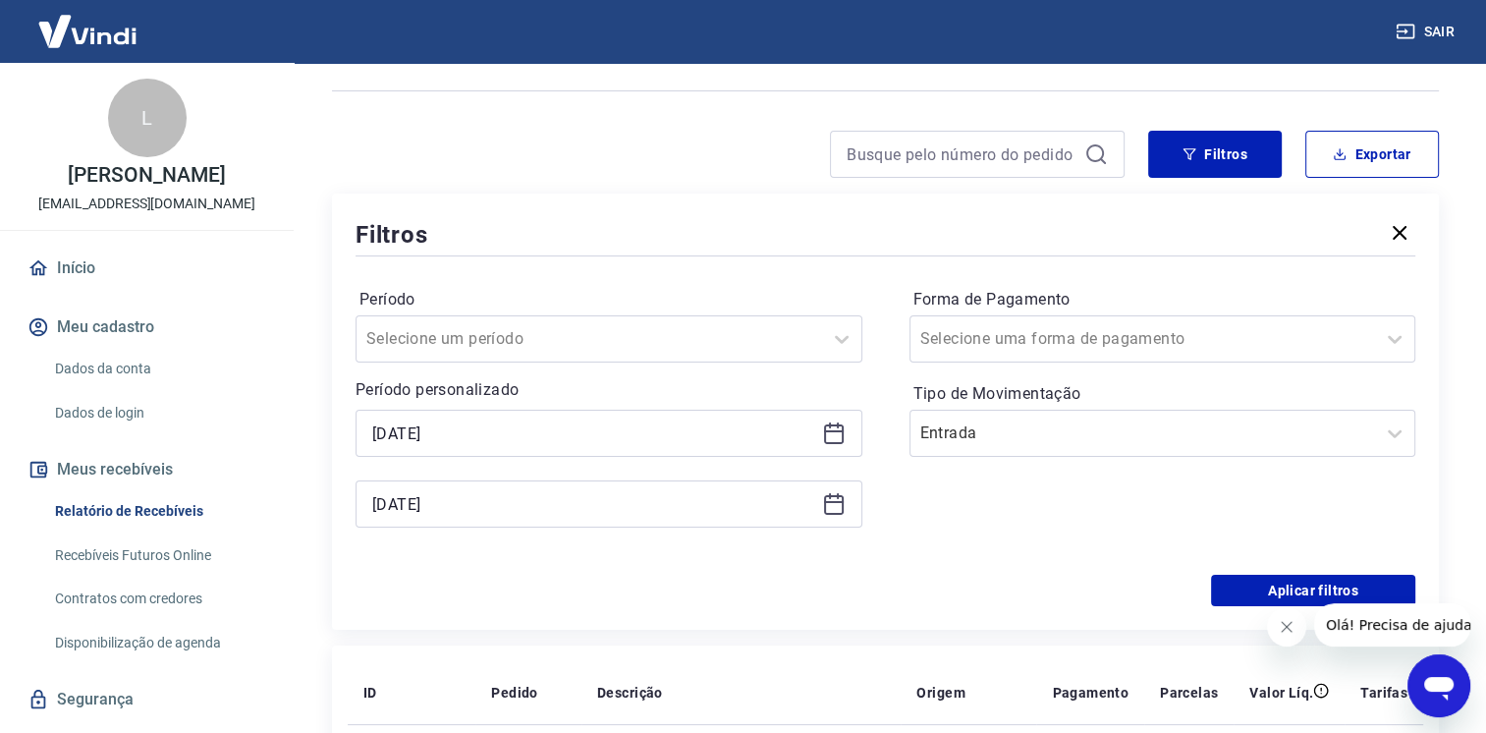
scroll to position [196, 0]
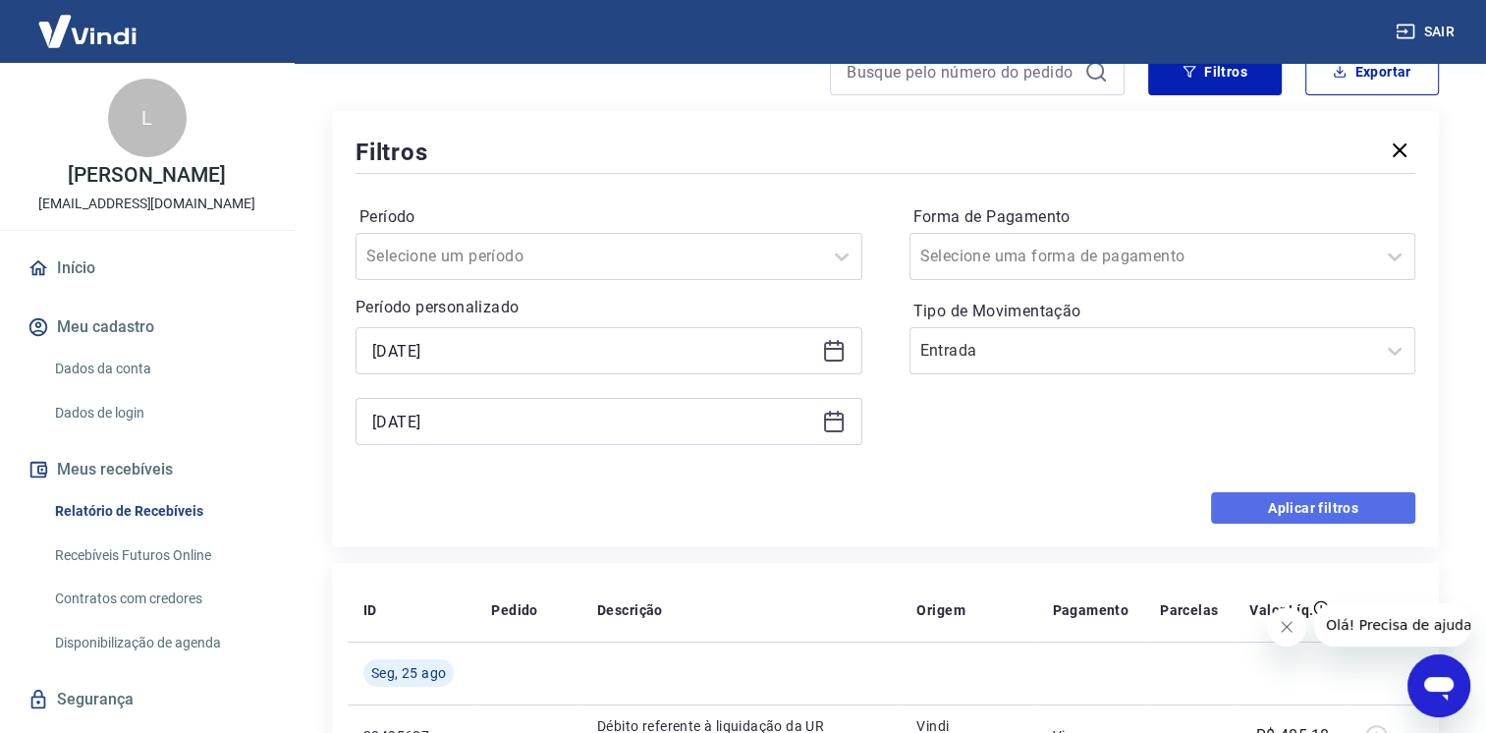
click at [1265, 510] on button "Aplicar filtros" at bounding box center [1313, 507] width 204 height 31
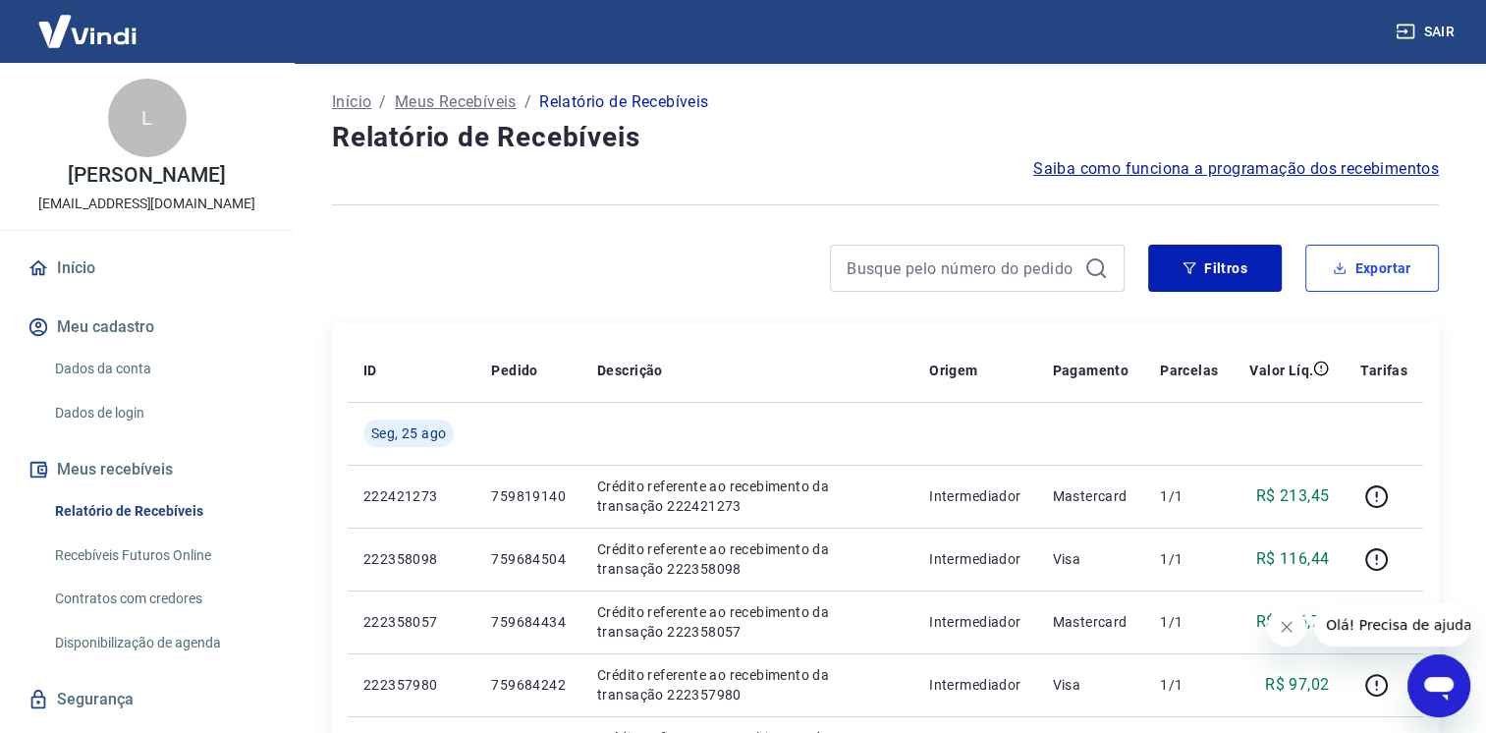
click at [1372, 268] on button "Exportar" at bounding box center [1373, 268] width 134 height 47
type input "[DATE]"
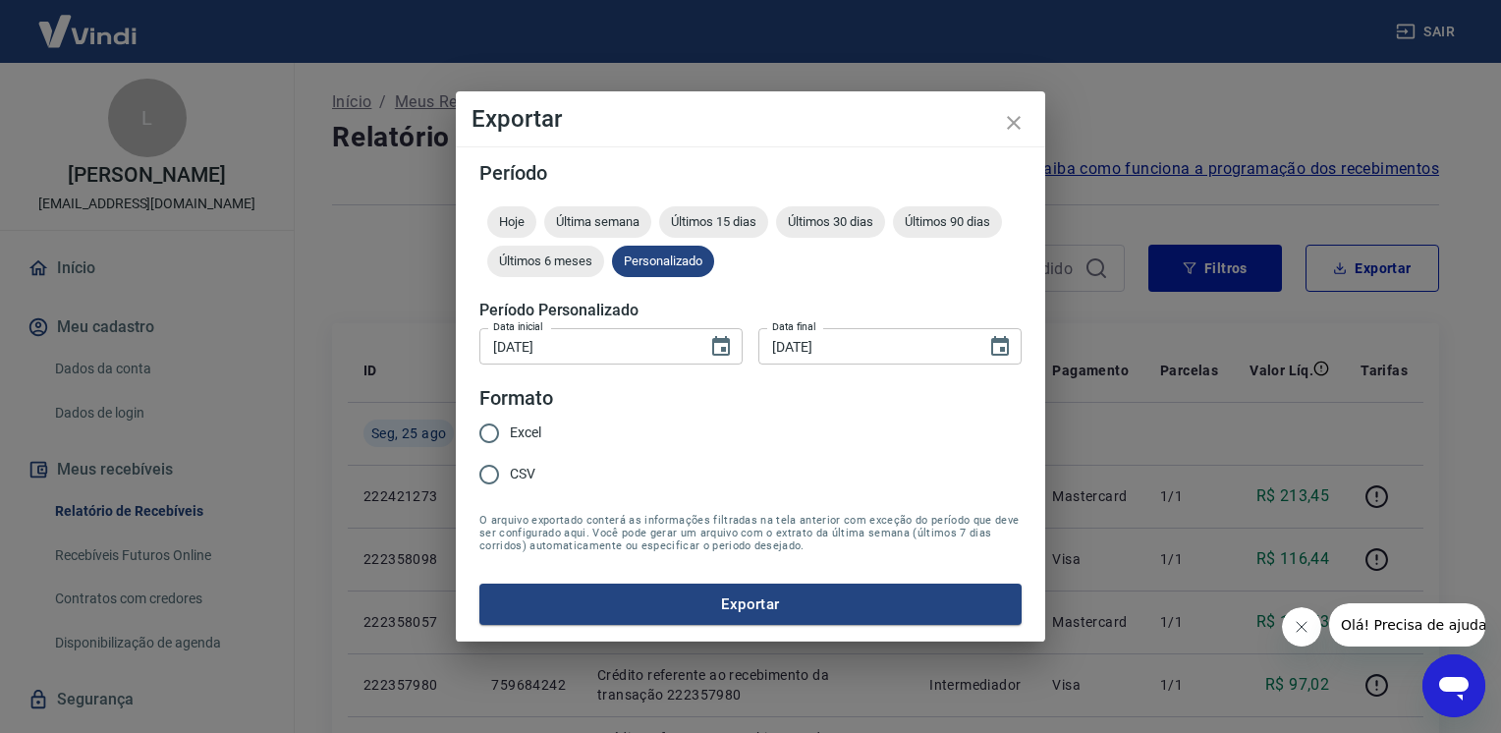
click at [538, 433] on span "Excel" at bounding box center [525, 432] width 31 height 21
click at [510, 433] on input "Excel" at bounding box center [489, 433] width 41 height 41
radio input "true"
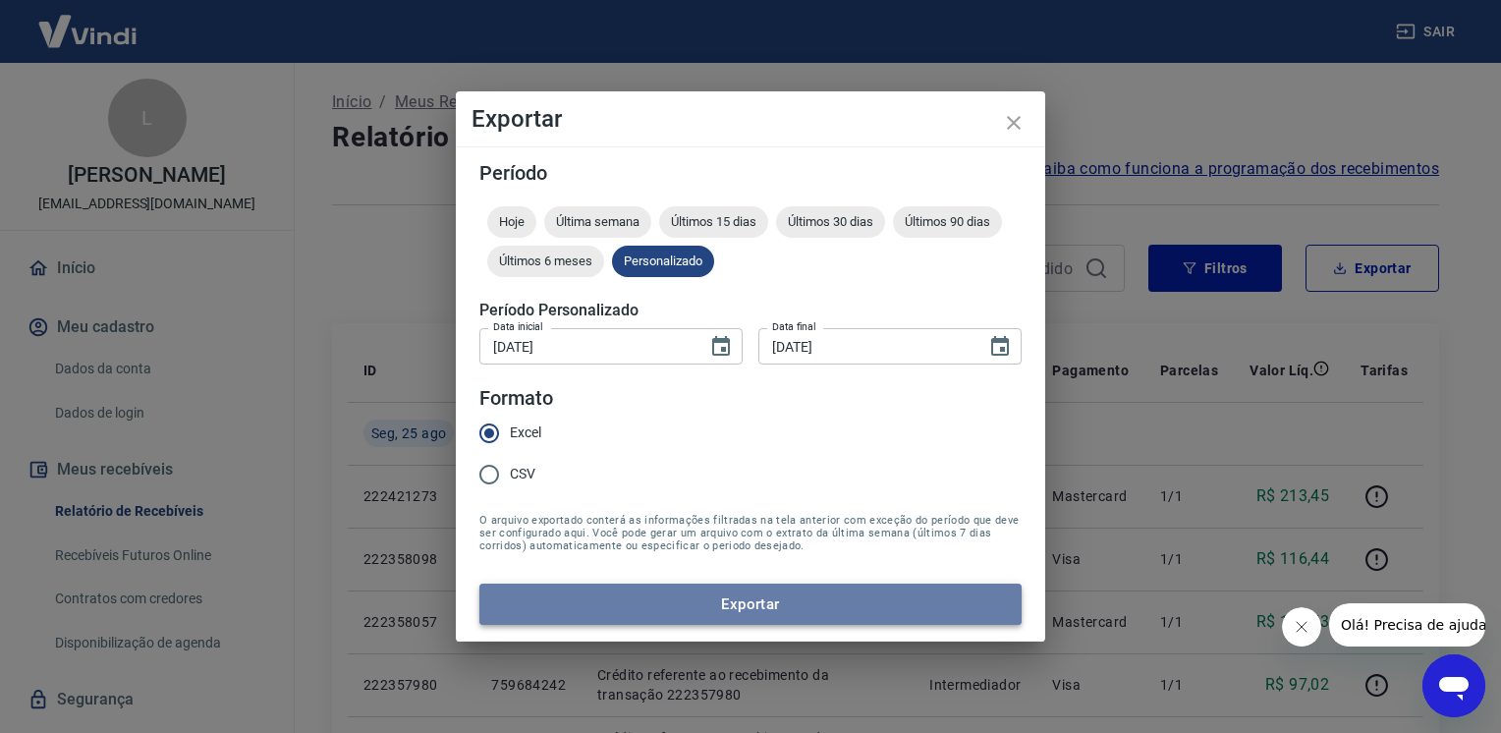
click at [633, 618] on button "Exportar" at bounding box center [750, 604] width 542 height 41
